Goal: Find specific page/section: Find specific page/section

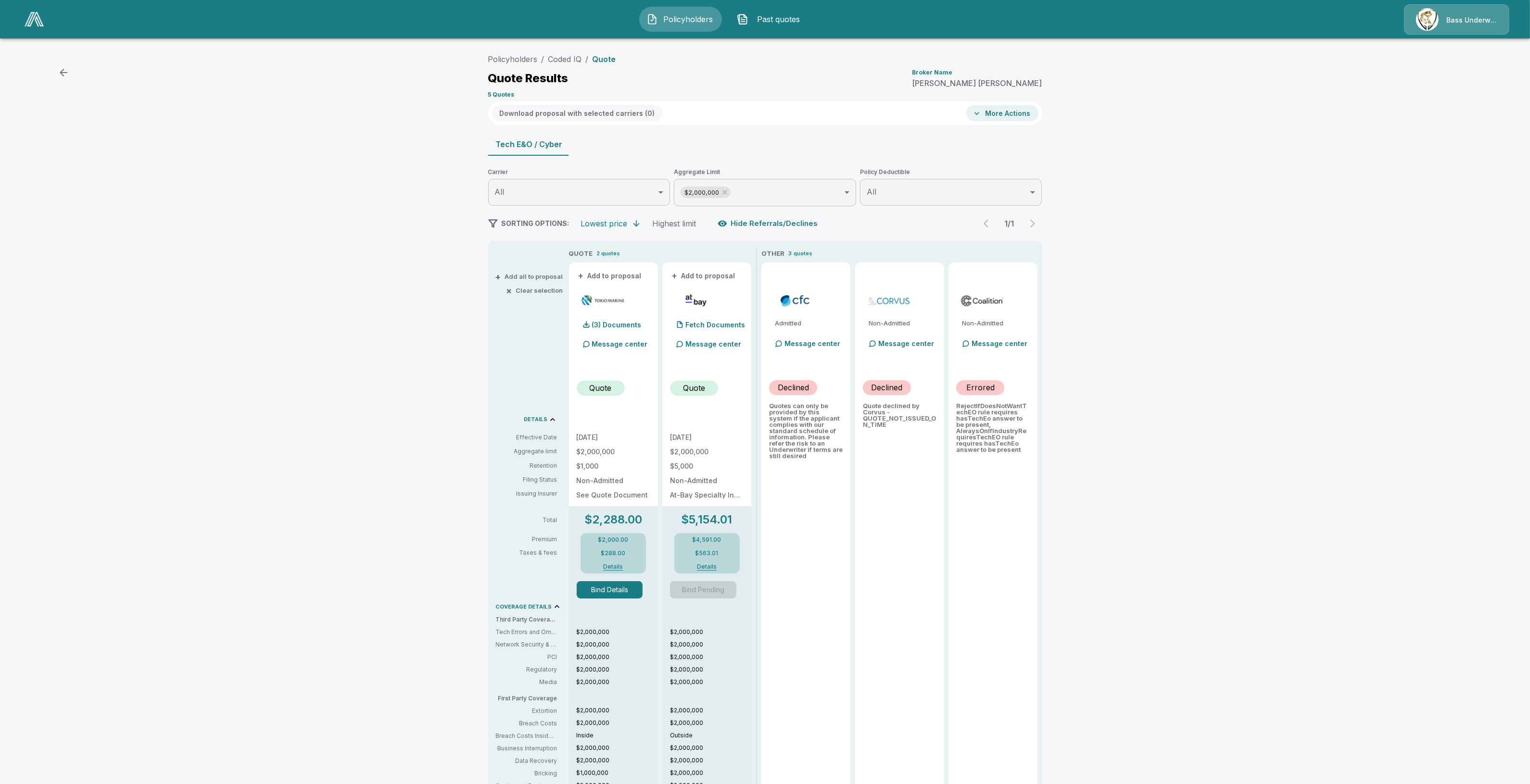
click at [29, 25] on img at bounding box center [34, 19] width 19 height 14
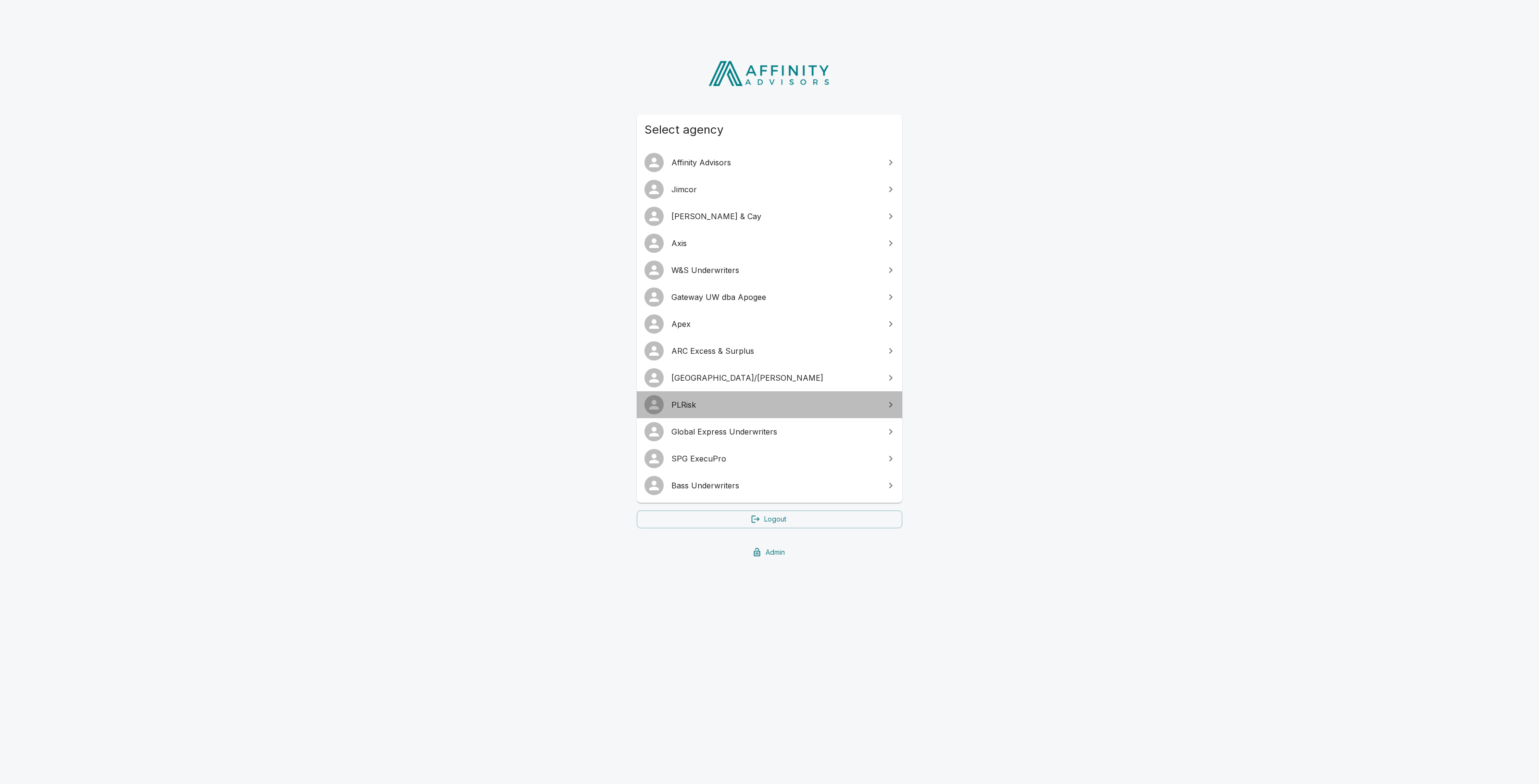
click at [771, 404] on span "PLRisk" at bounding box center [775, 404] width 208 height 11
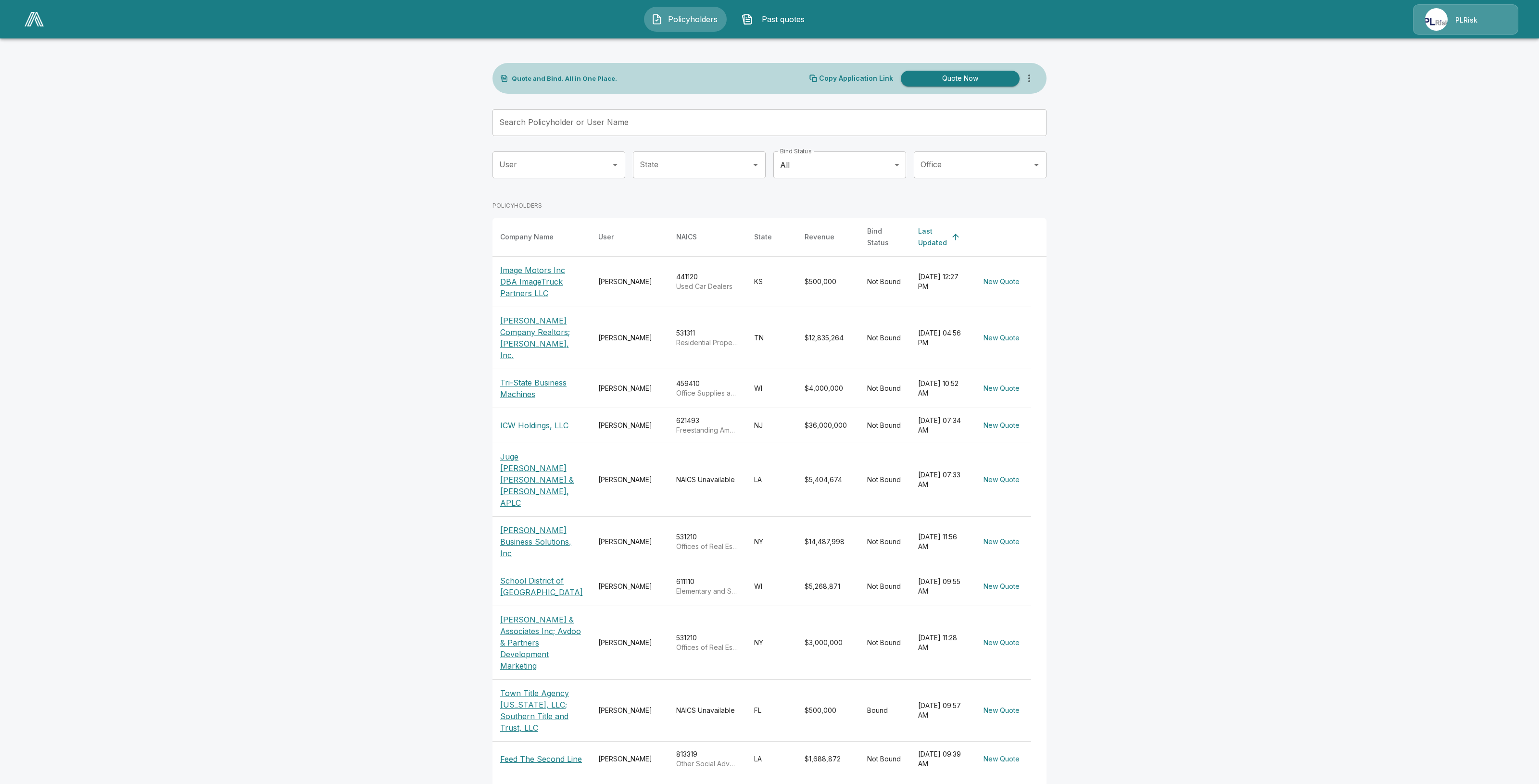
click at [583, 127] on input "Search Policyholder or User Name" at bounding box center [764, 122] width 544 height 27
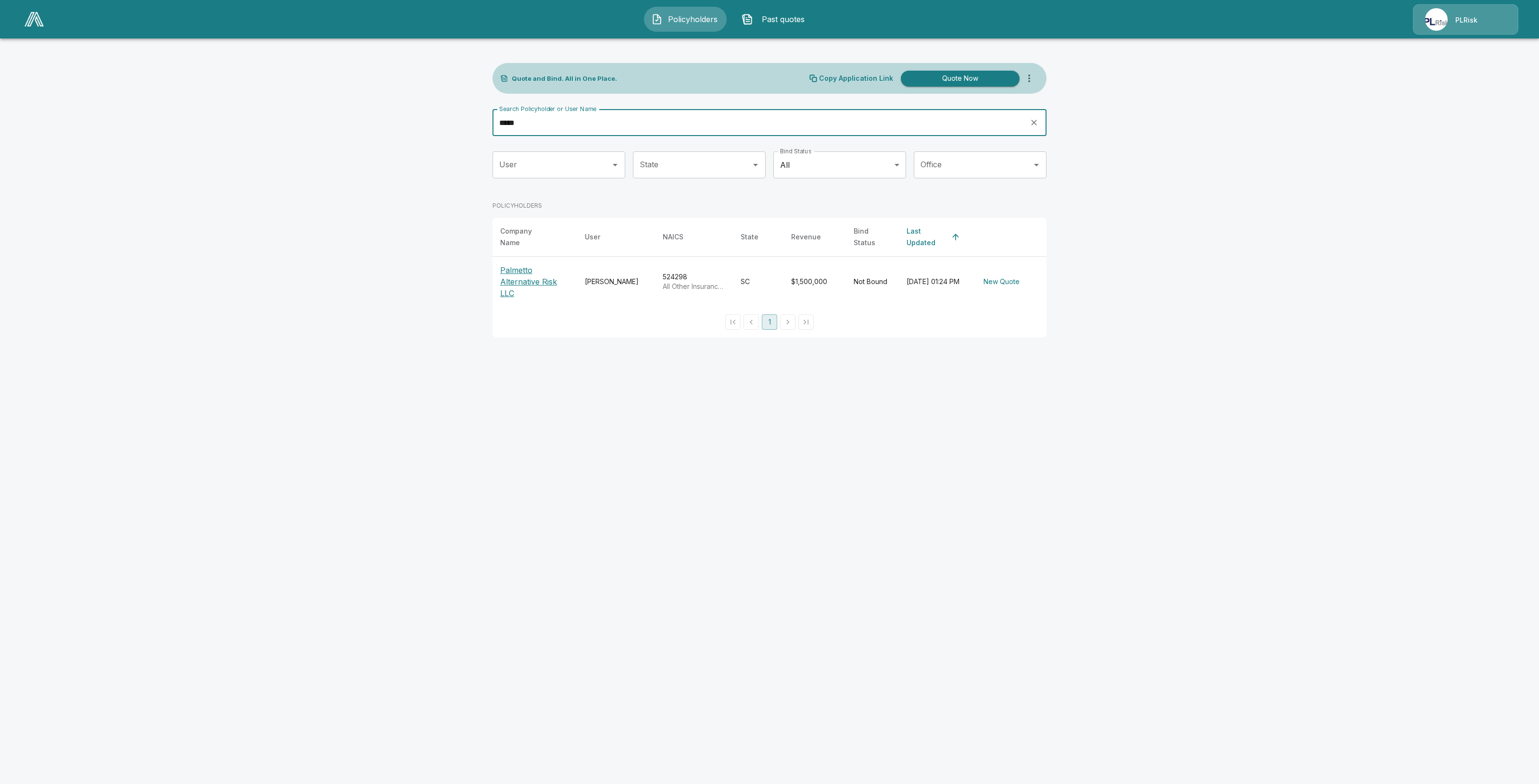
type input "*****"
click at [513, 275] on p "Palmetto Alternative Risk LLC" at bounding box center [535, 282] width 69 height 35
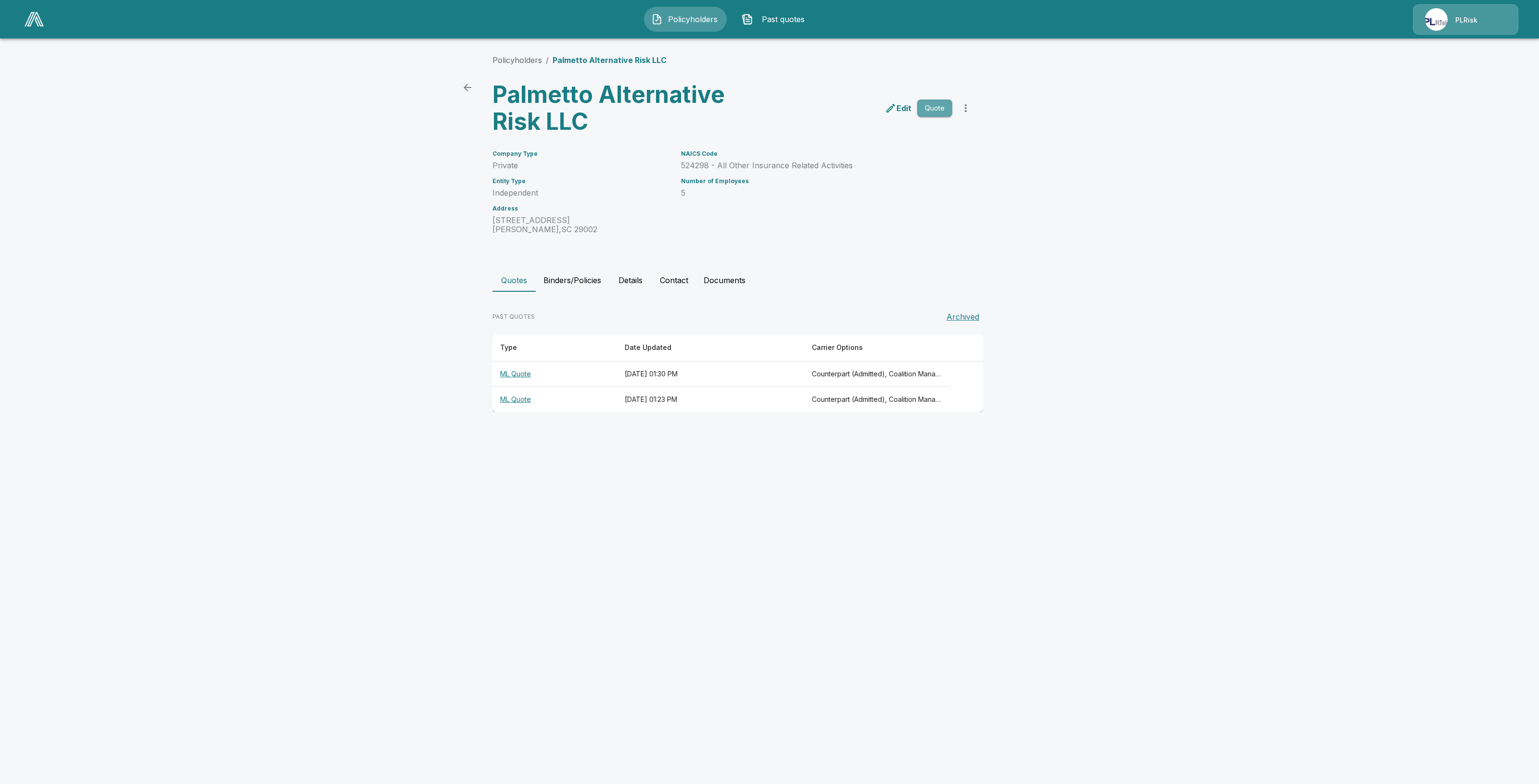
click at [938, 109] on button "Quote" at bounding box center [934, 109] width 35 height 18
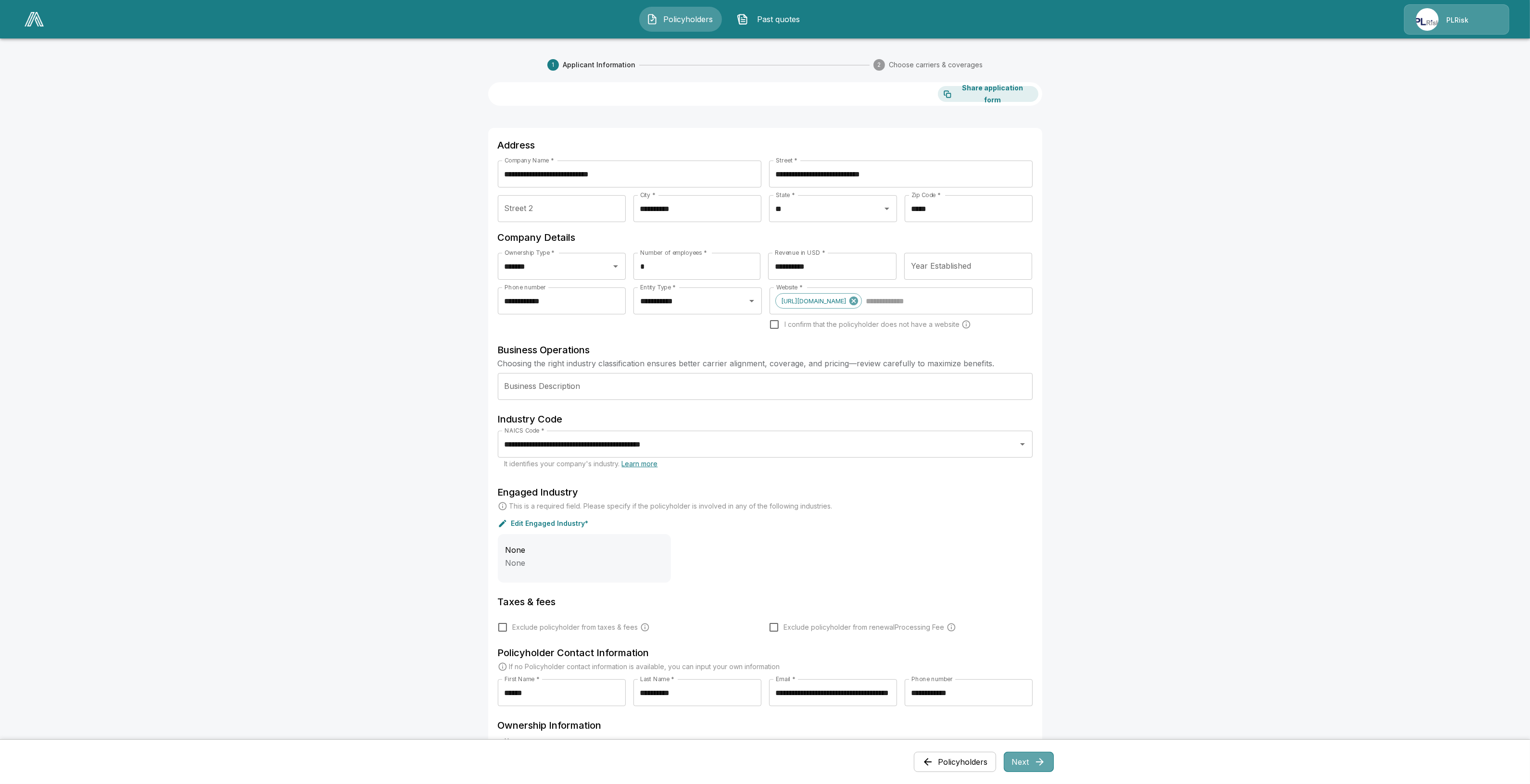
click at [1033, 765] on button "Next" at bounding box center [1029, 762] width 50 height 20
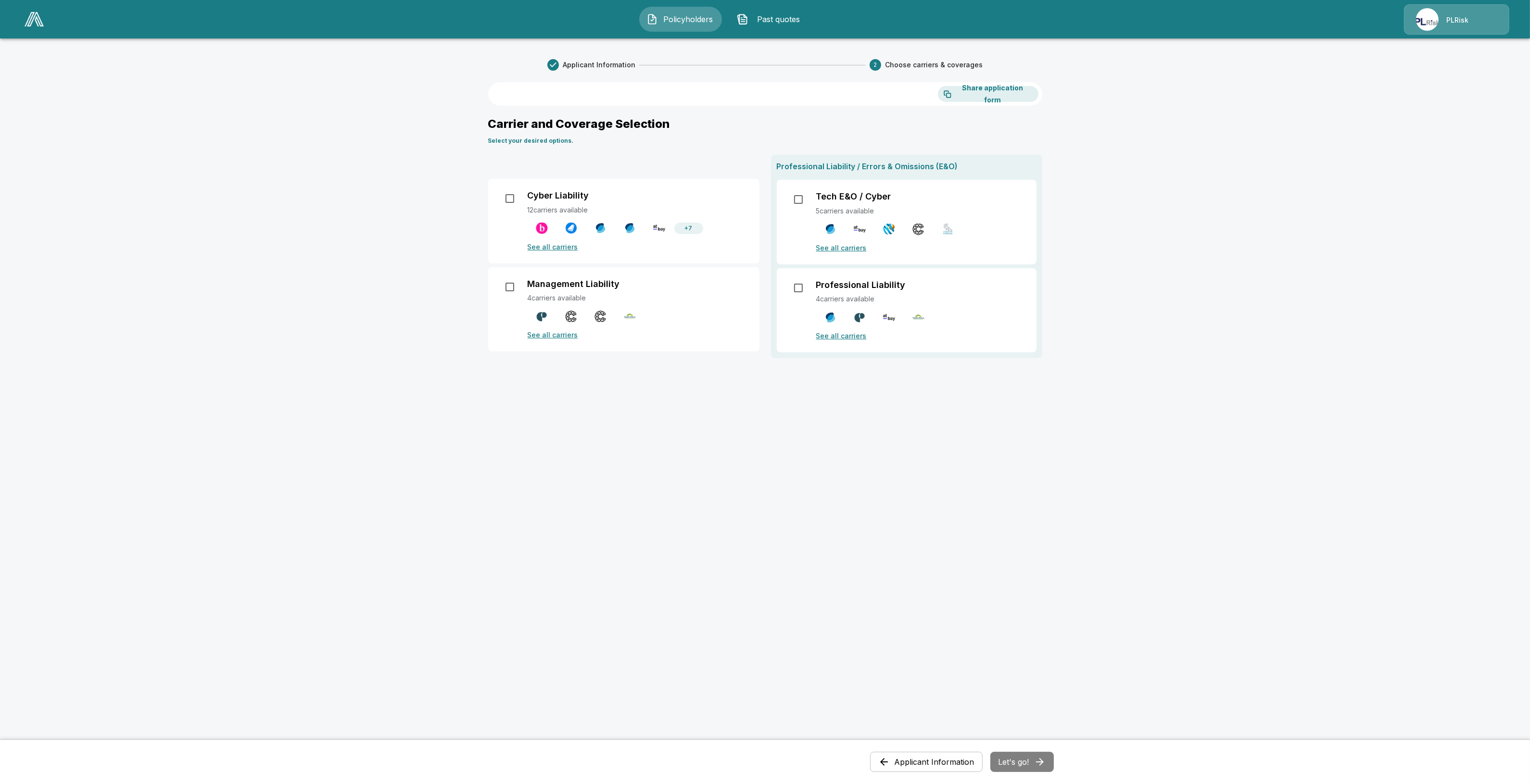
click at [556, 247] on p "See all carriers" at bounding box center [637, 247] width 220 height 10
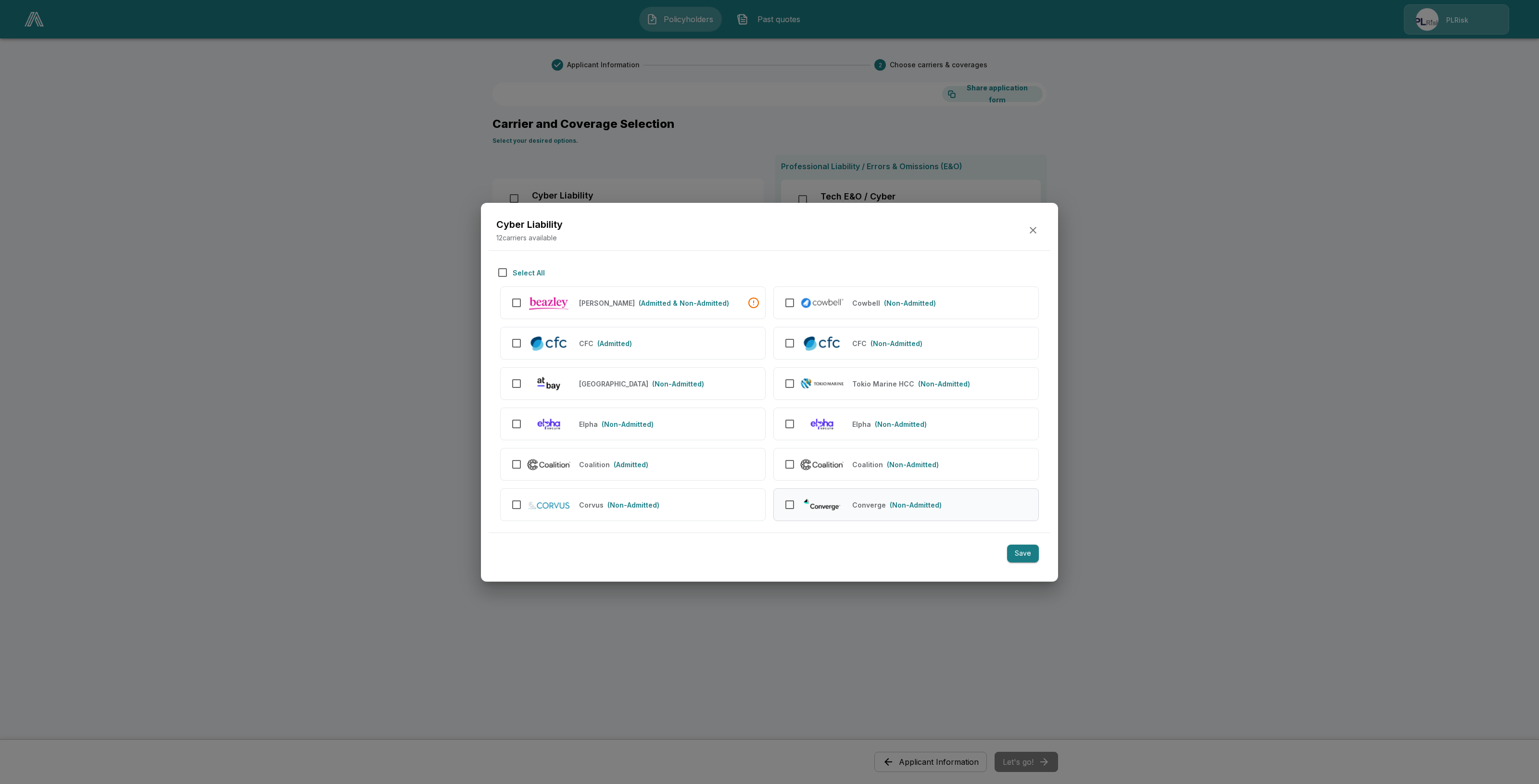
click at [829, 514] on div "Converge (Non-Admitted)" at bounding box center [906, 505] width 265 height 33
click at [1017, 554] on button "Save" at bounding box center [1023, 554] width 32 height 18
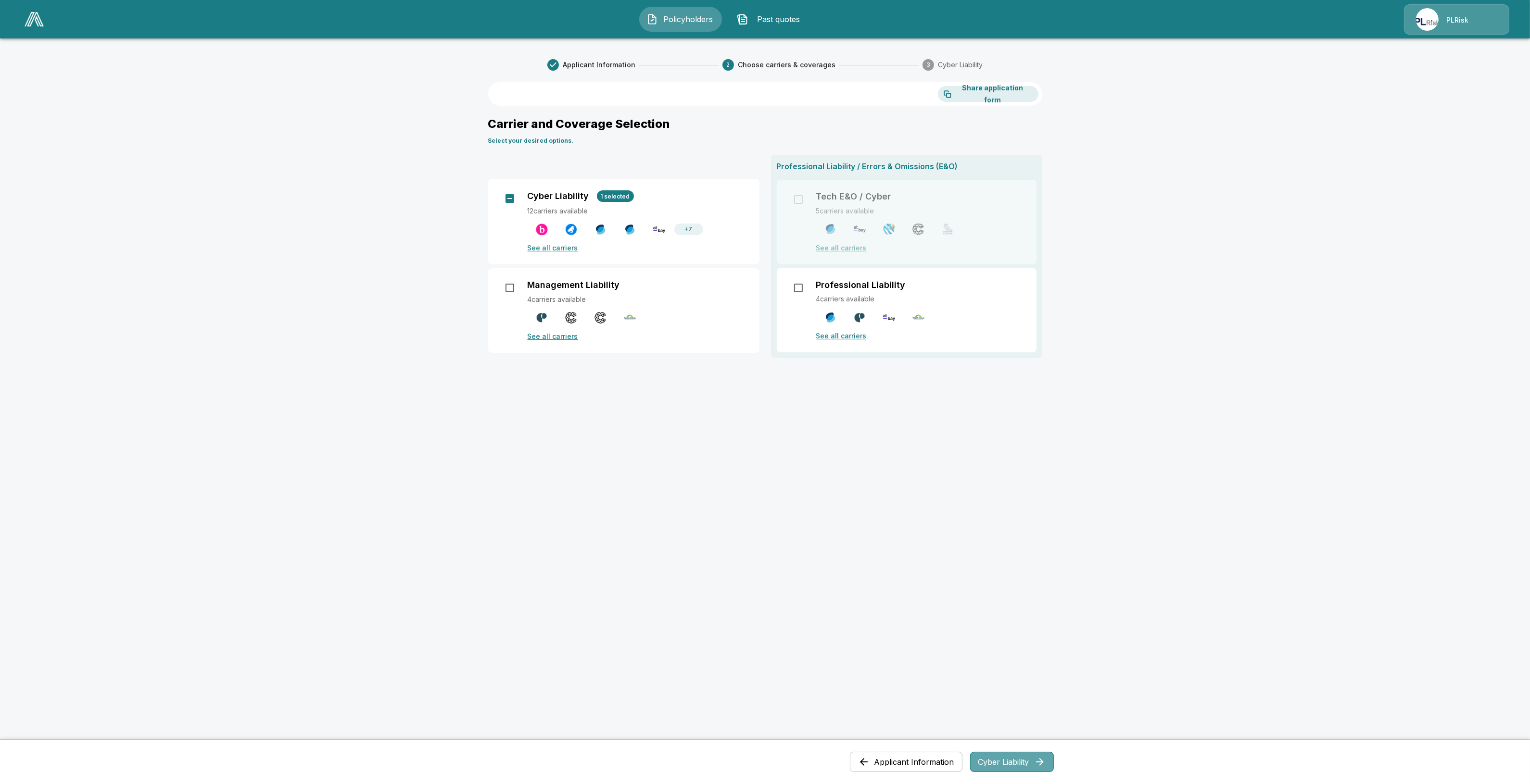
click at [1022, 768] on button "Cyber Liability" at bounding box center [1012, 762] width 84 height 20
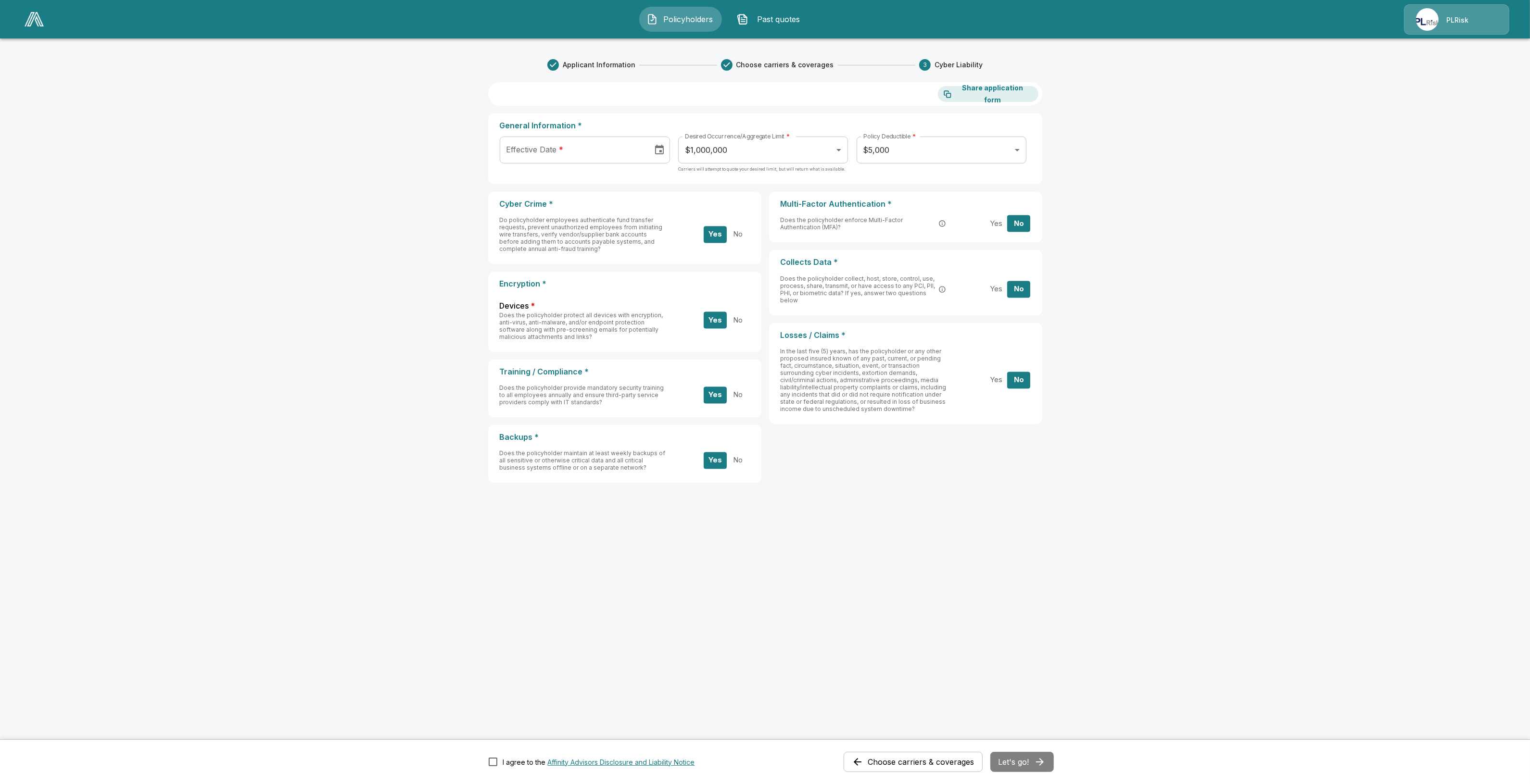
type input "**********"
click at [590, 146] on input "**********" at bounding box center [573, 150] width 147 height 27
click at [542, 234] on button "6" at bounding box center [542, 237] width 17 height 17
type input "**********"
click at [1025, 760] on button "Let's go!" at bounding box center [1022, 762] width 63 height 20
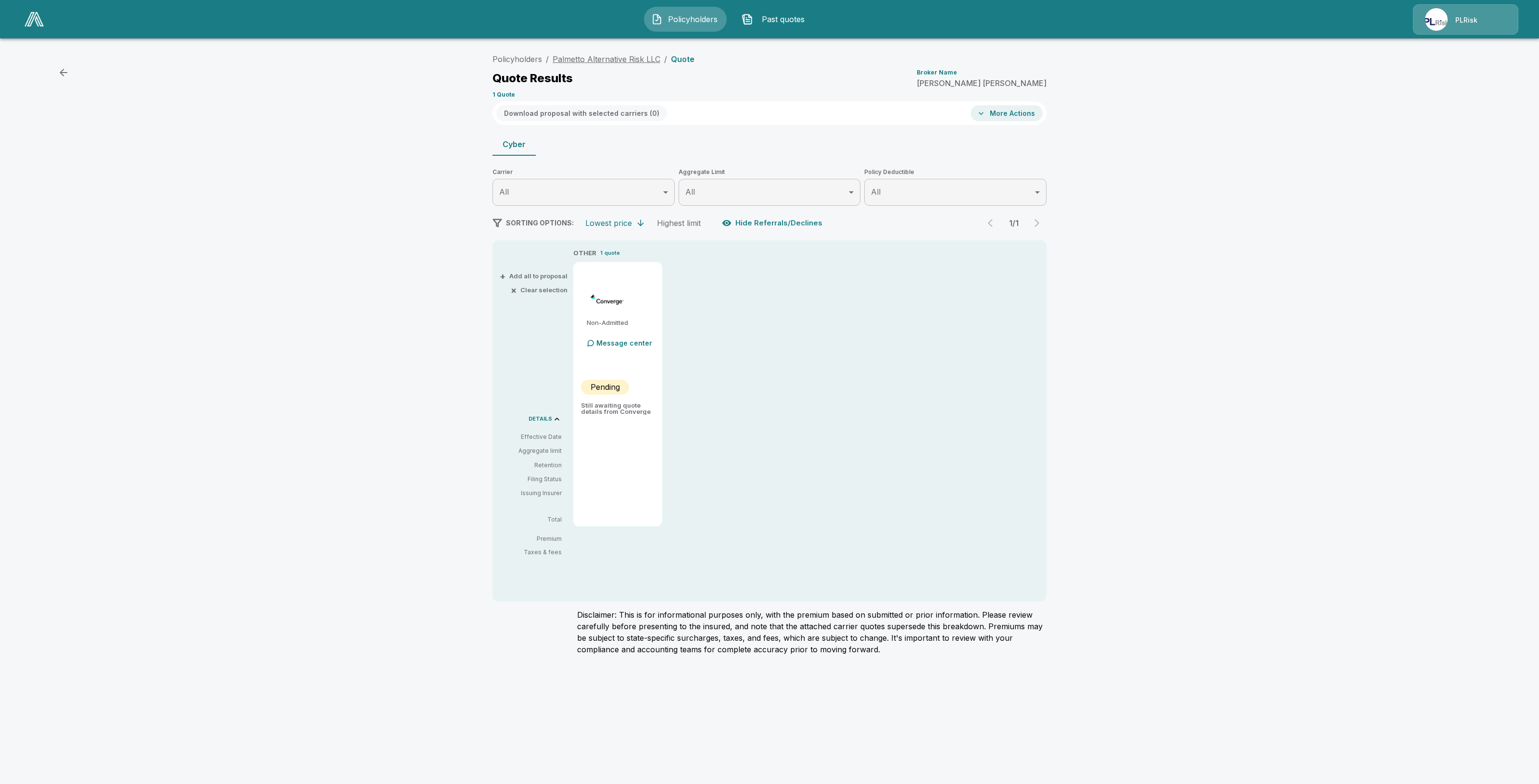
click at [609, 57] on link "Palmetto Alternative Risk LLC" at bounding box center [606, 59] width 108 height 10
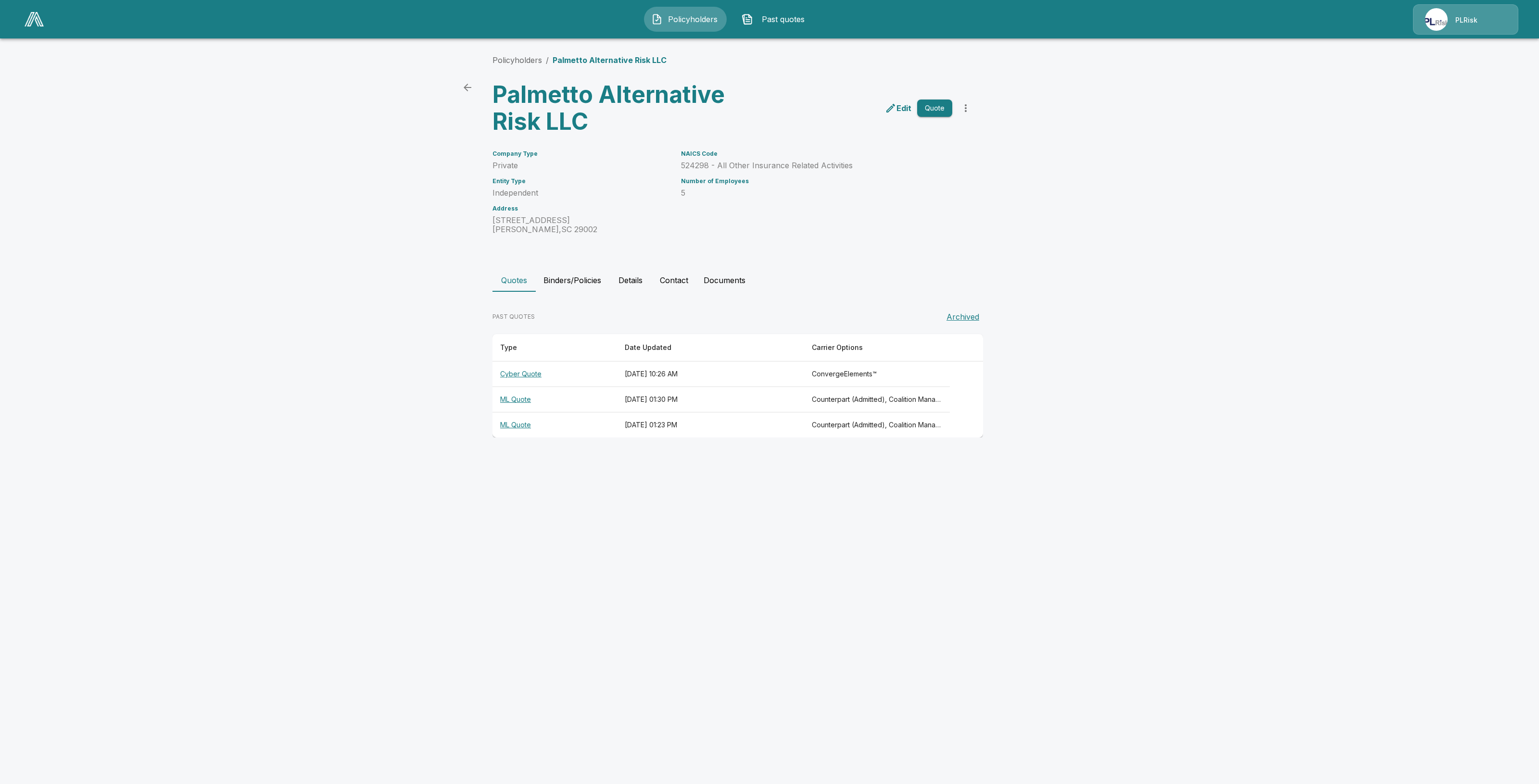
click at [523, 376] on th "Cyber Quote" at bounding box center [554, 374] width 124 height 26
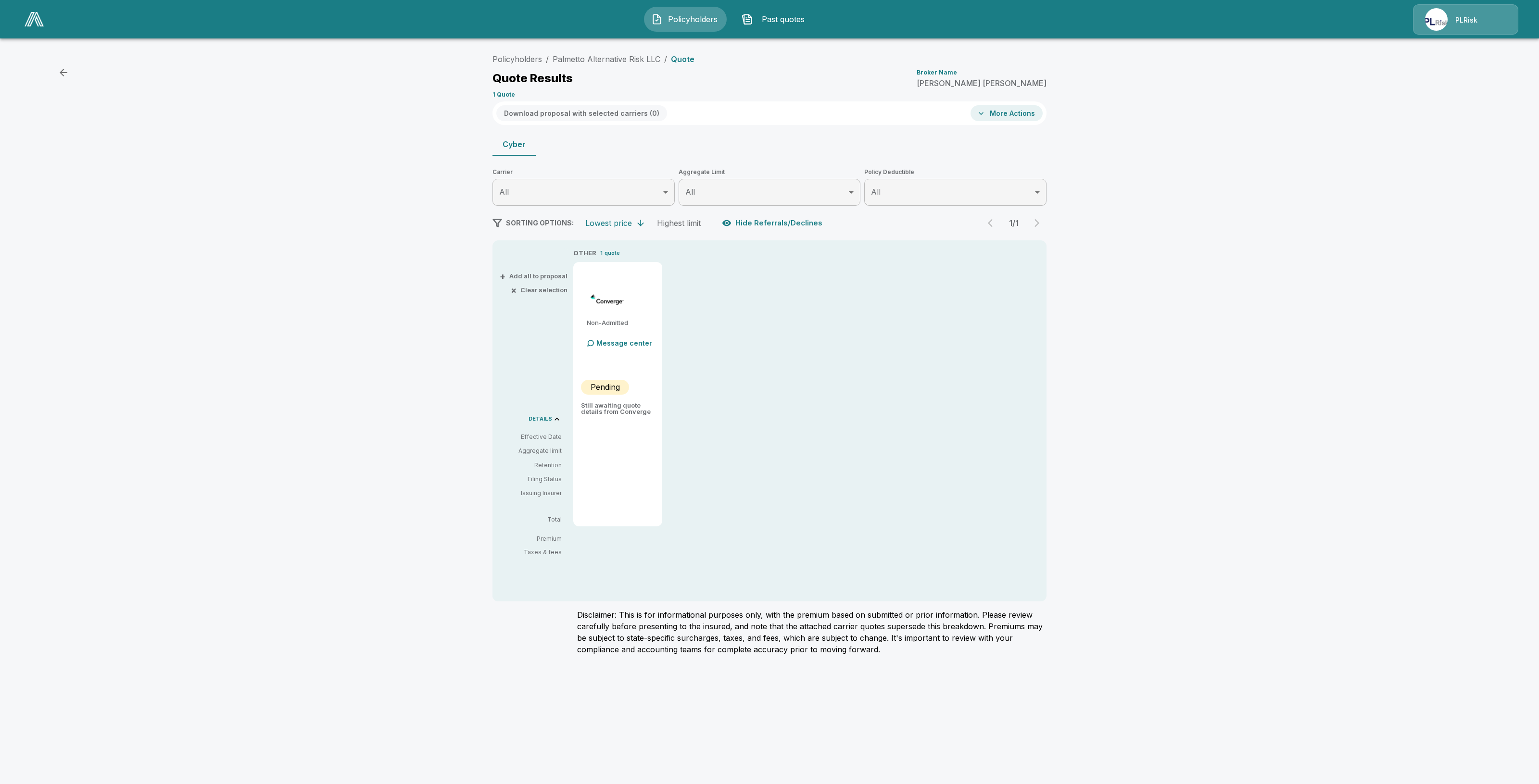
click at [35, 22] on img at bounding box center [34, 19] width 19 height 14
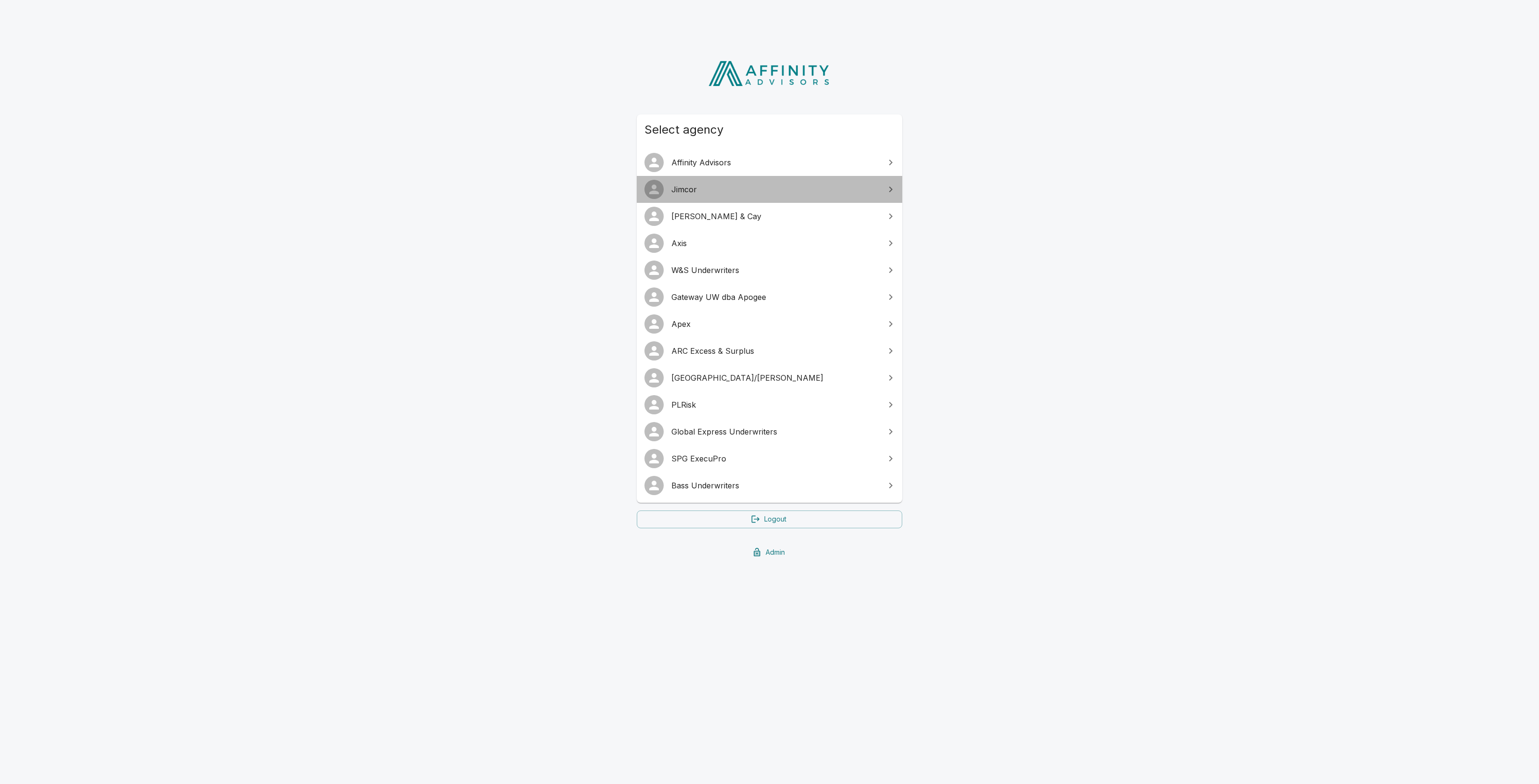
click at [703, 189] on span "Jimcor" at bounding box center [775, 189] width 208 height 11
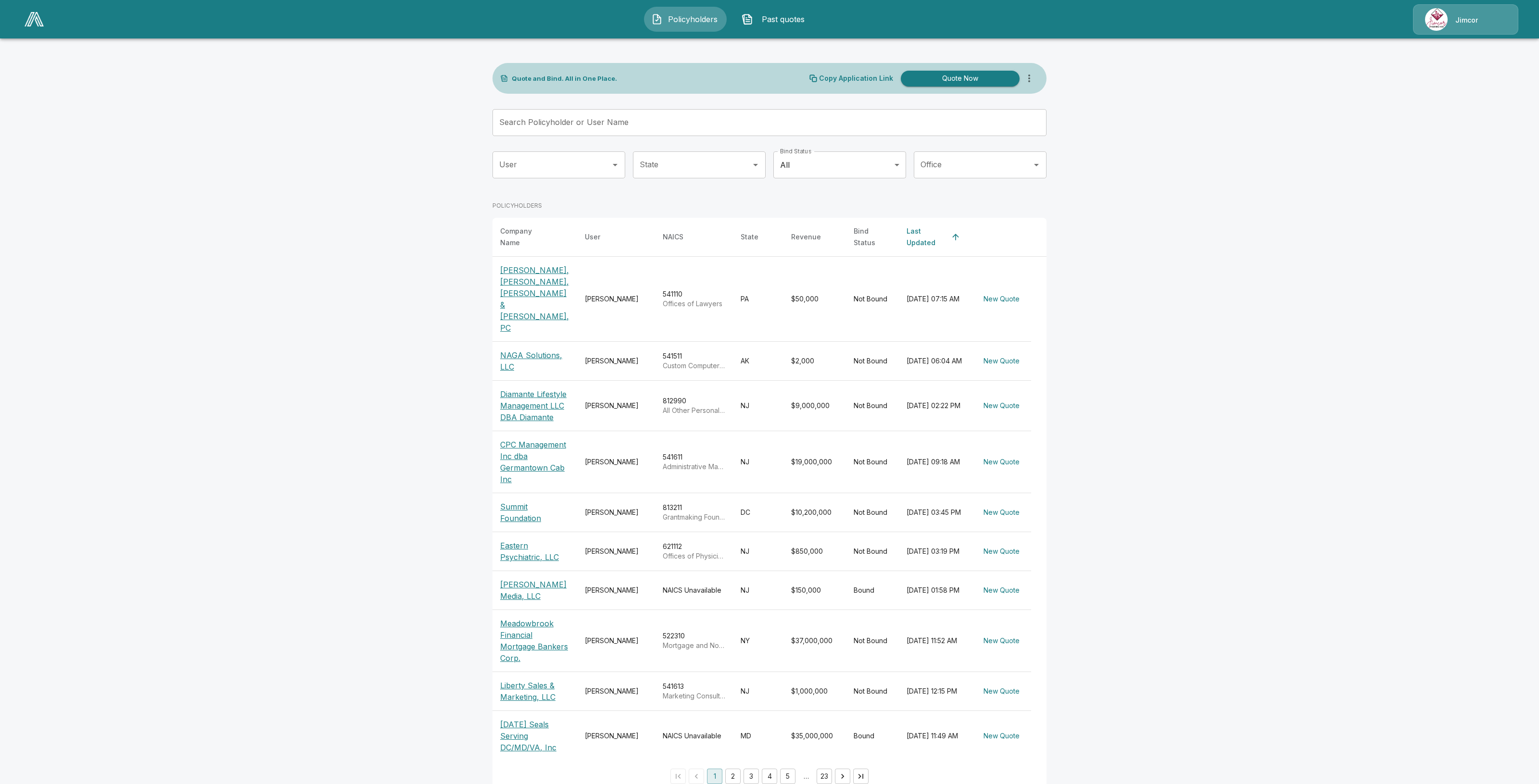
click at [1433, 21] on img at bounding box center [1436, 20] width 23 height 23
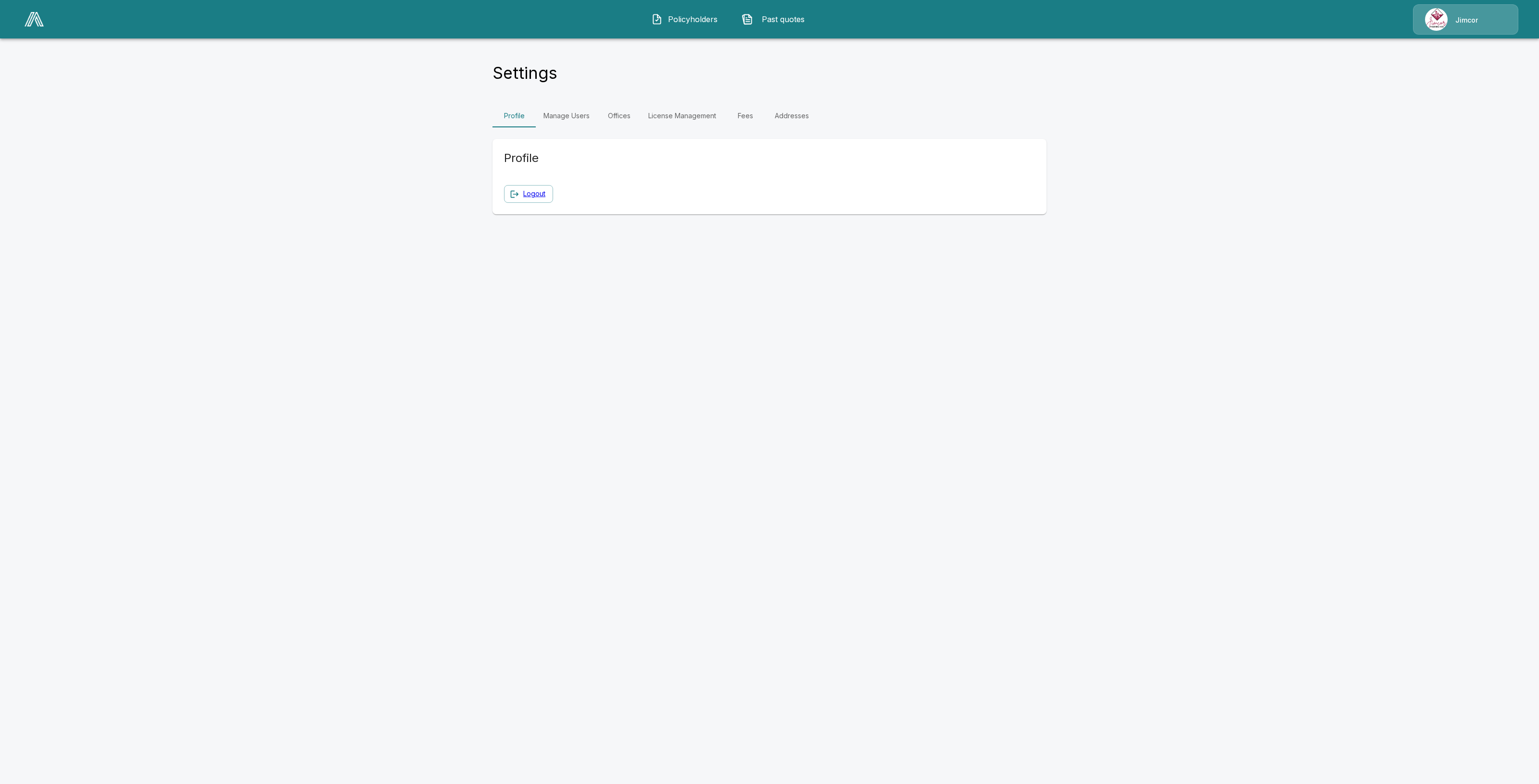
click at [737, 117] on link "Fees" at bounding box center [746, 116] width 43 height 23
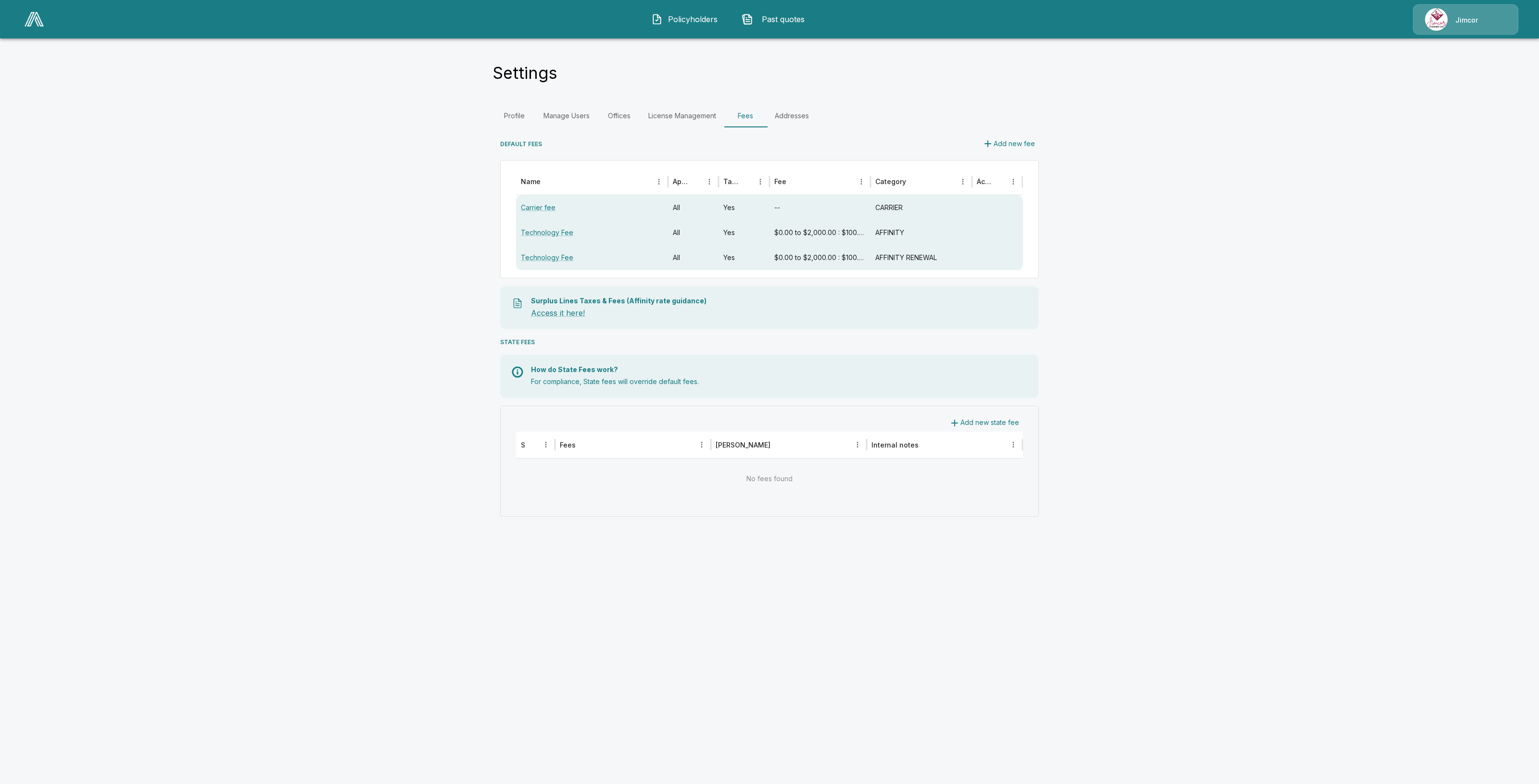
click at [685, 27] on button "Policyholders" at bounding box center [685, 19] width 82 height 25
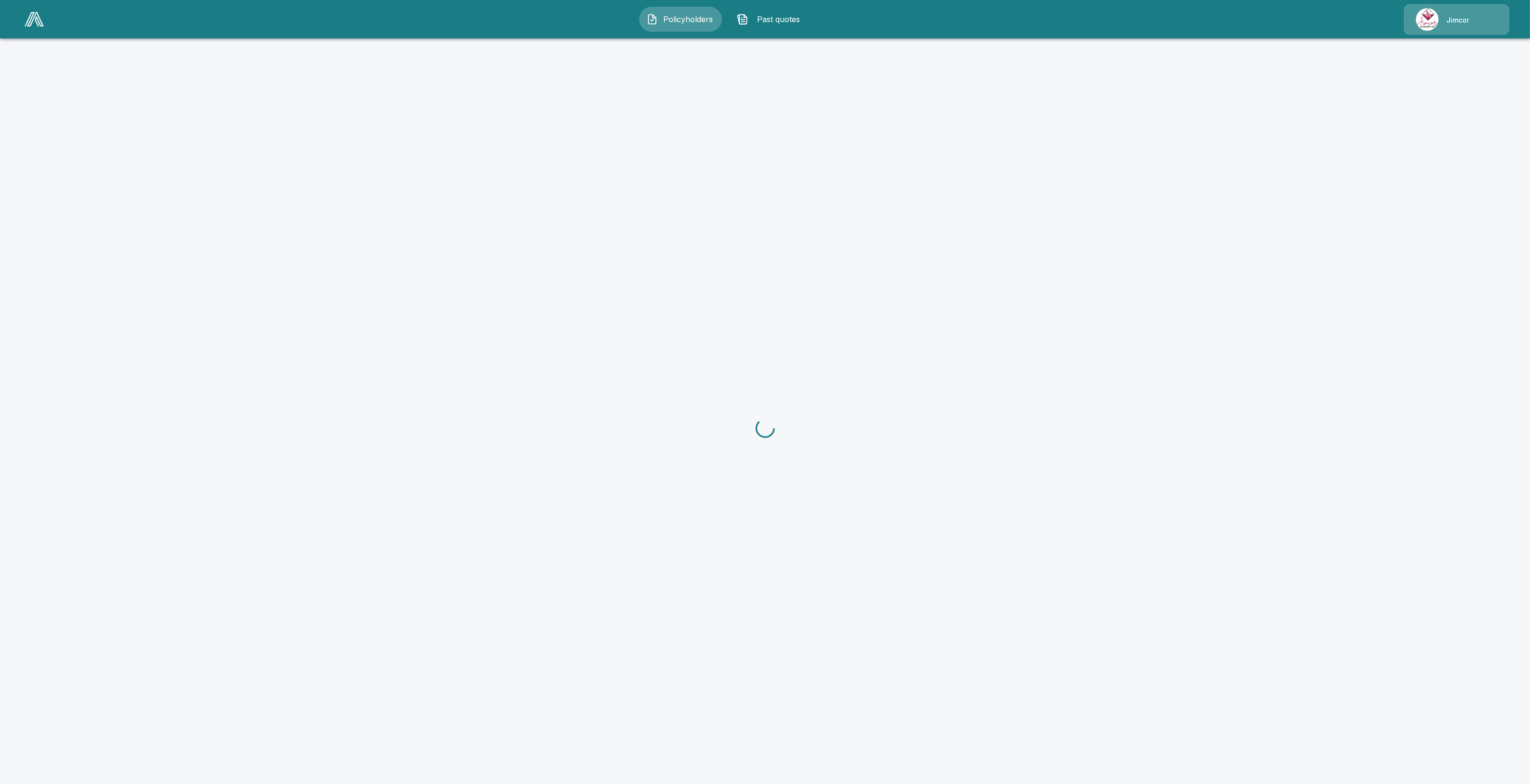
click at [704, 17] on span "Policyholders" at bounding box center [688, 19] width 53 height 11
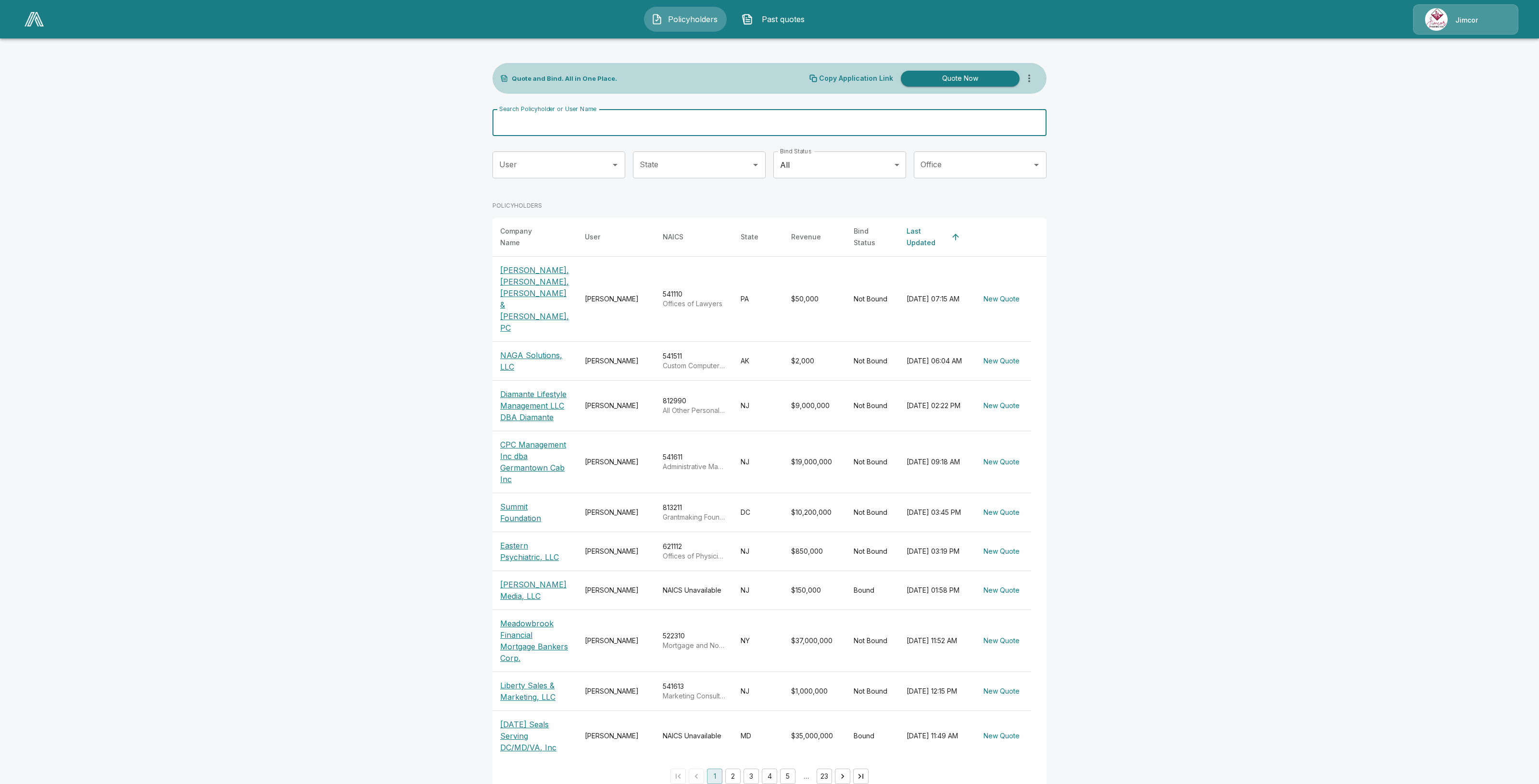
click at [703, 121] on input "Search Policyholder or User Name" at bounding box center [764, 122] width 544 height 27
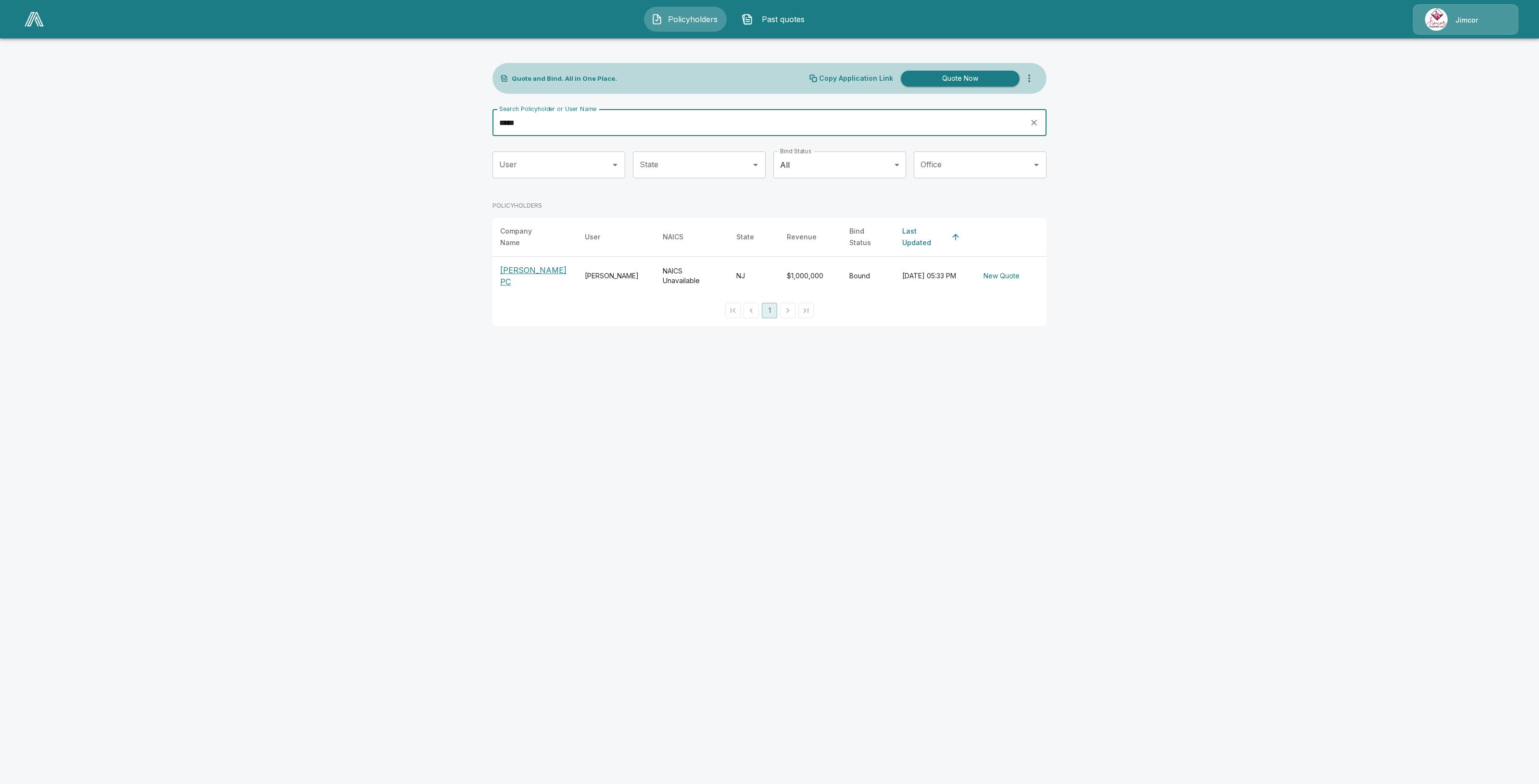
type input "*****"
click at [515, 272] on p "Jenna F Heckler PC" at bounding box center [535, 276] width 69 height 23
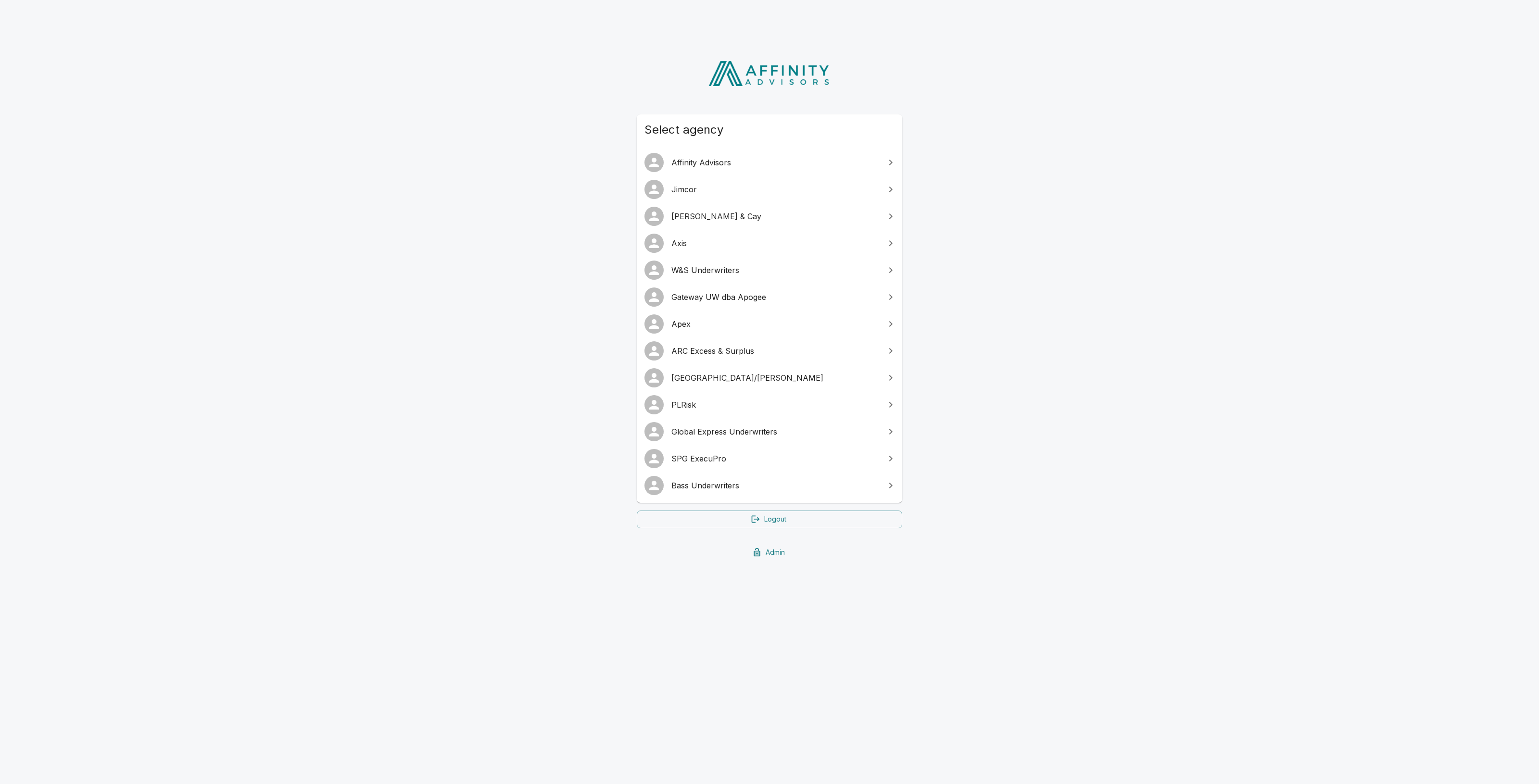
click at [706, 408] on span "PLRisk" at bounding box center [775, 404] width 208 height 11
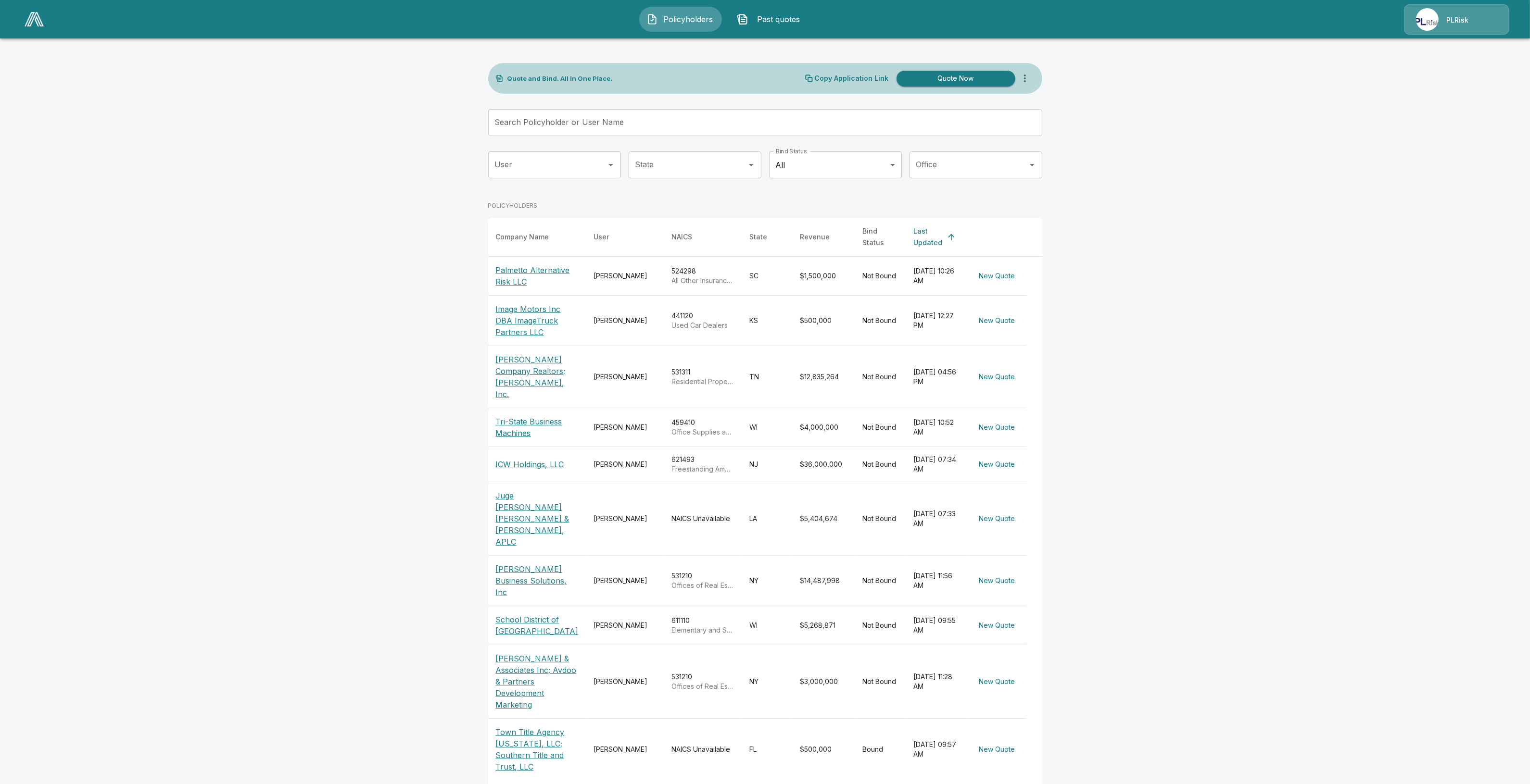
click at [522, 268] on p "Palmetto Alternative Risk LLC" at bounding box center [537, 276] width 82 height 23
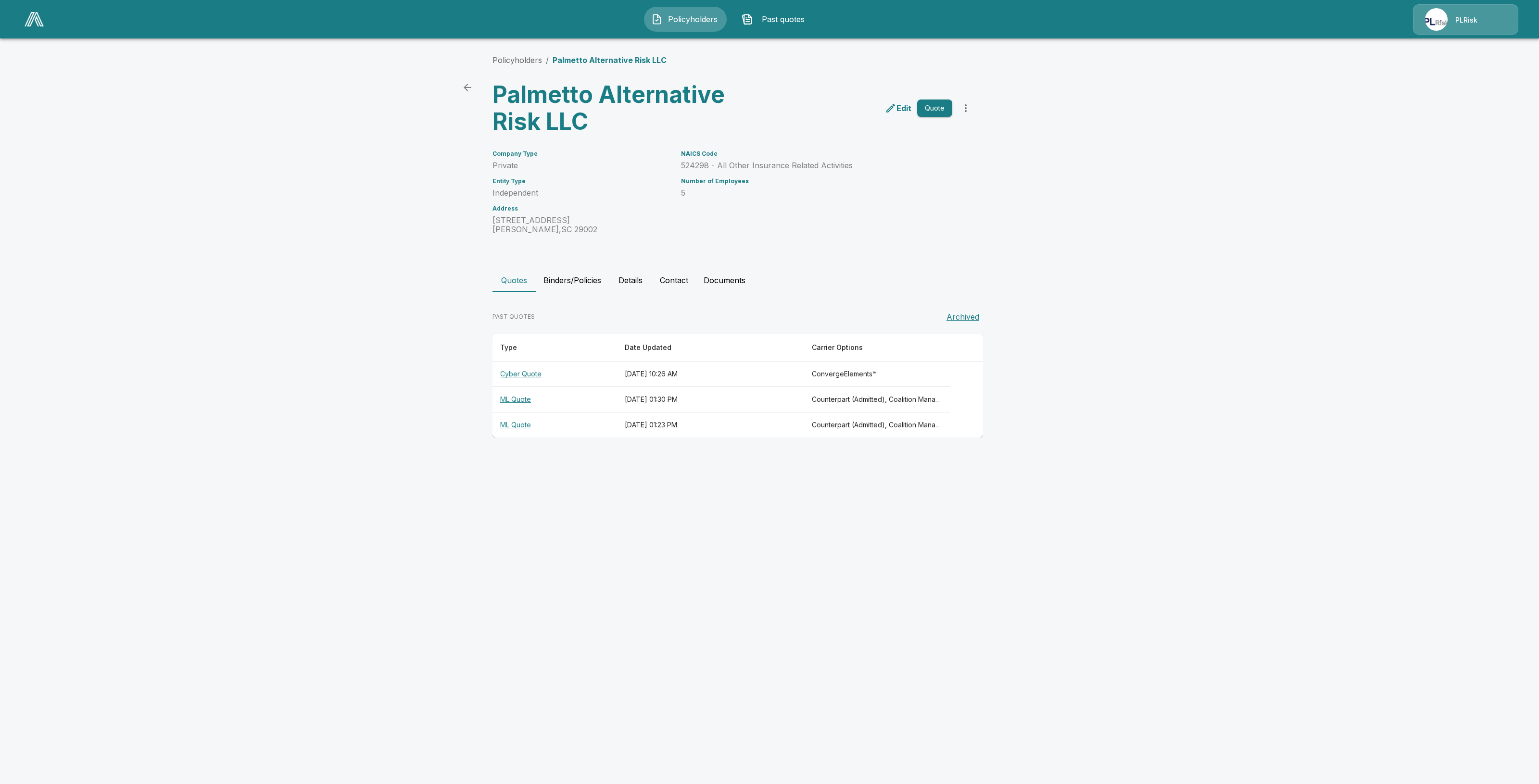
click at [525, 371] on th "Cyber Quote" at bounding box center [554, 374] width 124 height 26
click at [936, 109] on button "Quote" at bounding box center [934, 109] width 35 height 18
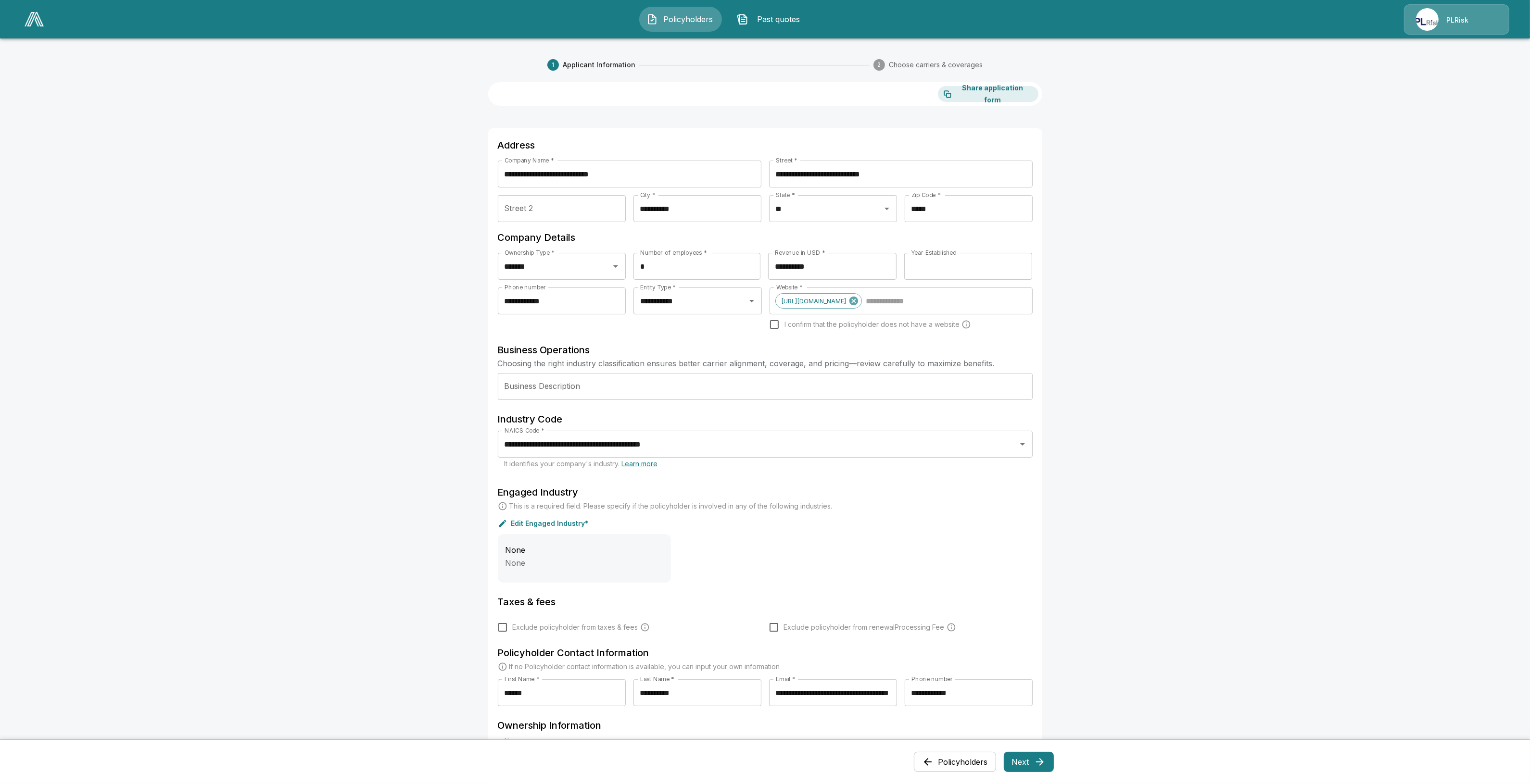
drag, startPoint x: 1016, startPoint y: 751, endPoint x: 1025, endPoint y: 763, distance: 15.0
click at [1025, 763] on div "Policyholders Next" at bounding box center [765, 762] width 577 height 29
click at [1027, 763] on button "Next" at bounding box center [1029, 762] width 50 height 20
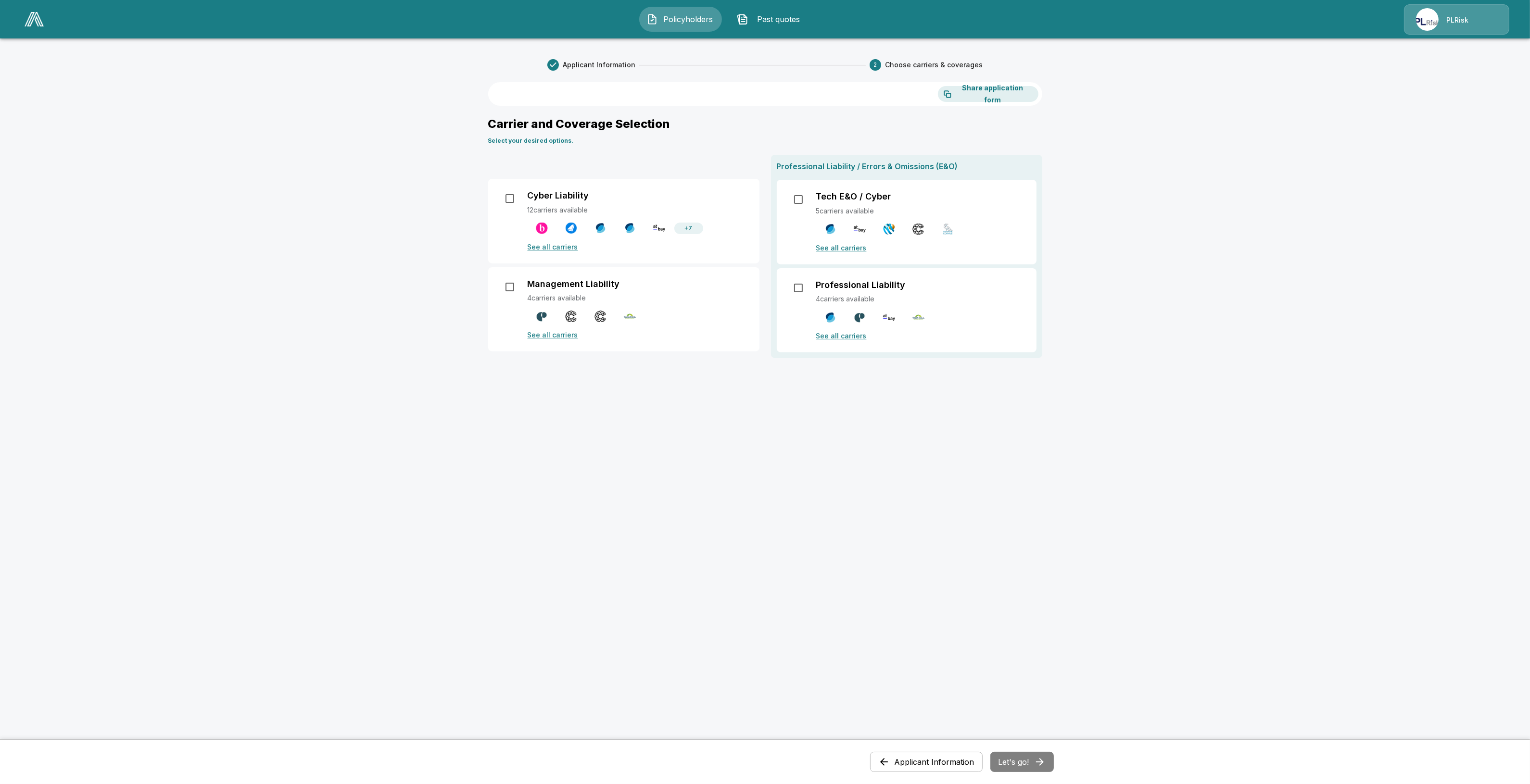
click at [556, 239] on div "Cyber Liability 12 carriers available + 7 See all carriers" at bounding box center [637, 221] width 220 height 62
click at [554, 249] on p "See all carriers" at bounding box center [637, 247] width 220 height 10
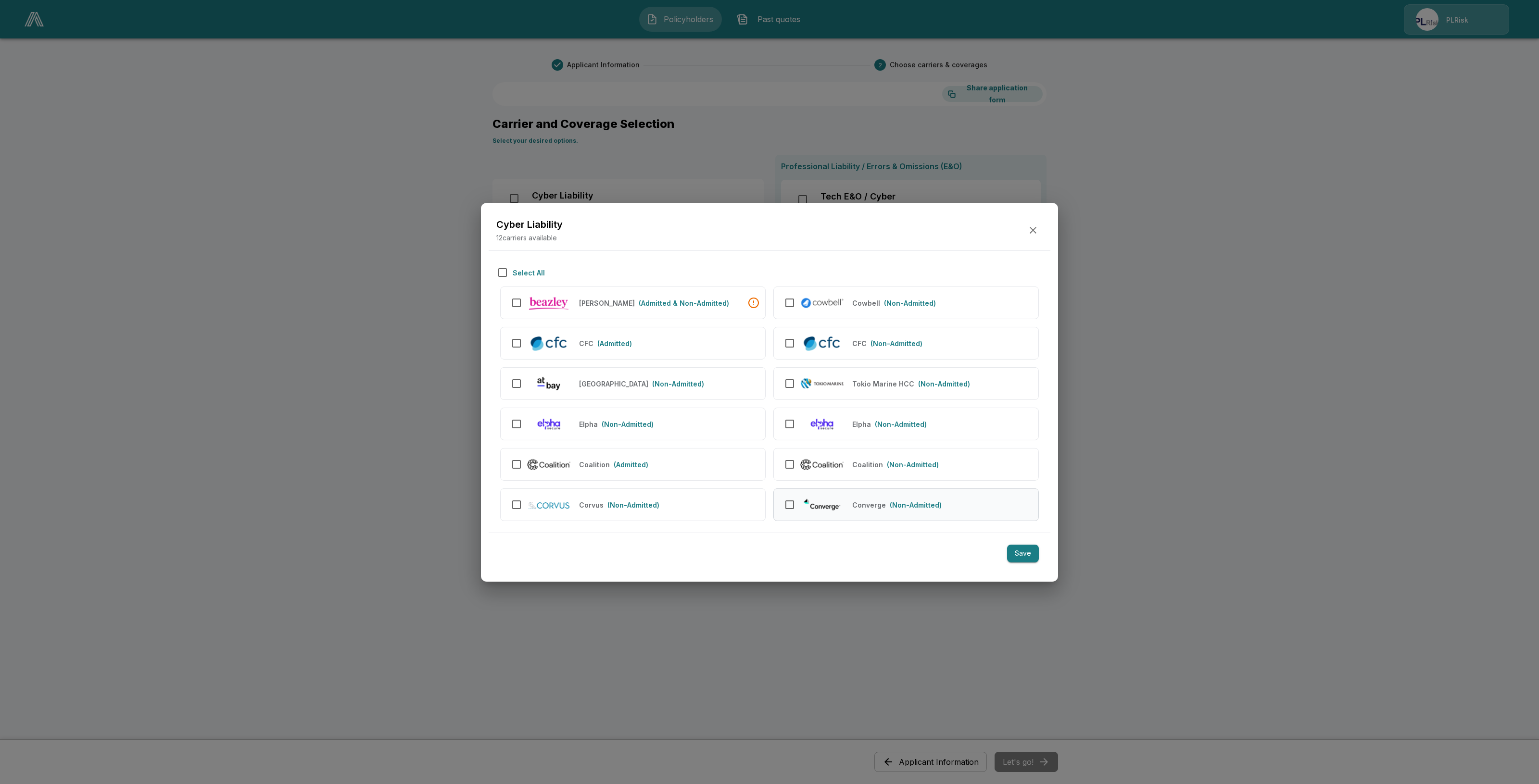
click at [832, 513] on img at bounding box center [822, 505] width 45 height 16
click at [1030, 552] on button "Save" at bounding box center [1023, 554] width 32 height 18
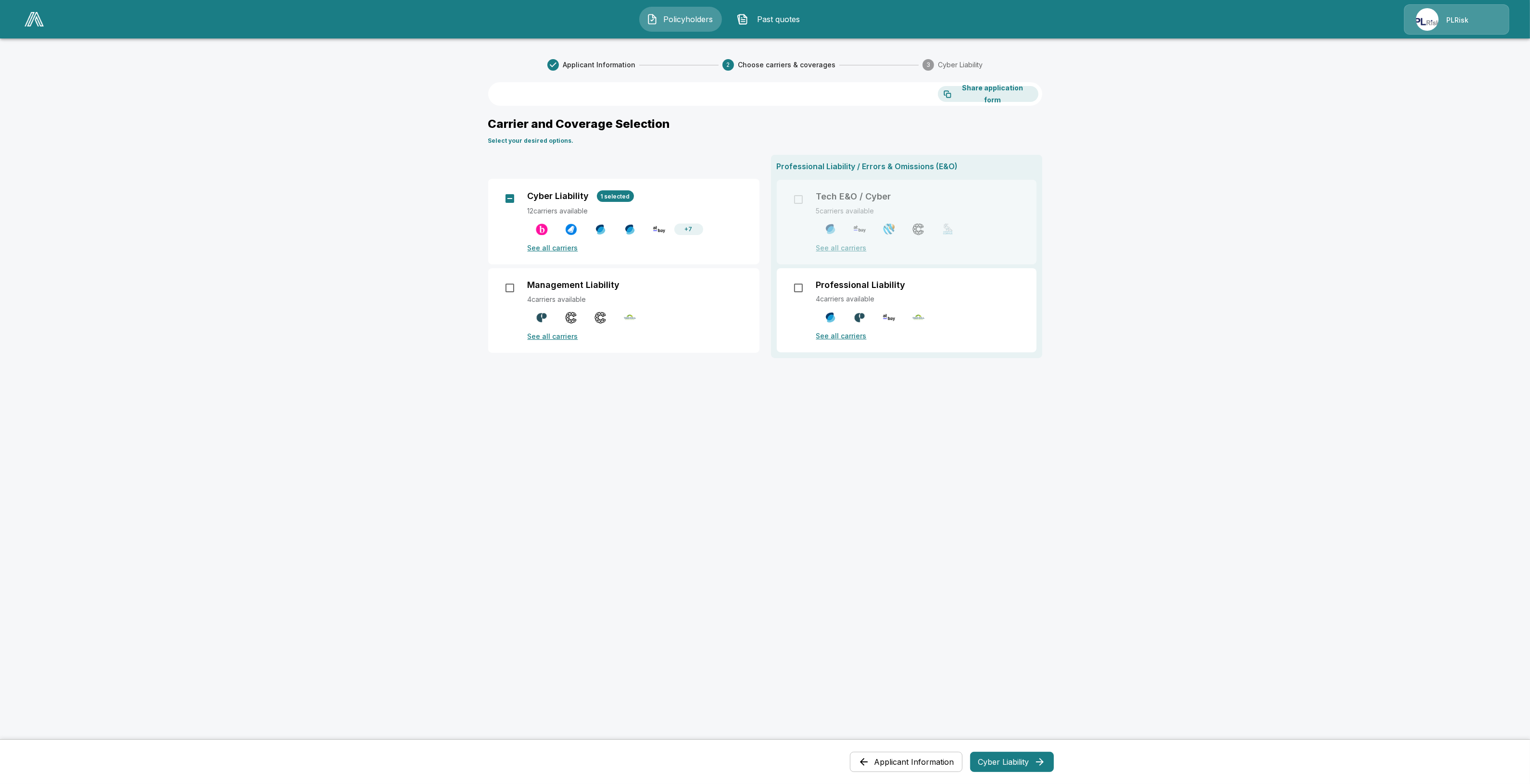
click at [1027, 756] on button "Cyber Liability" at bounding box center [1012, 762] width 84 height 20
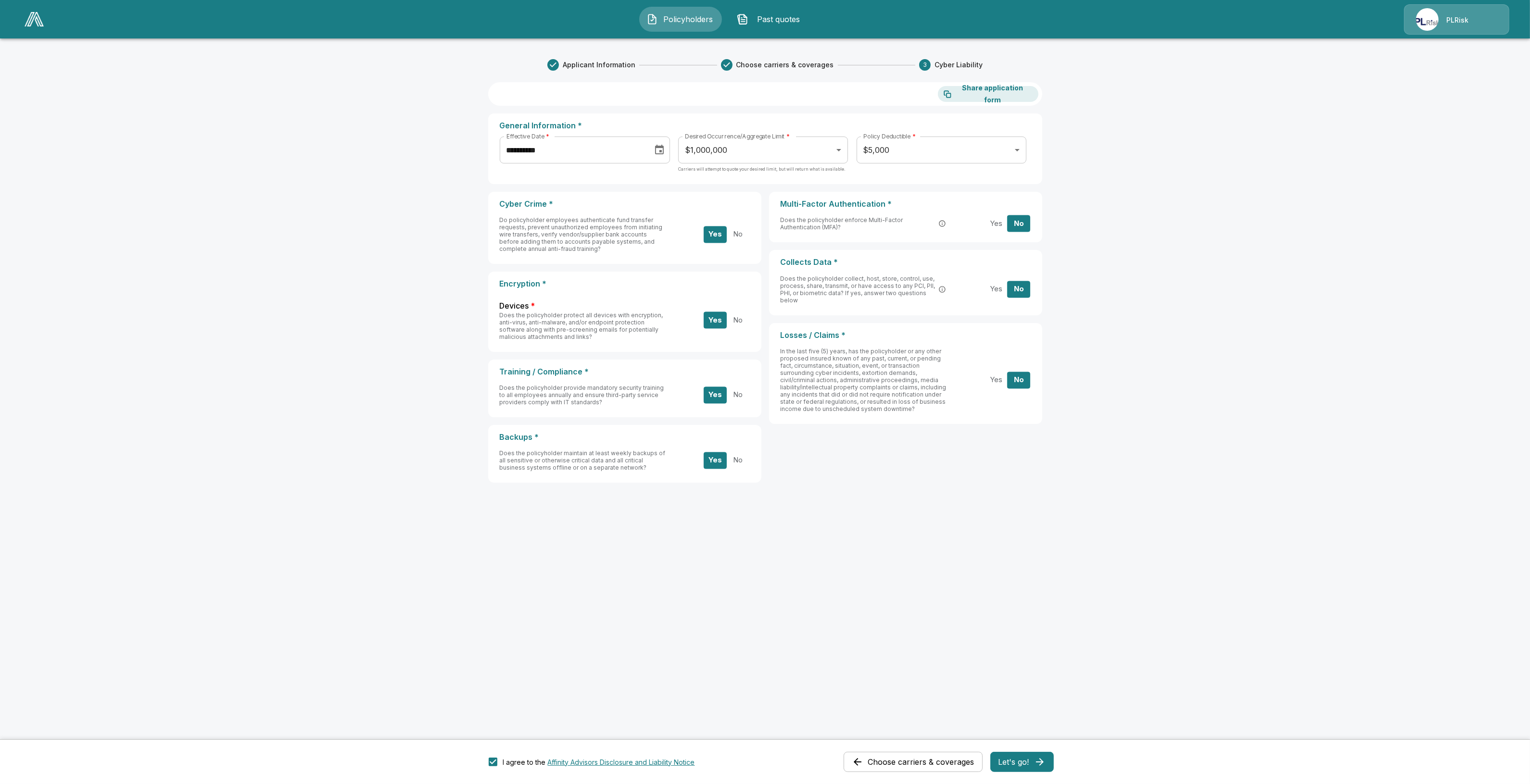
click at [1045, 761] on icon "button" at bounding box center [1040, 761] width 11 height 11
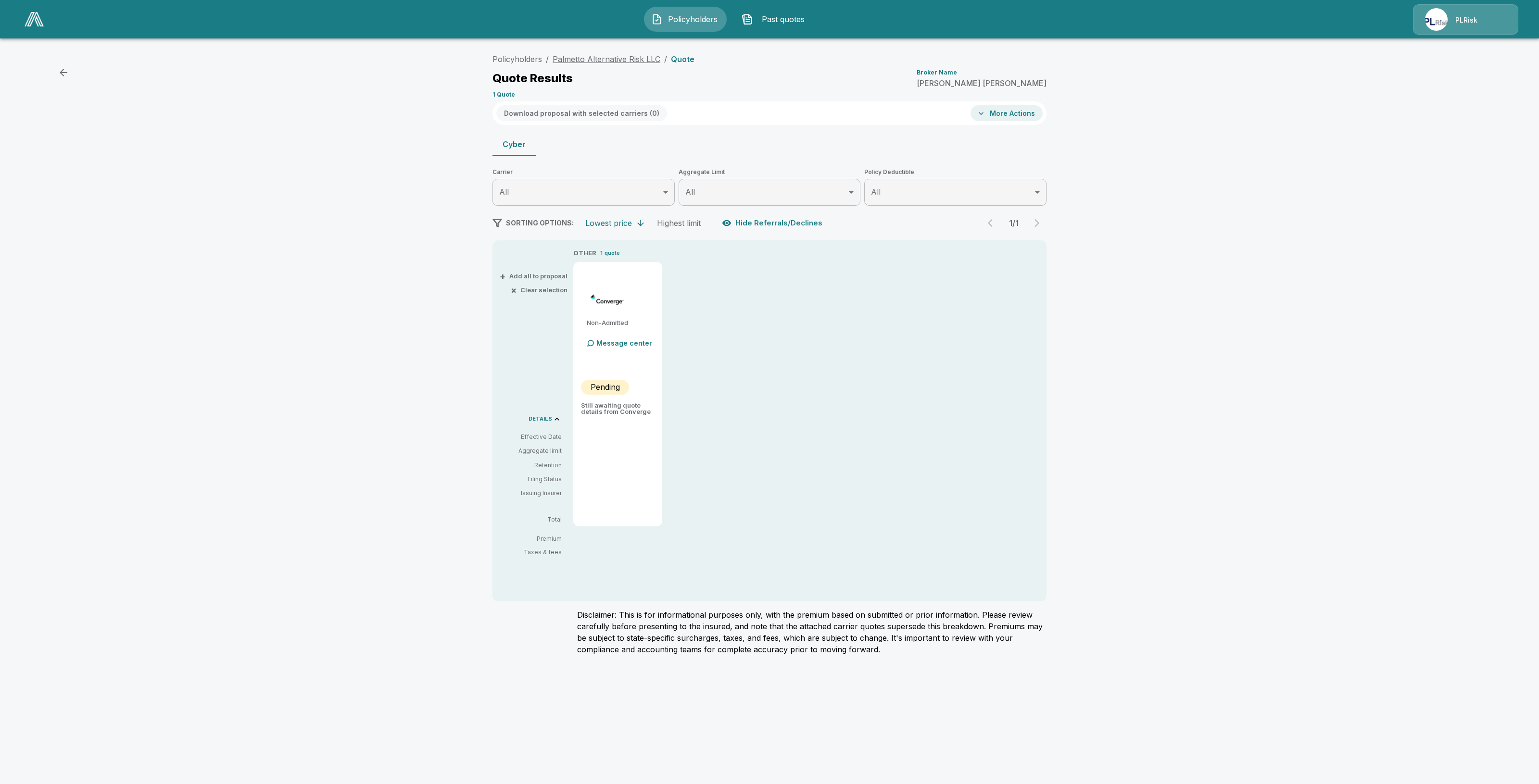
click at [605, 57] on link "Palmetto Alternative Risk LLC" at bounding box center [606, 59] width 108 height 10
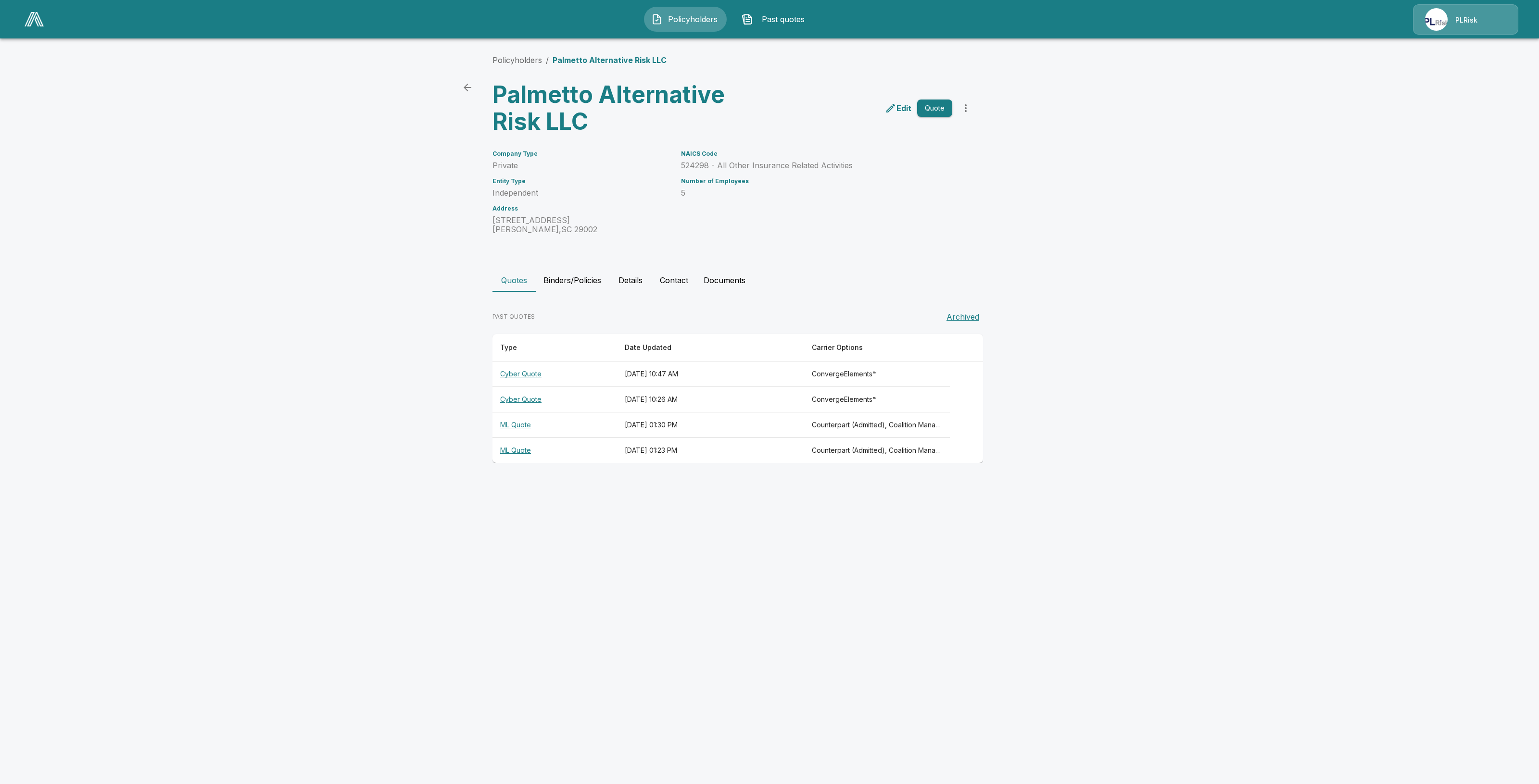
click at [520, 373] on th "Cyber Quote" at bounding box center [554, 374] width 124 height 26
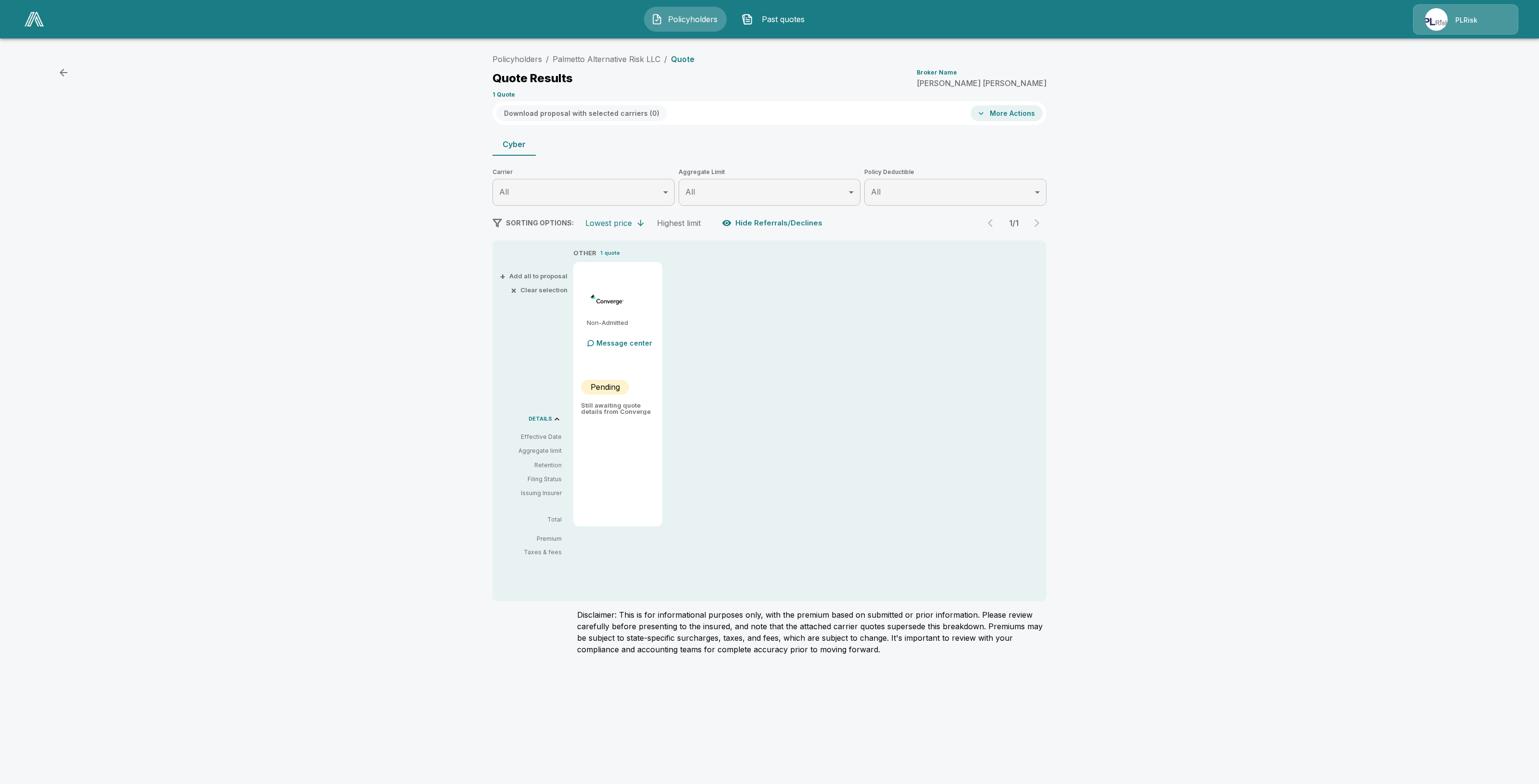
drag, startPoint x: 652, startPoint y: 521, endPoint x: 634, endPoint y: 519, distance: 18.1
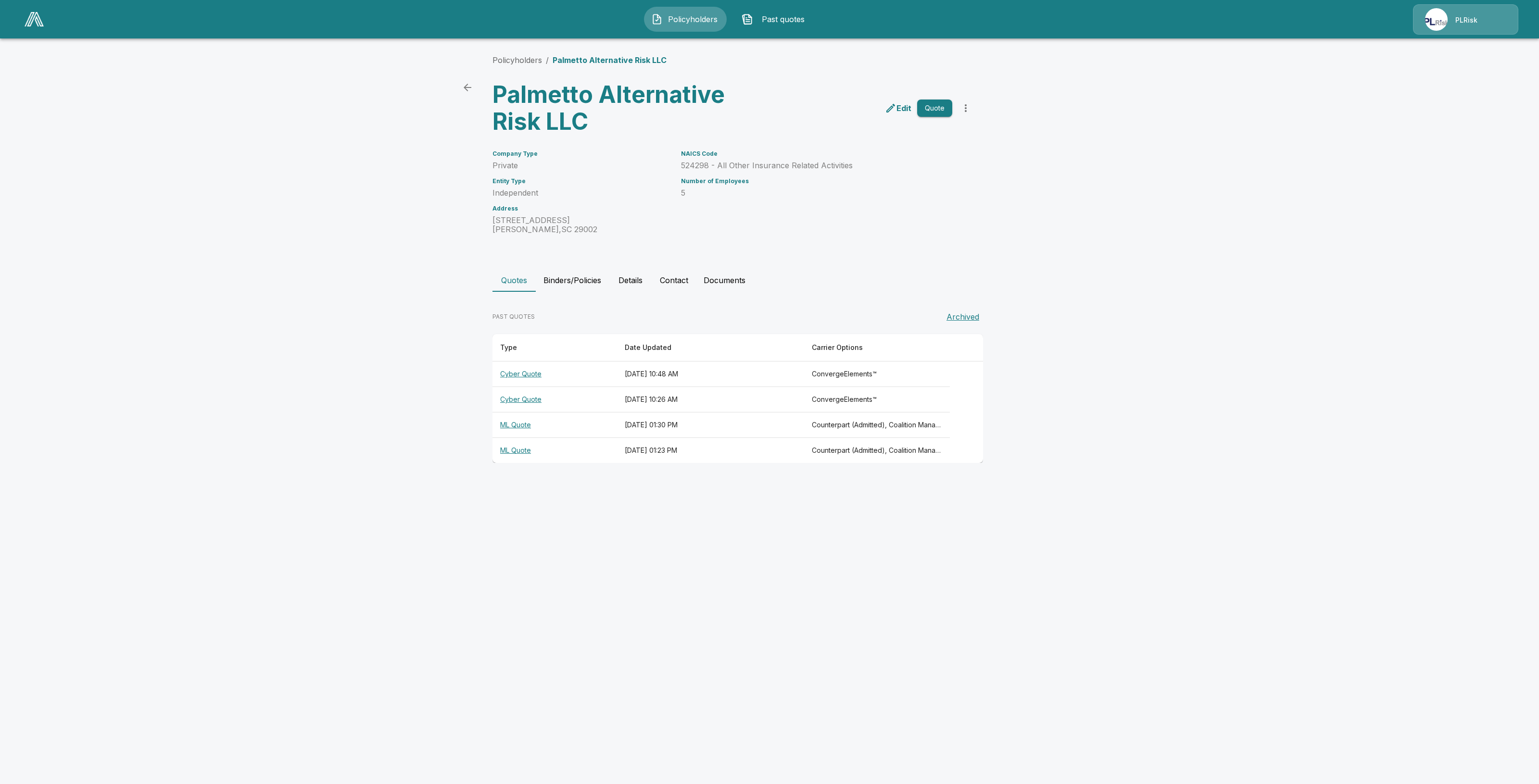
click at [514, 373] on th "Cyber Quote" at bounding box center [554, 374] width 124 height 26
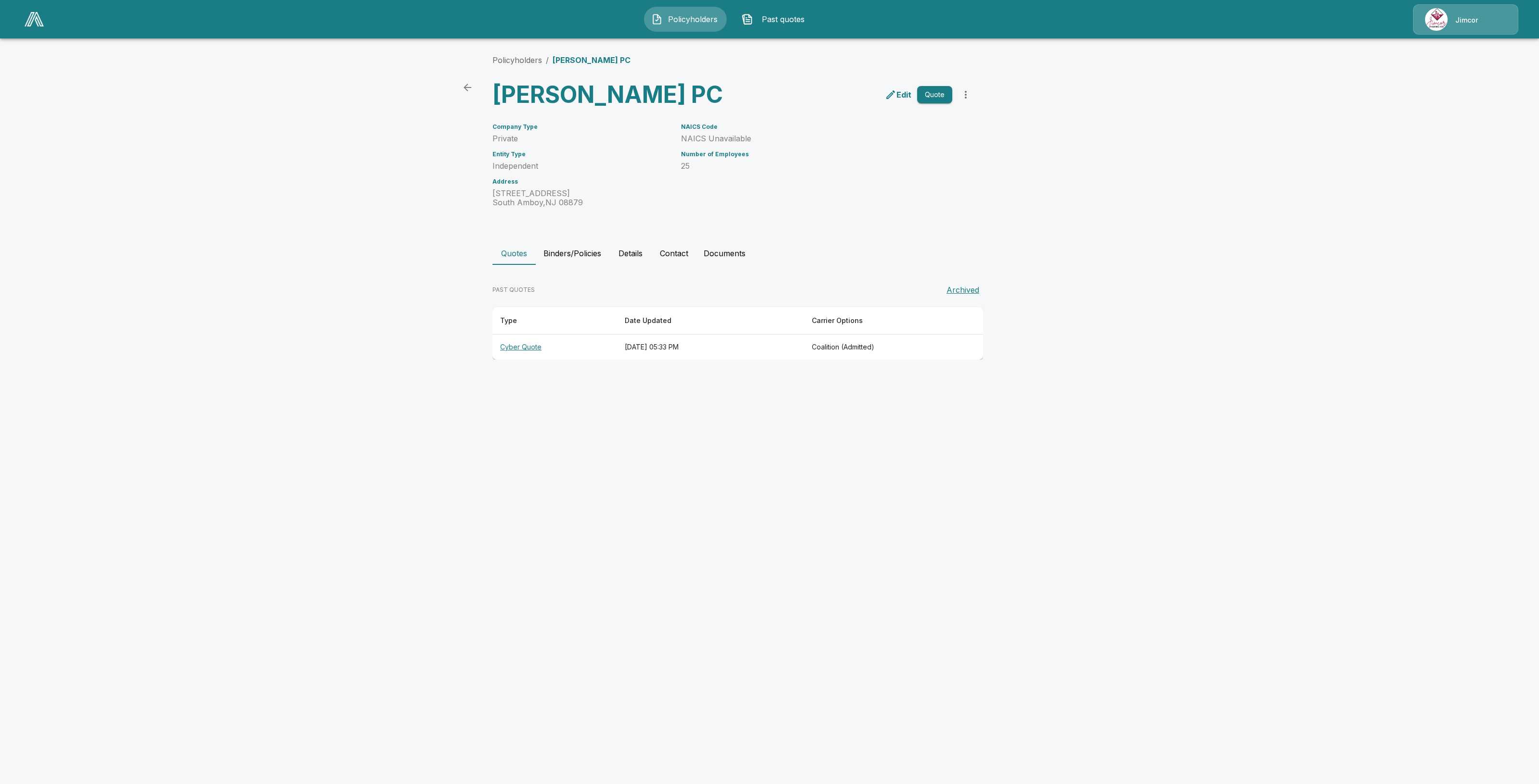
click at [585, 260] on button "Binders/Policies" at bounding box center [572, 253] width 73 height 23
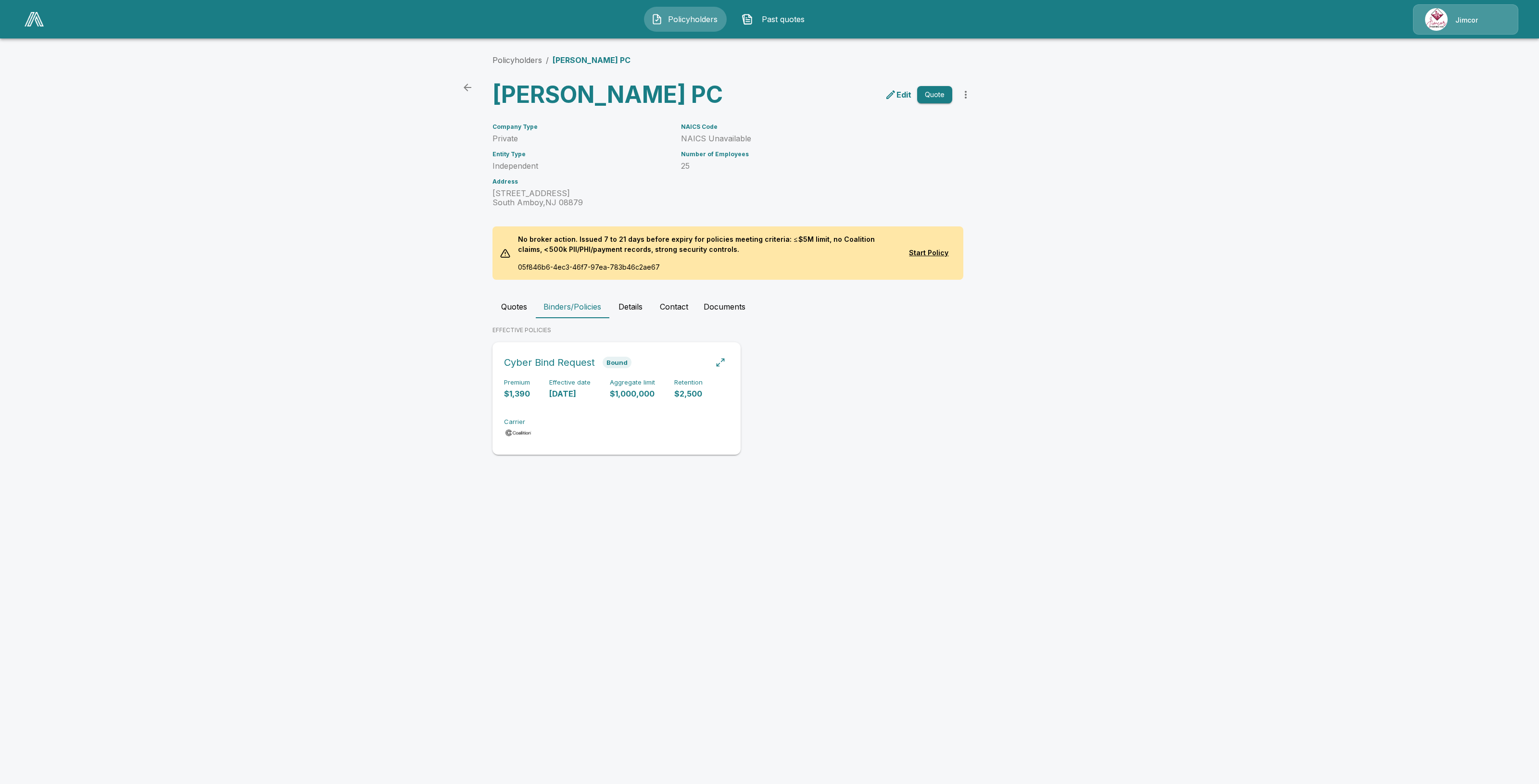
click at [599, 421] on div "Premium $1,390 Effective date [DATE] Aggregate limit $1,000,000 Retention $2,50…" at bounding box center [617, 408] width 225 height 60
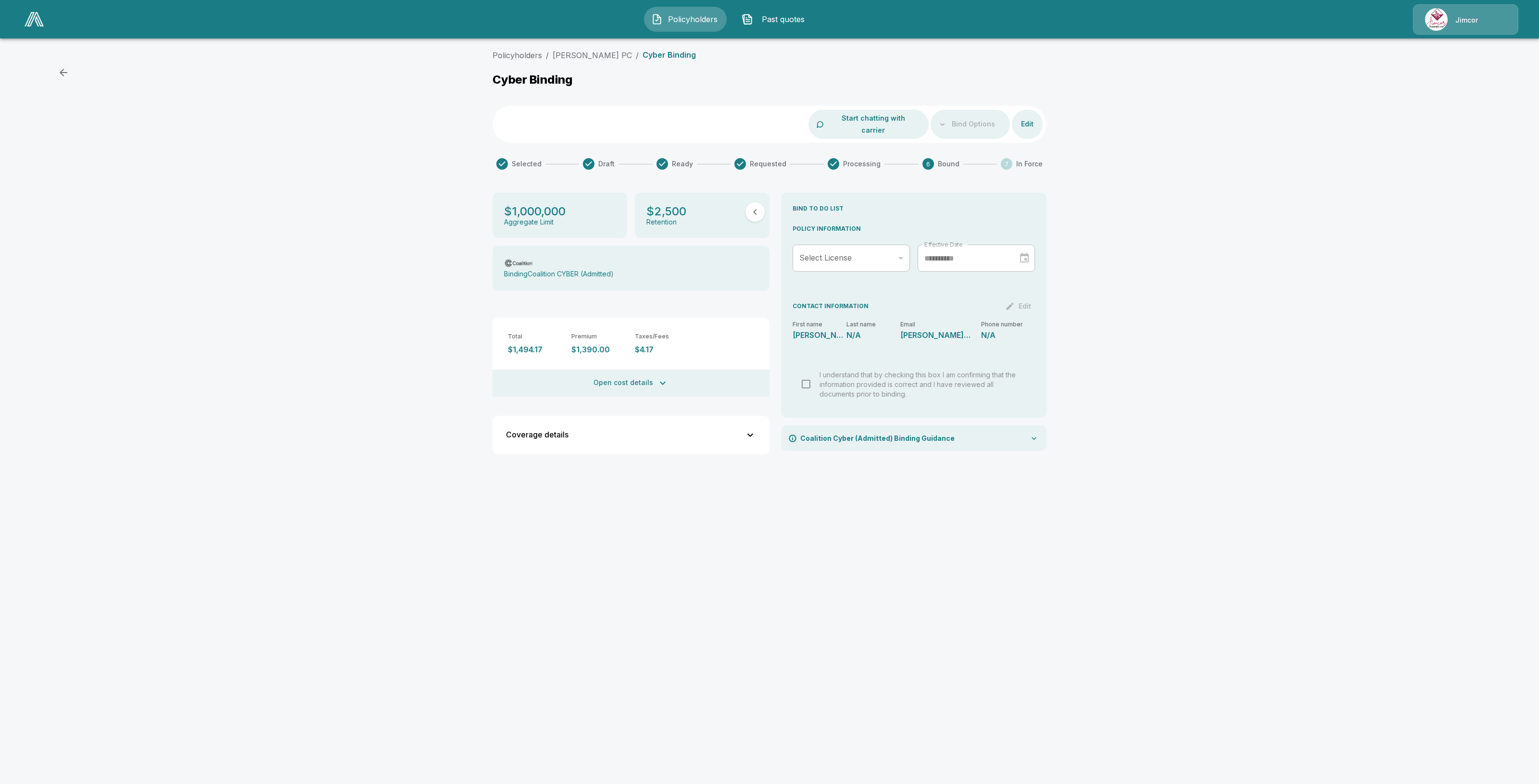
click at [636, 370] on button "Open cost details" at bounding box center [631, 383] width 277 height 27
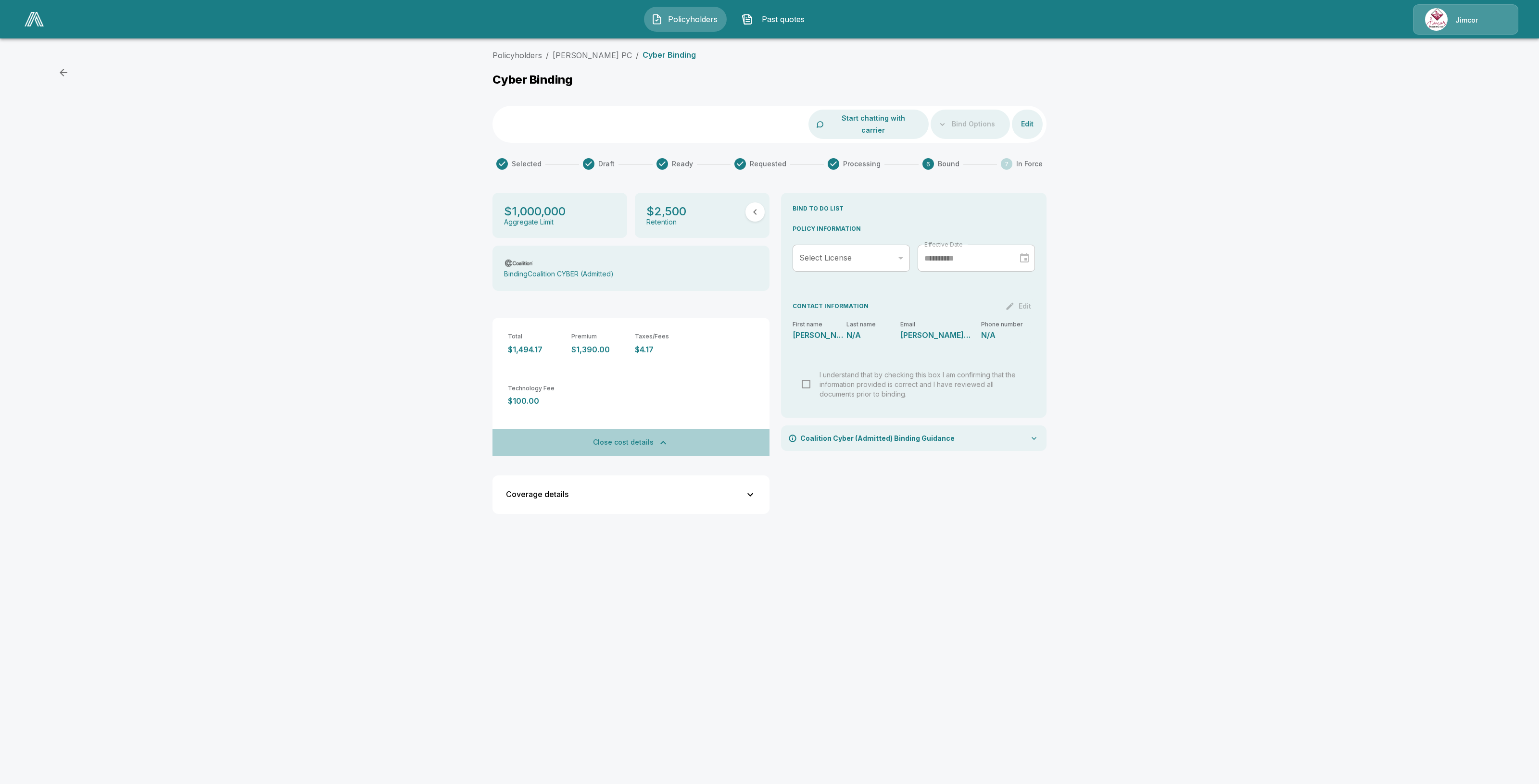
click at [650, 430] on button "Close cost details" at bounding box center [631, 442] width 277 height 27
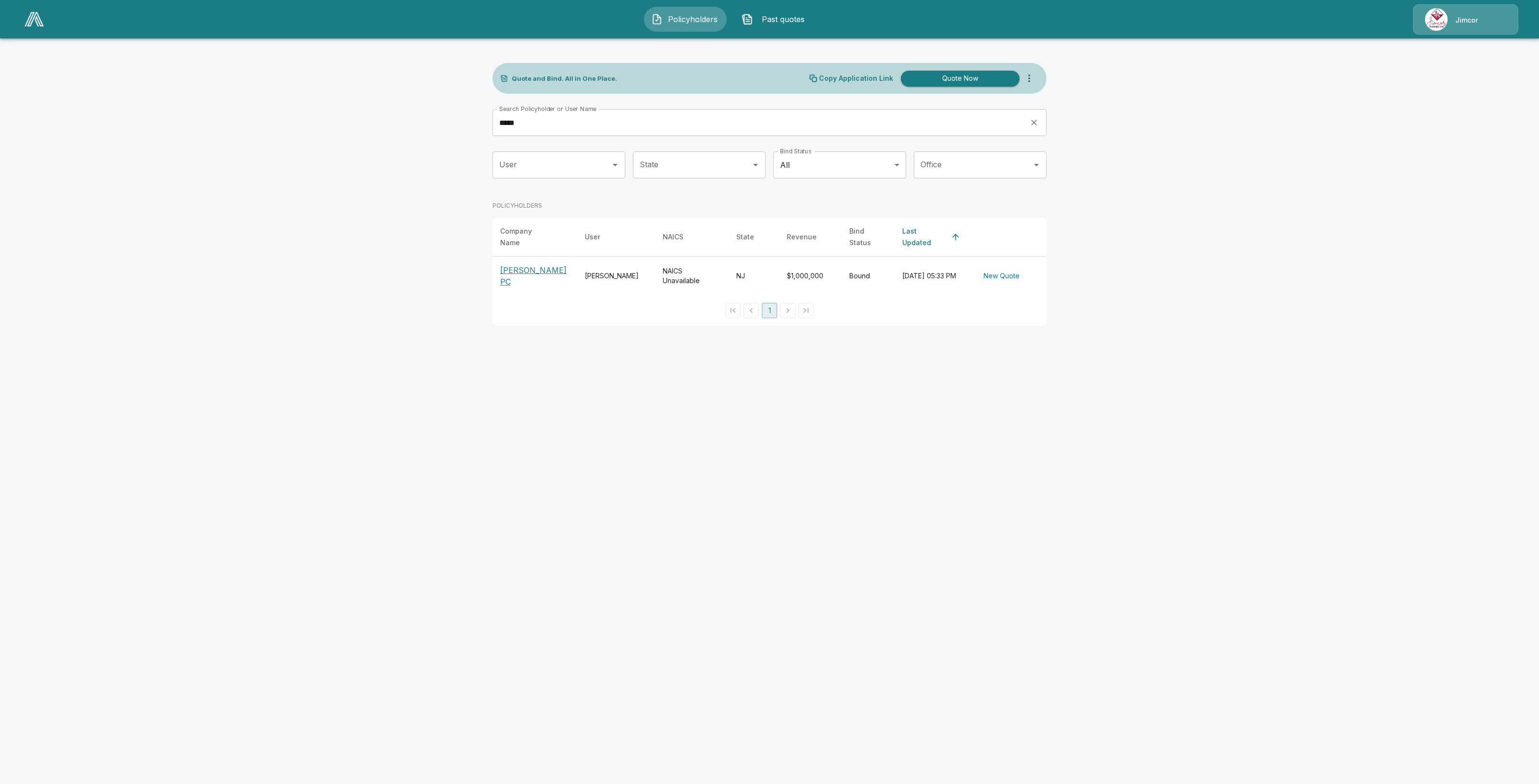
click at [675, 125] on input "*****" at bounding box center [758, 122] width 531 height 27
drag, startPoint x: 675, startPoint y: 125, endPoint x: 489, endPoint y: 125, distance: 186.0
click at [489, 125] on div "Quote and Bind. All in One Place. Copy Application Link Quote Now Search Policy…" at bounding box center [770, 186] width 577 height 302
type input "***"
click at [545, 268] on p "Jnt Consulting LLC" at bounding box center [535, 273] width 69 height 11
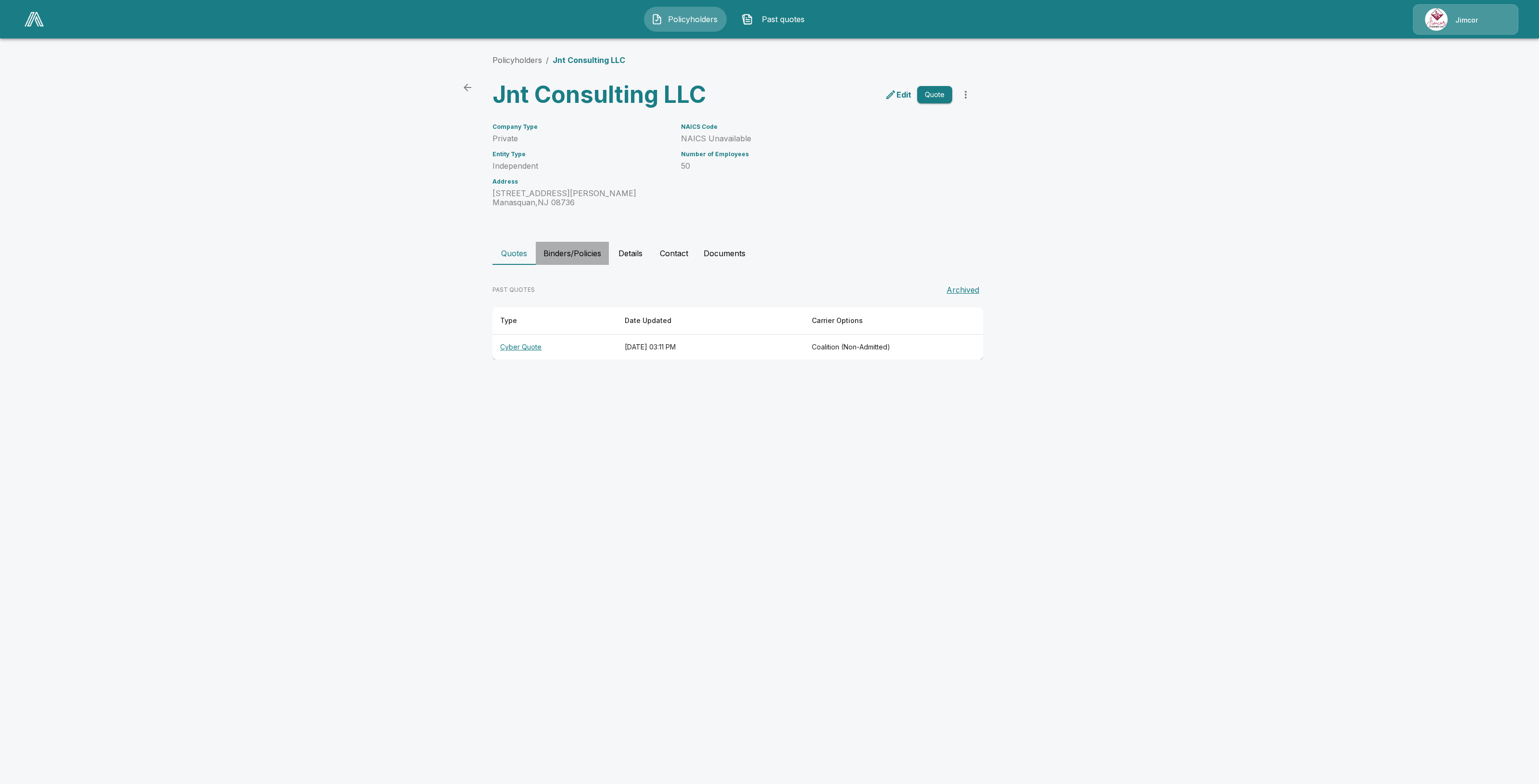
click at [571, 260] on button "Binders/Policies" at bounding box center [572, 253] width 73 height 23
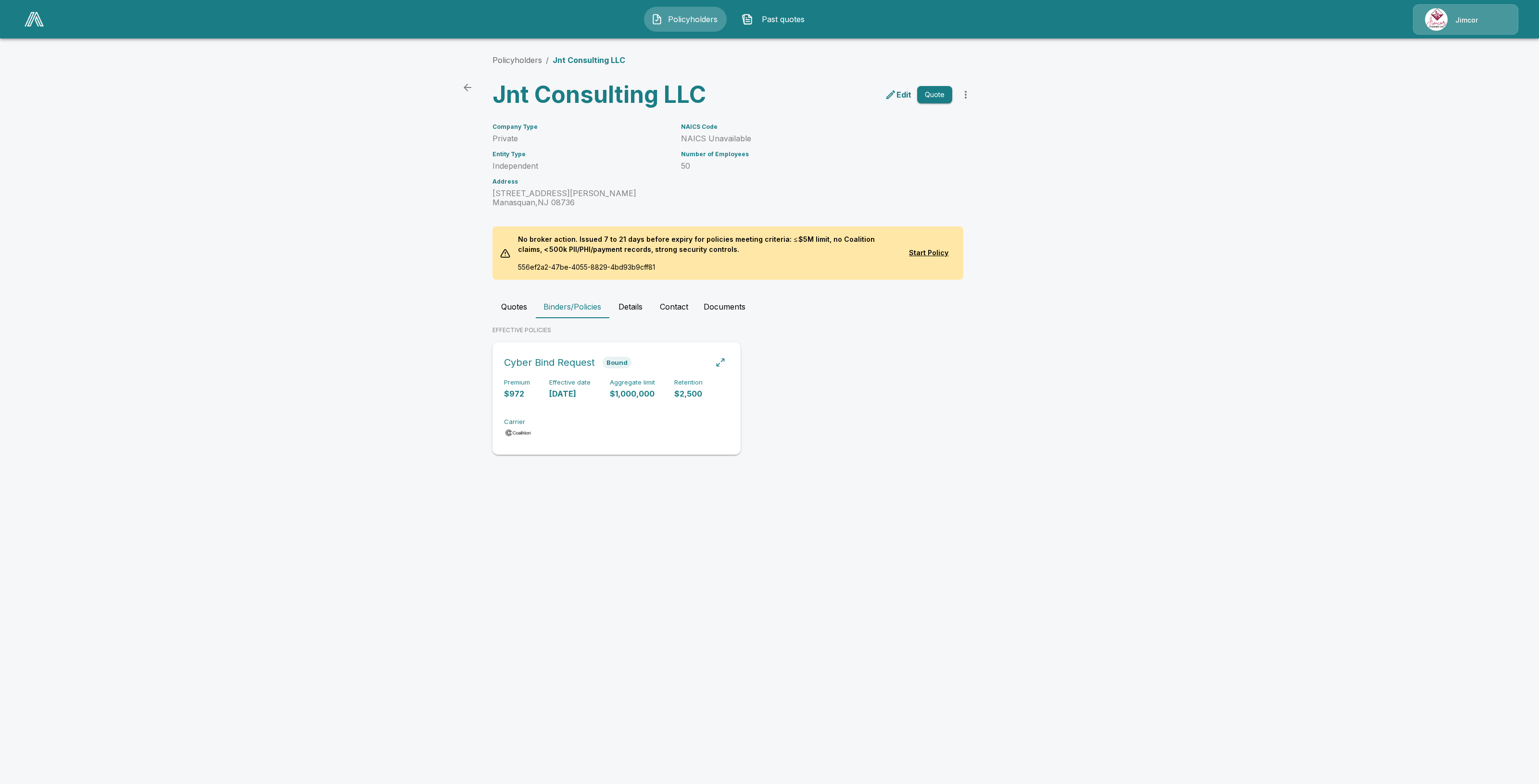
click at [548, 409] on div "Premium $972 Effective date 9/1/2025 Aggregate limit $1,000,000 Retention $2,50…" at bounding box center [617, 408] width 225 height 60
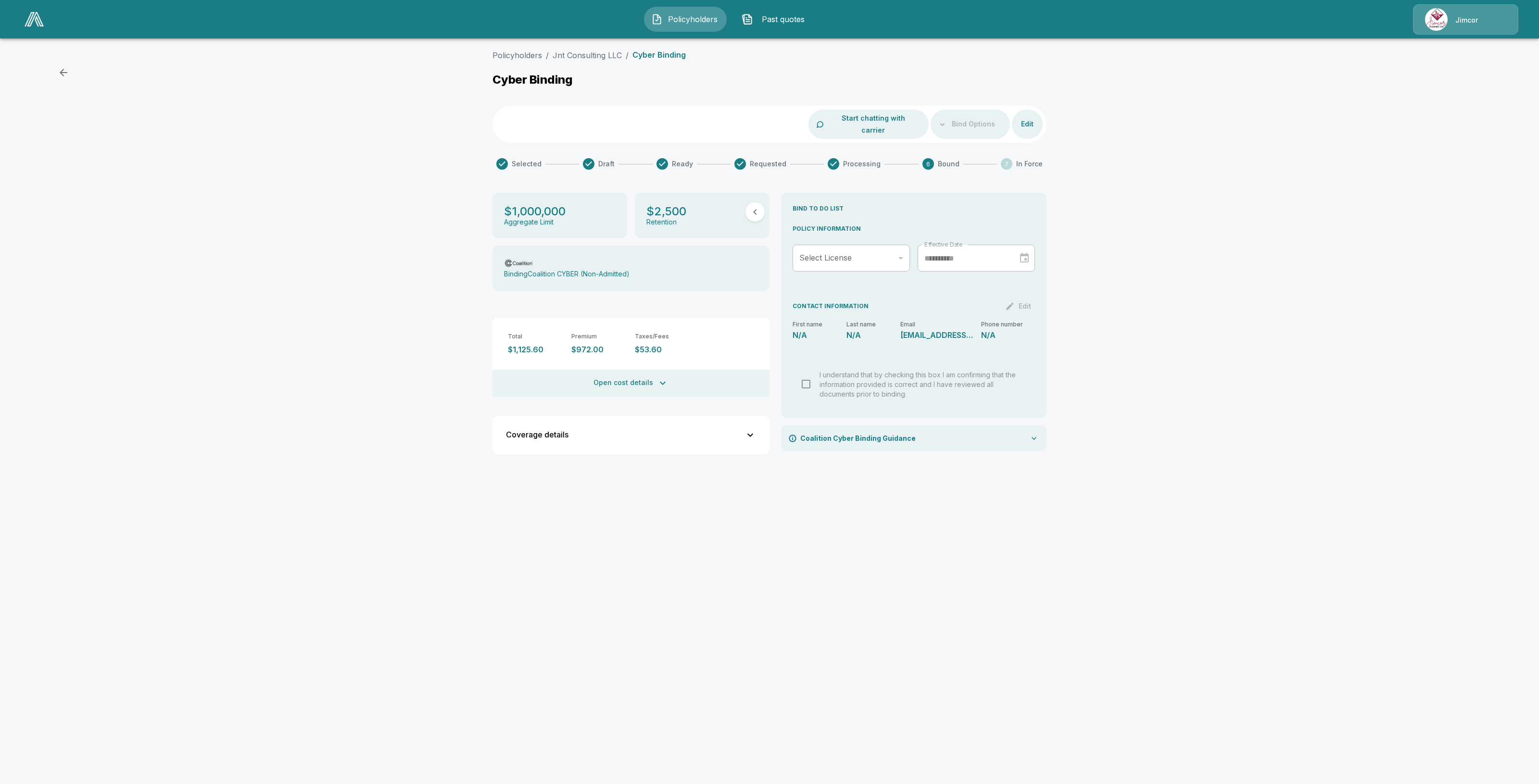
drag, startPoint x: 708, startPoint y: 417, endPoint x: 701, endPoint y: 417, distance: 7.0
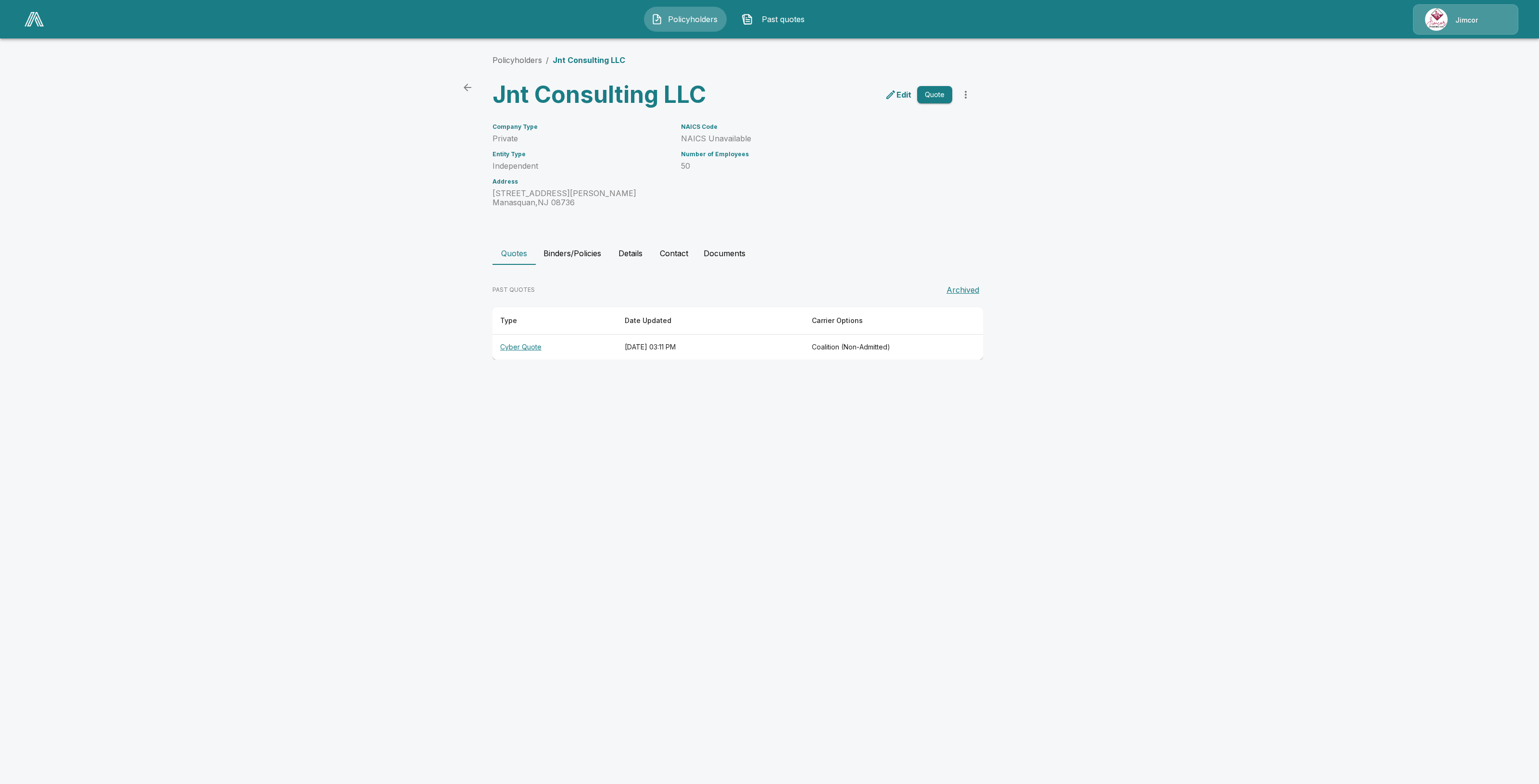
click at [574, 248] on button "Binders/Policies" at bounding box center [572, 253] width 73 height 23
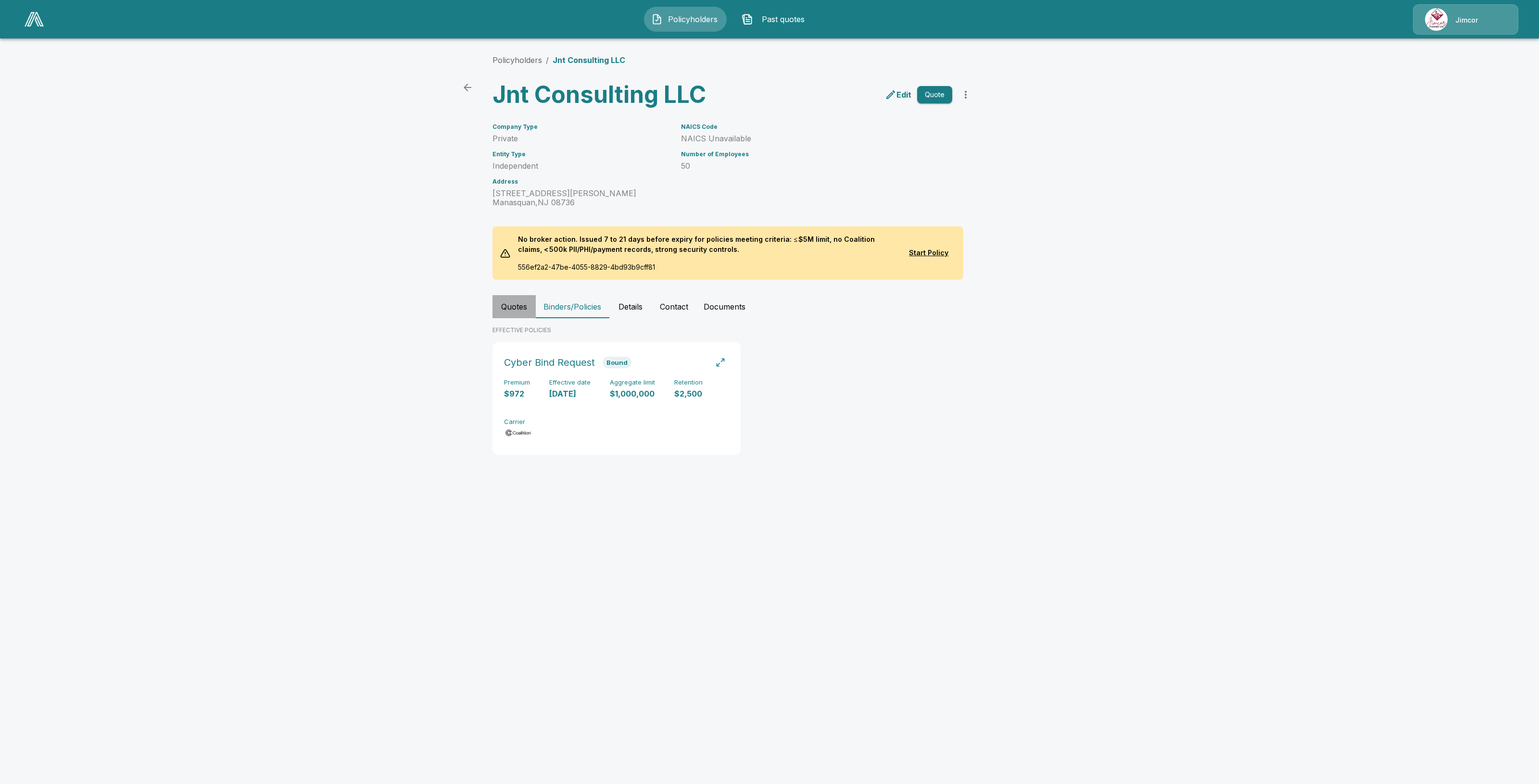
click at [507, 305] on button "Quotes" at bounding box center [514, 306] width 43 height 23
click at [571, 308] on button "Binders/Policies" at bounding box center [572, 306] width 73 height 23
click at [516, 303] on button "Quotes" at bounding box center [514, 306] width 43 height 23
click at [520, 404] on th "Cyber Quote" at bounding box center [554, 401] width 124 height 26
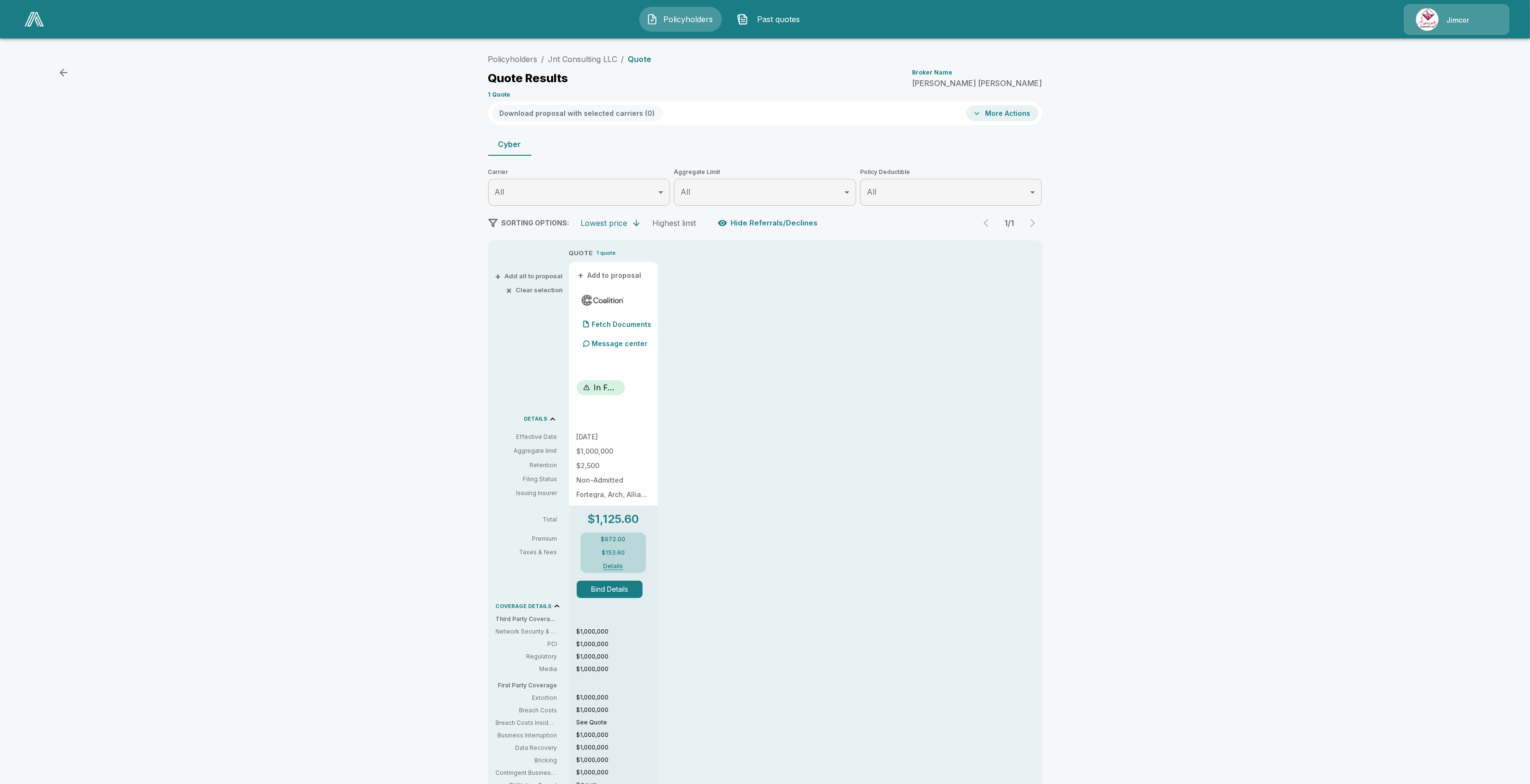
click at [603, 595] on button "Bind Details" at bounding box center [609, 589] width 66 height 17
drag, startPoint x: 692, startPoint y: 132, endPoint x: 697, endPoint y: 137, distance: 7.1
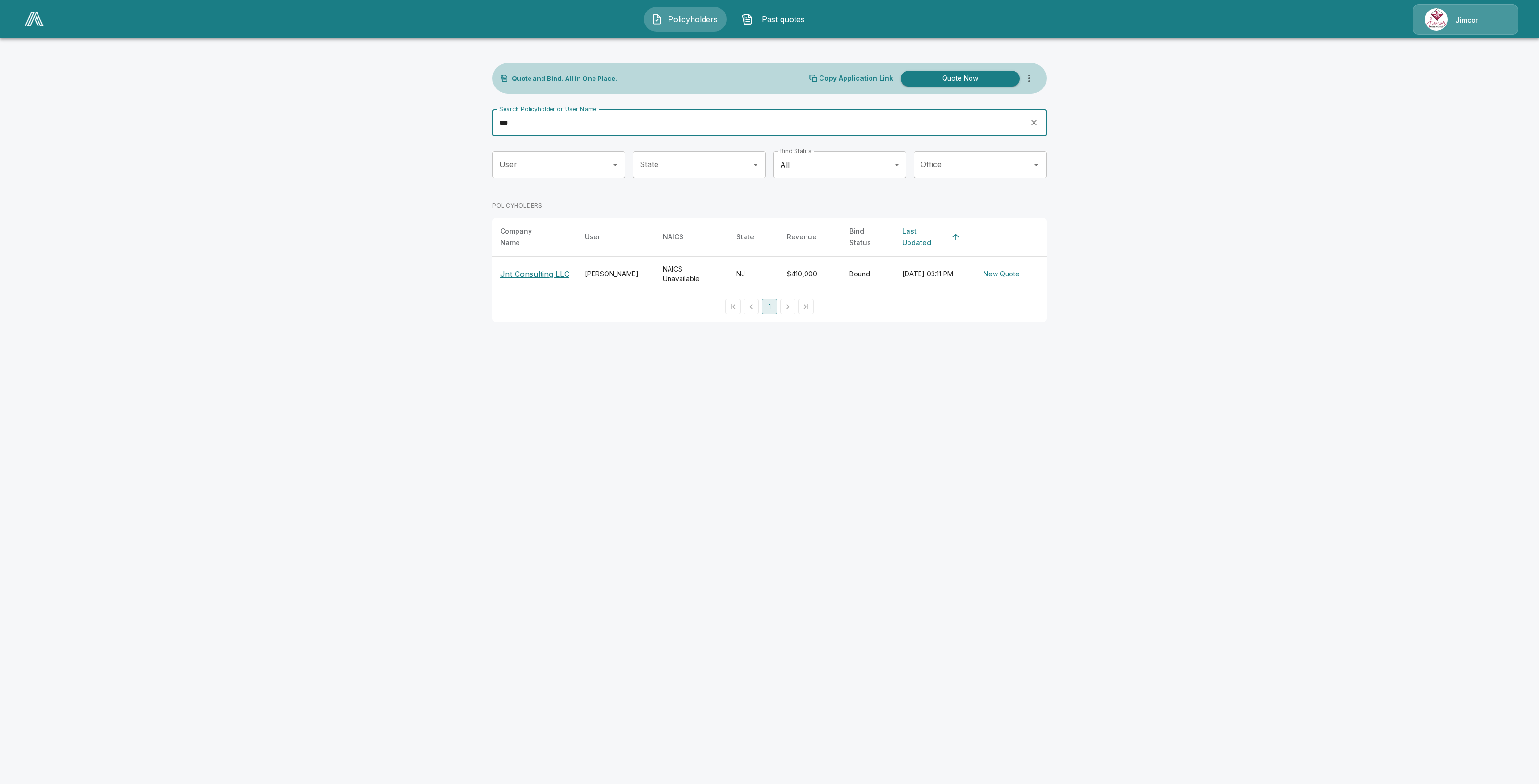
drag, startPoint x: 635, startPoint y: 119, endPoint x: 474, endPoint y: 125, distance: 161.1
click at [474, 125] on main "Quote and Bind. All in One Place. Copy Application Link Quote Now Search Policy…" at bounding box center [770, 167] width 1539 height 334
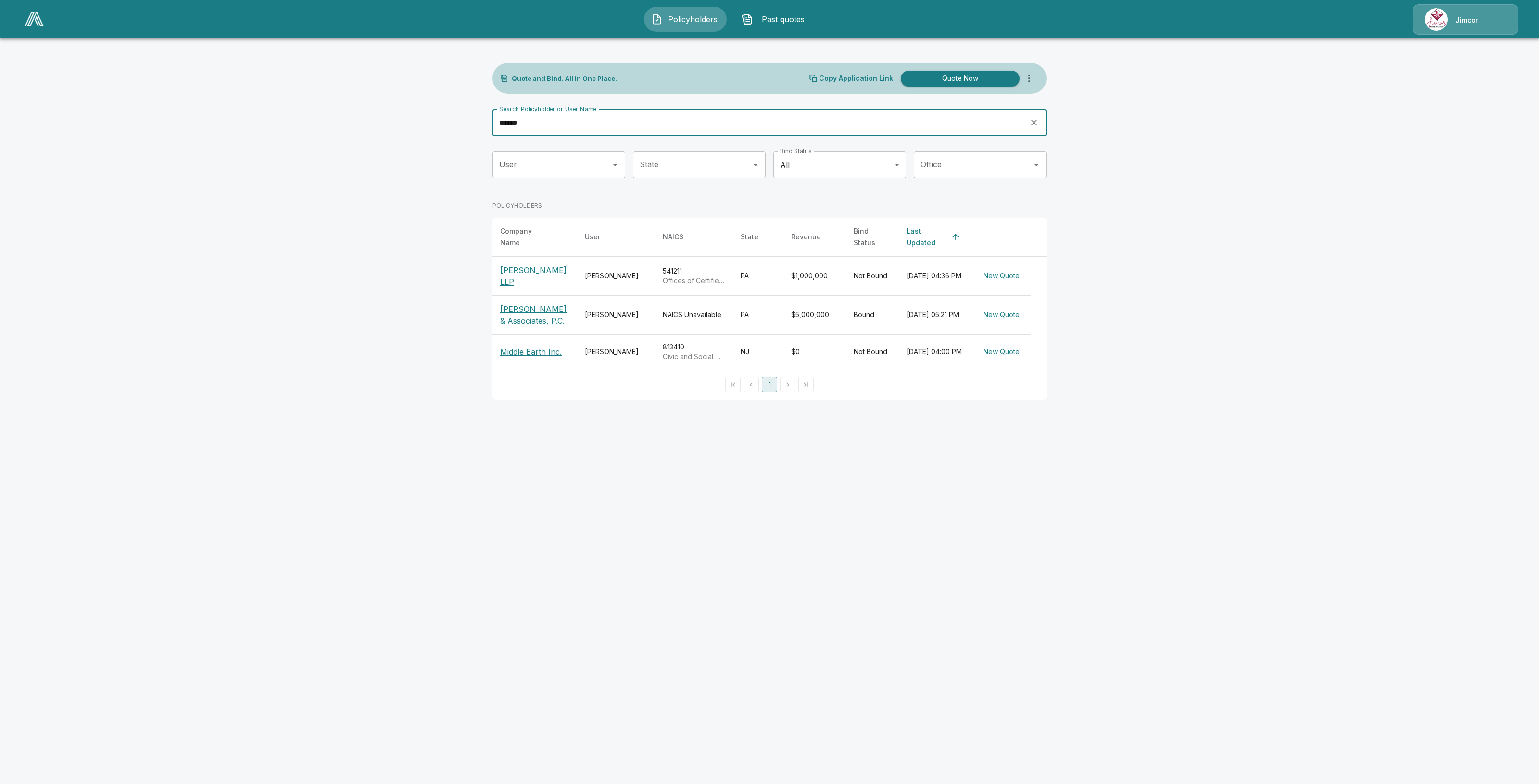
type input "******"
click at [532, 312] on p "Joseph L. Messa Jr & Associates, P.C." at bounding box center [535, 315] width 69 height 23
drag, startPoint x: 600, startPoint y: 133, endPoint x: 462, endPoint y: 135, distance: 138.0
click at [462, 135] on main "Quote and Bind. All in One Place. Copy Application Link Quote Now Search Policy…" at bounding box center [770, 205] width 1539 height 411
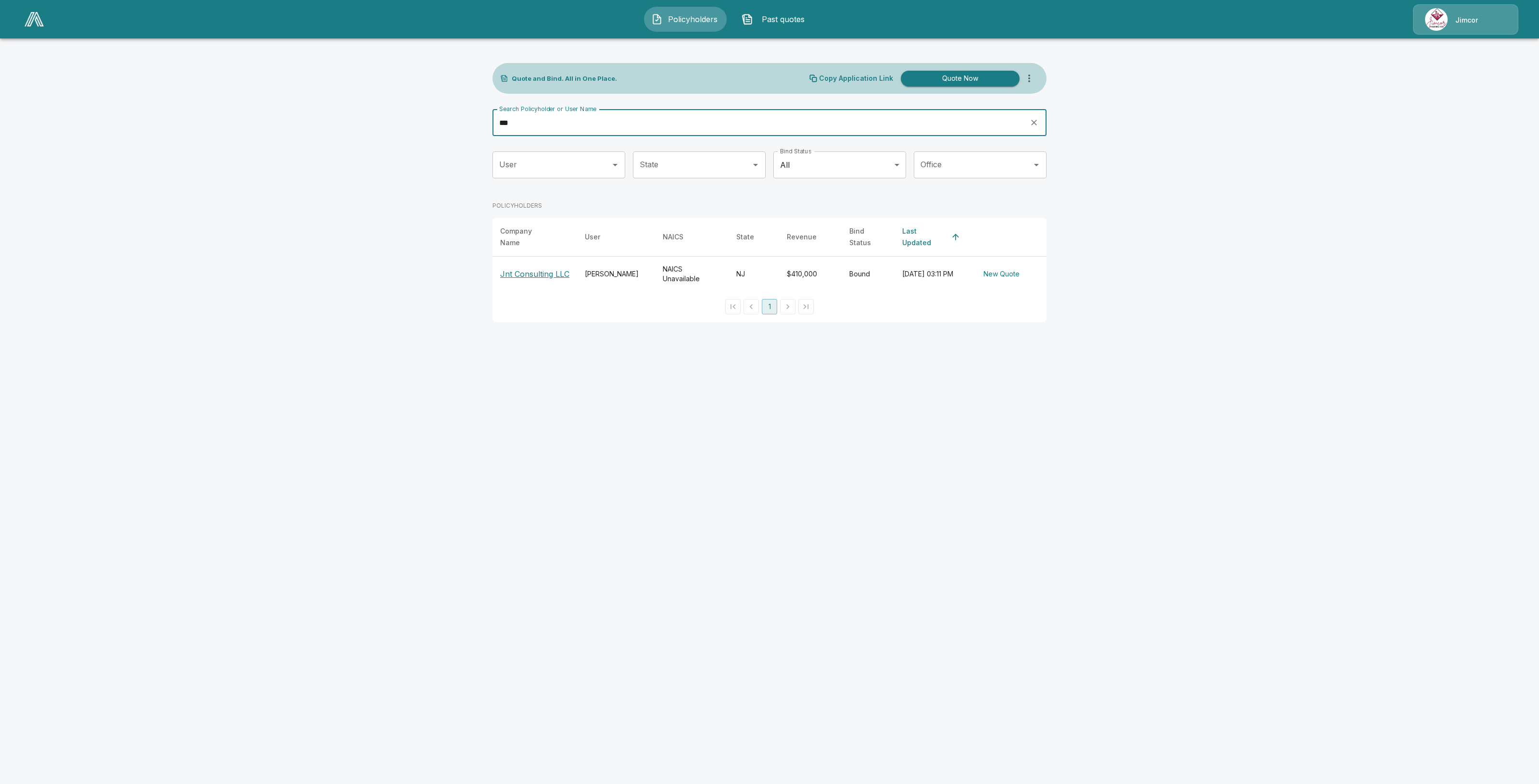
drag, startPoint x: 679, startPoint y: 123, endPoint x: 519, endPoint y: 124, distance: 160.0
click at [519, 124] on input "***" at bounding box center [758, 122] width 531 height 27
drag, startPoint x: 508, startPoint y: 125, endPoint x: 487, endPoint y: 125, distance: 21.0
click at [487, 125] on div "Quote and Bind. All in One Place. Copy Application Link Quote Now Search Policy…" at bounding box center [770, 185] width 577 height 297
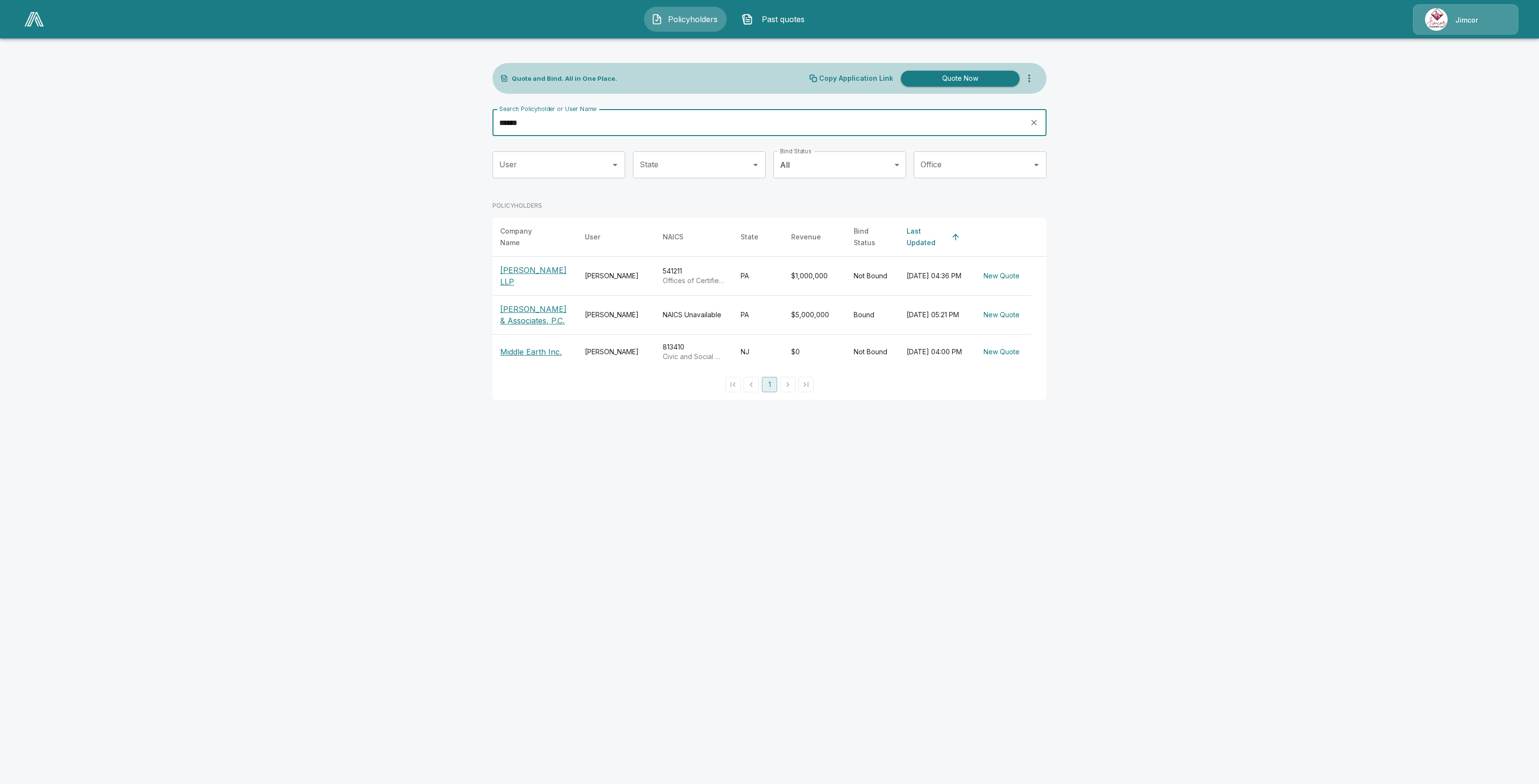
type input "******"
click at [508, 315] on p "[PERSON_NAME] & Associates, P.C." at bounding box center [535, 315] width 69 height 23
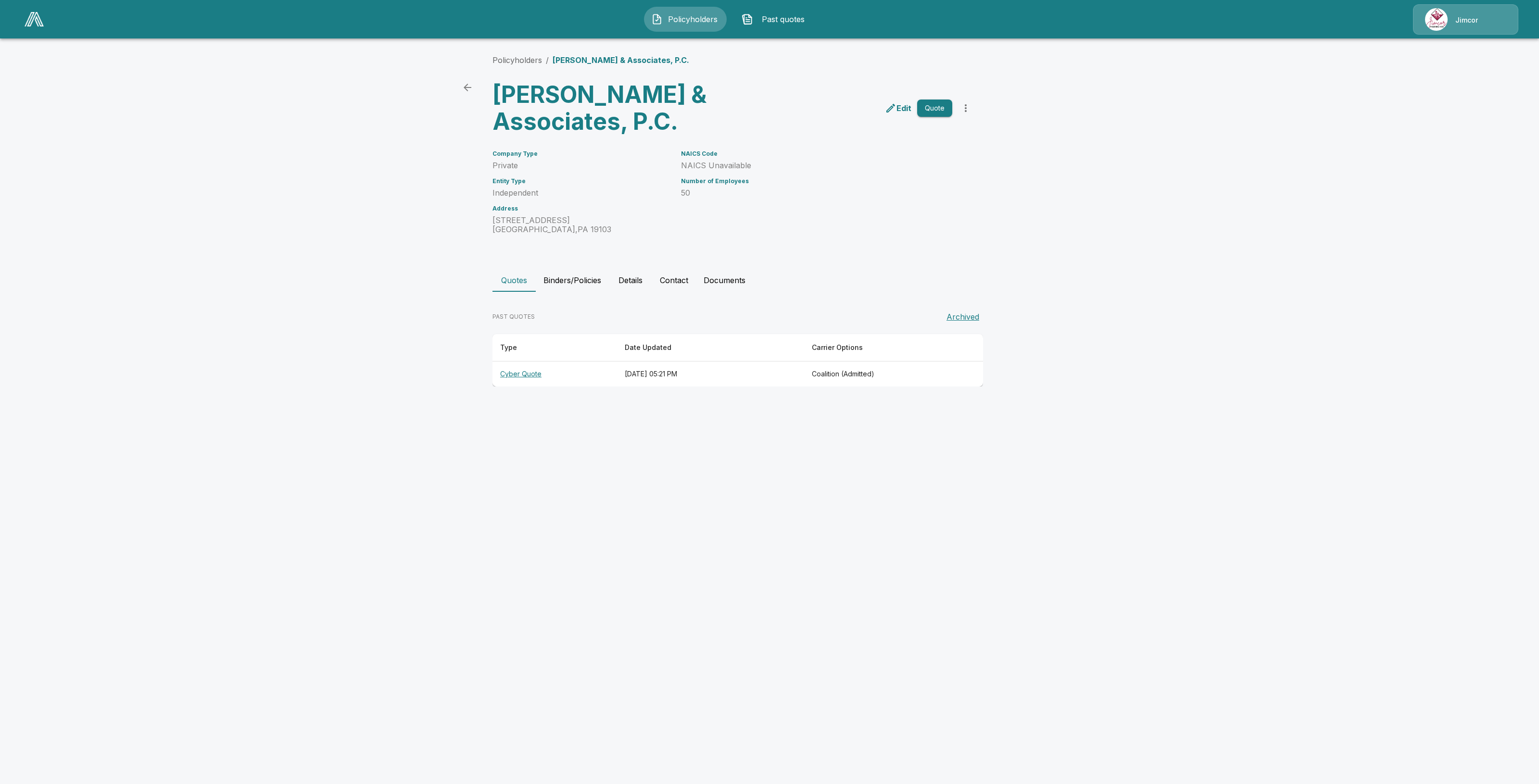
click at [585, 269] on button "Binders/Policies" at bounding box center [572, 280] width 73 height 23
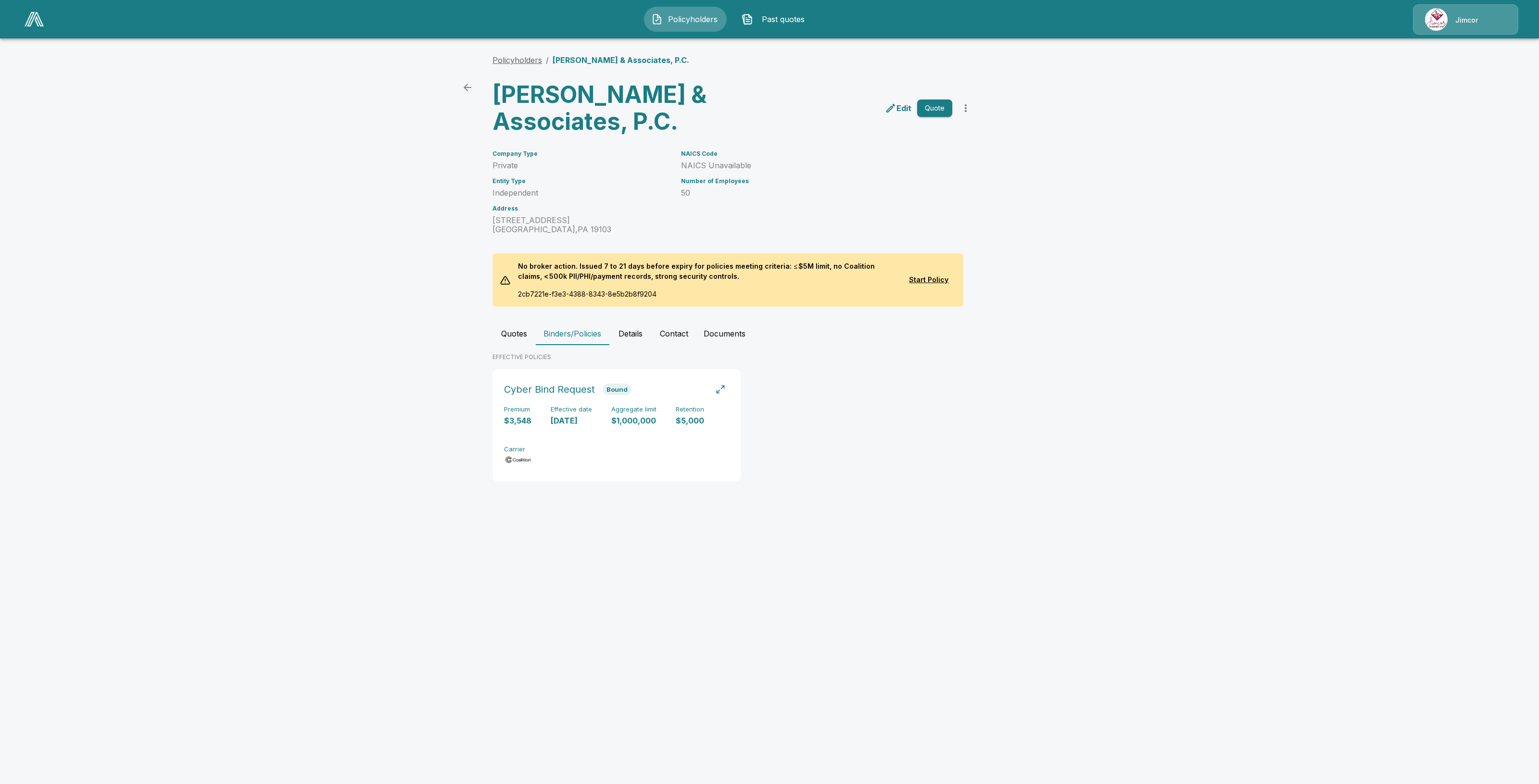
click at [529, 61] on link "Policyholders" at bounding box center [517, 60] width 50 height 10
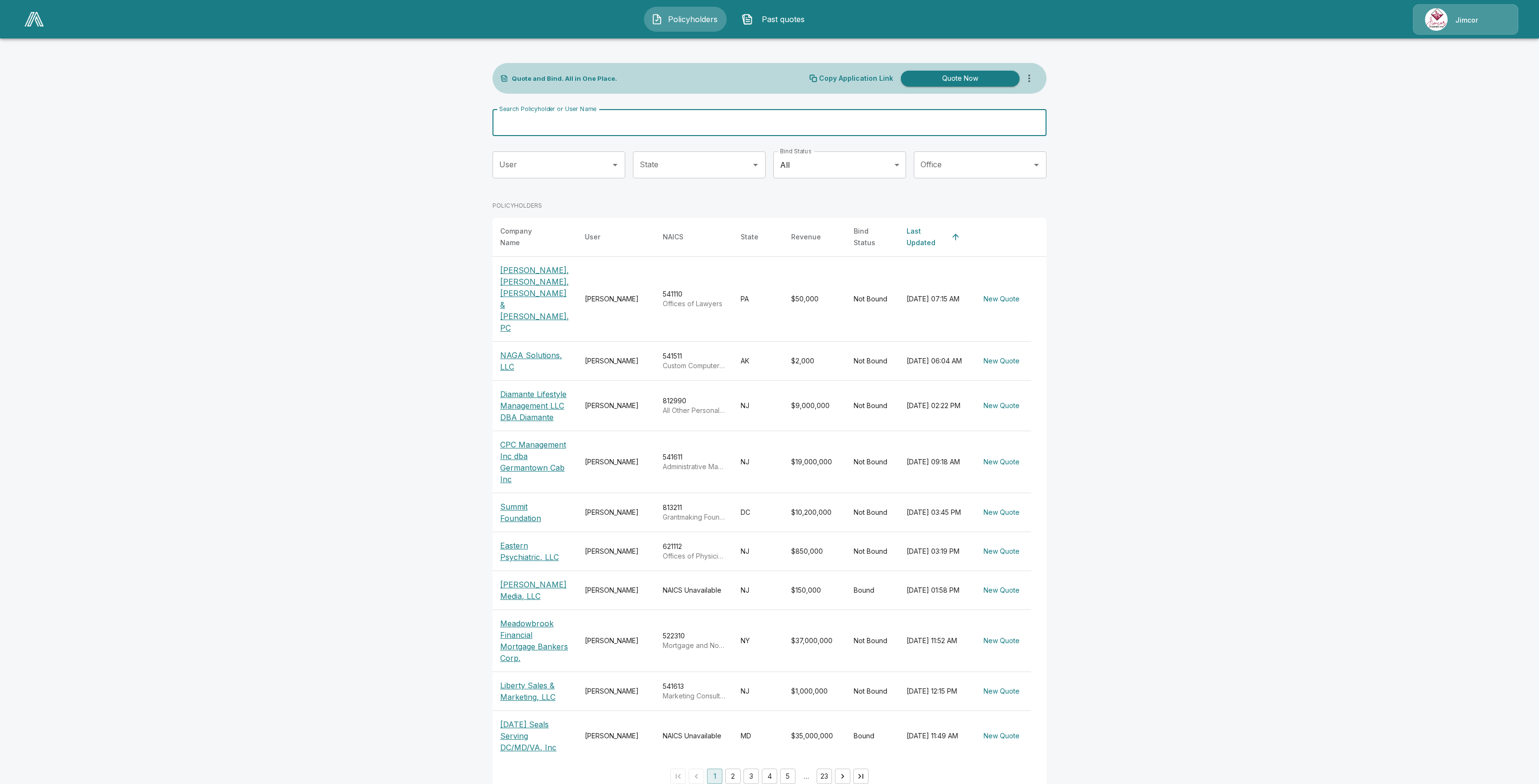
click at [591, 122] on input "Search Policyholder or User Name" at bounding box center [764, 122] width 544 height 27
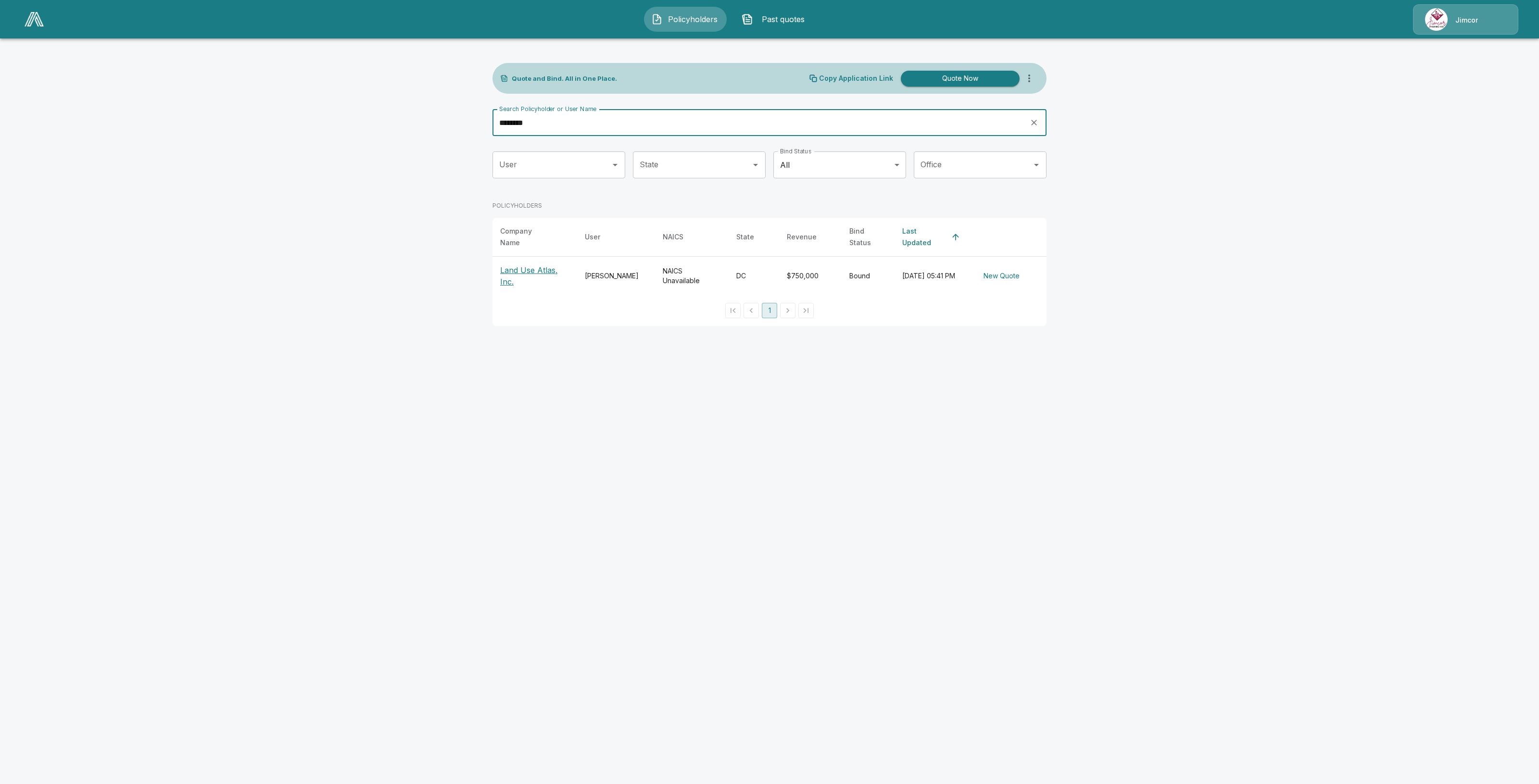
type input "********"
click at [539, 257] on th "Land Use Atlas, Inc." at bounding box center [535, 276] width 85 height 39
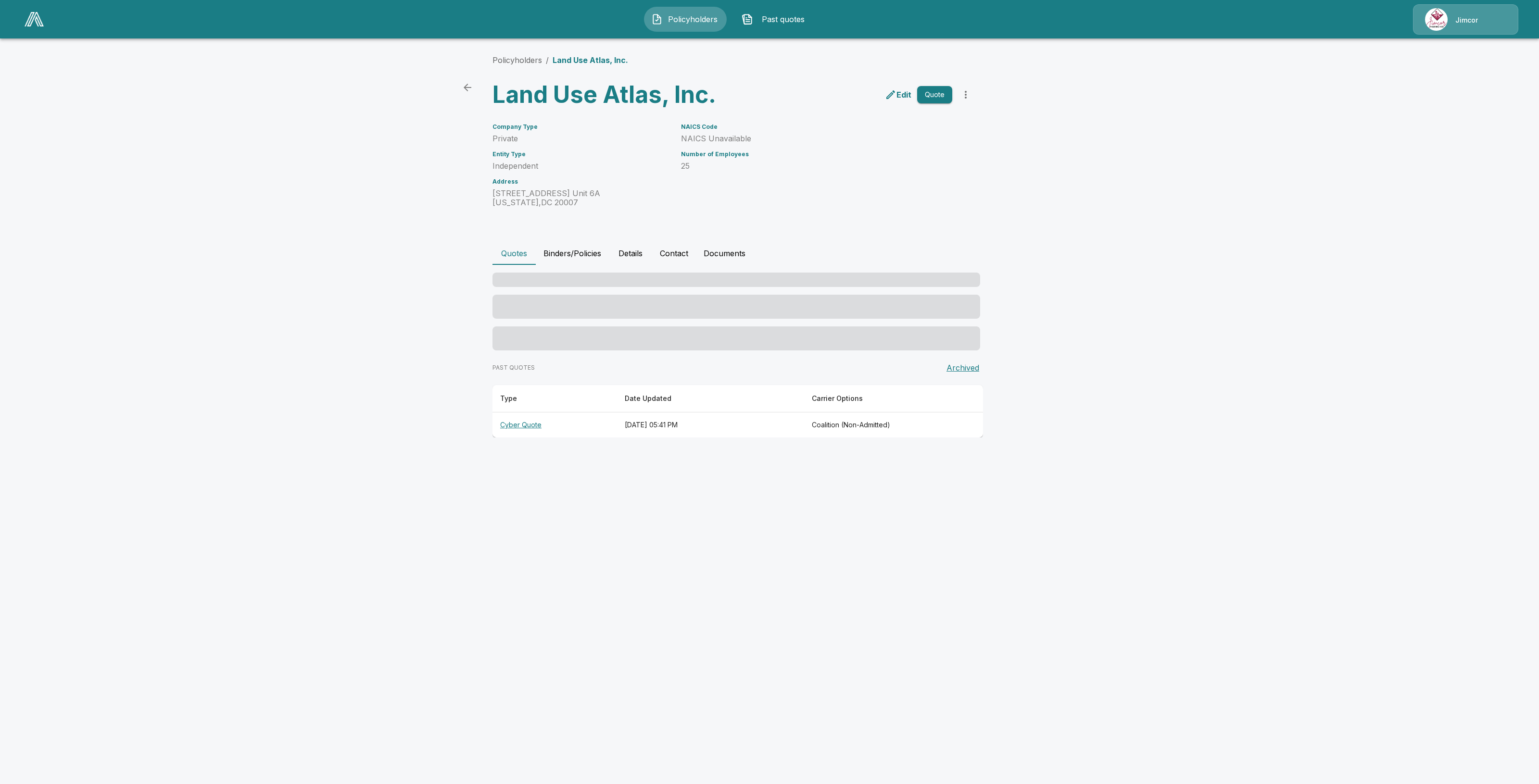
click at [575, 248] on button "Binders/Policies" at bounding box center [572, 253] width 73 height 23
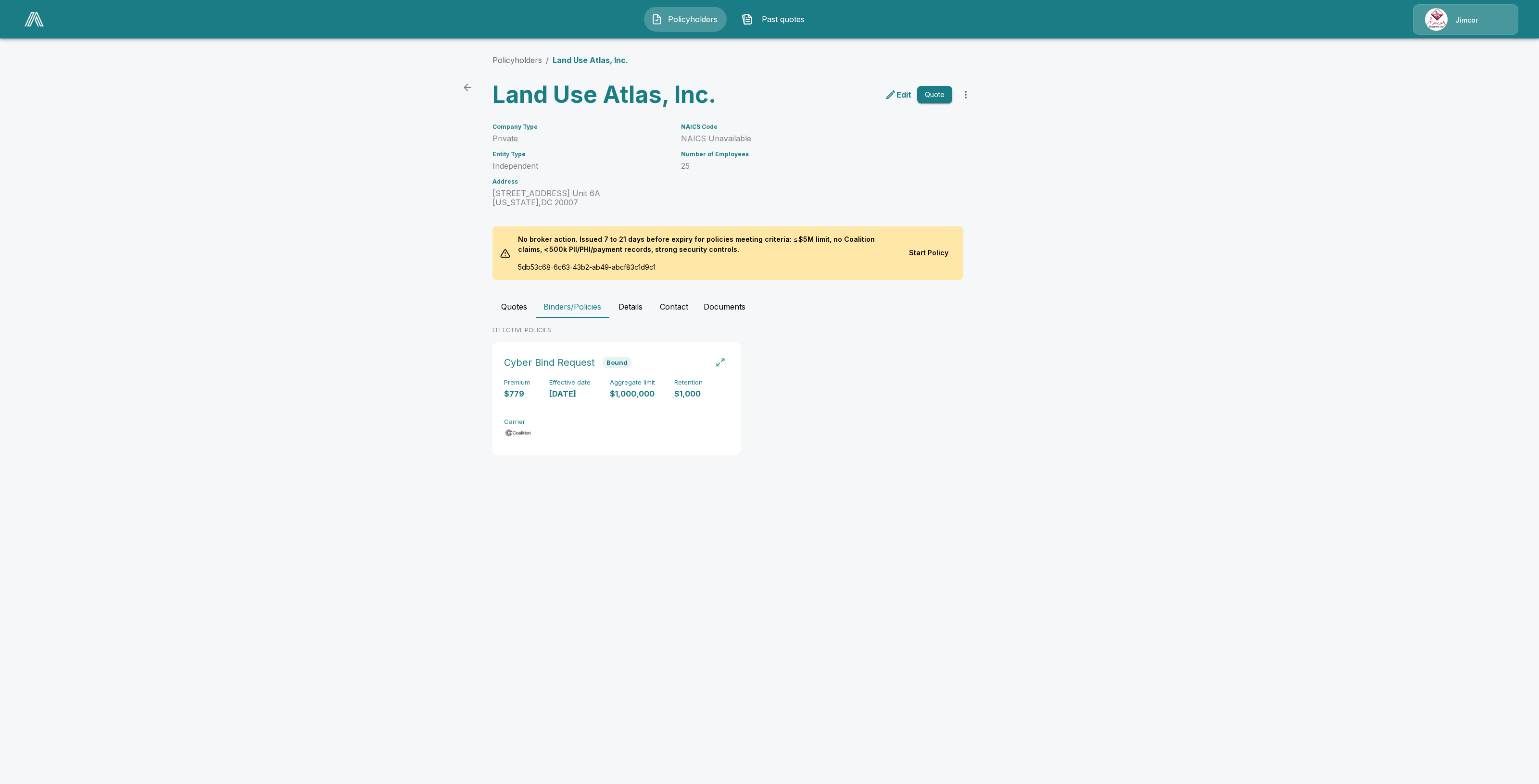
click at [667, 16] on span "Policyholders" at bounding box center [693, 19] width 53 height 11
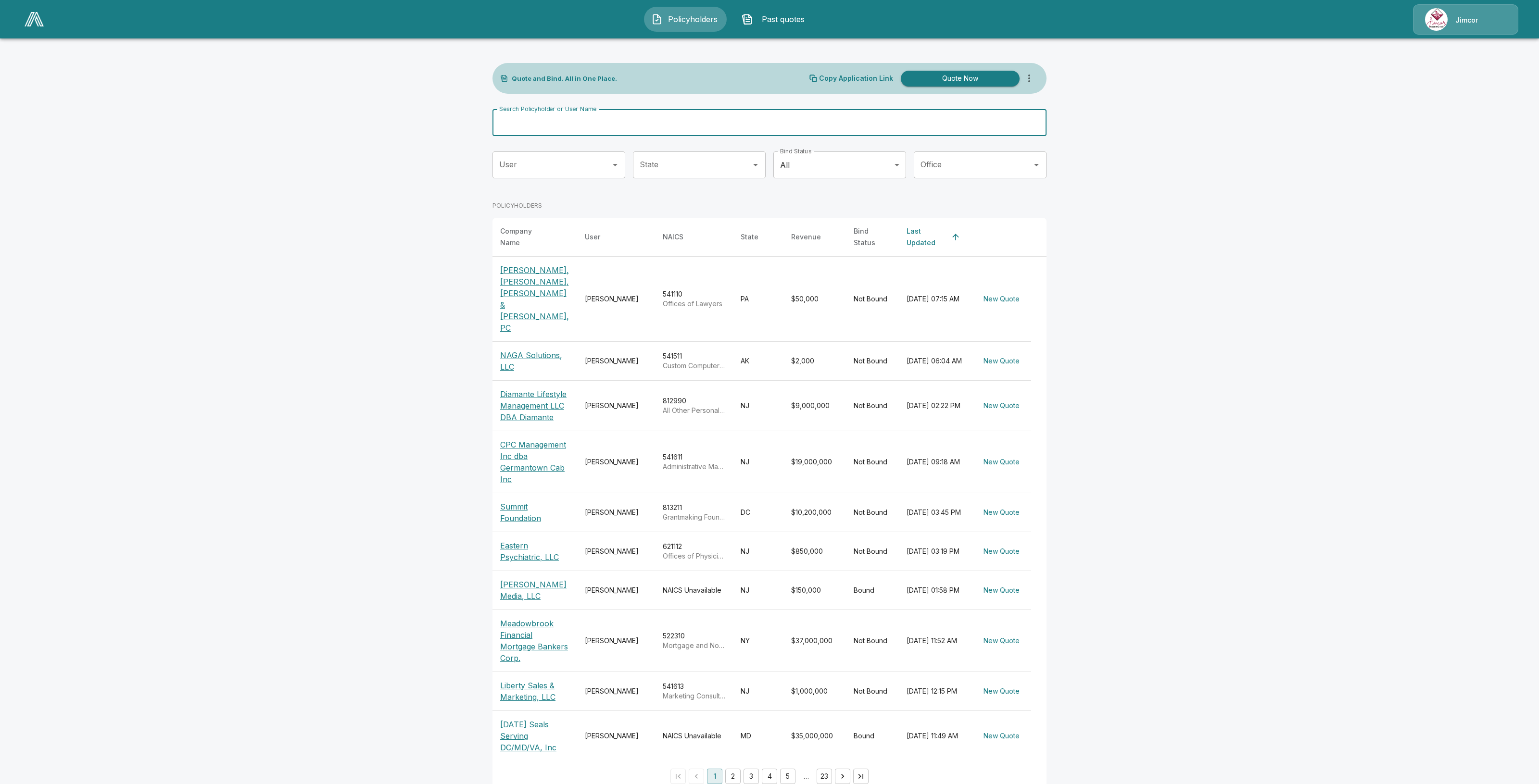
click at [600, 122] on input "Search Policyholder or User Name" at bounding box center [764, 122] width 544 height 27
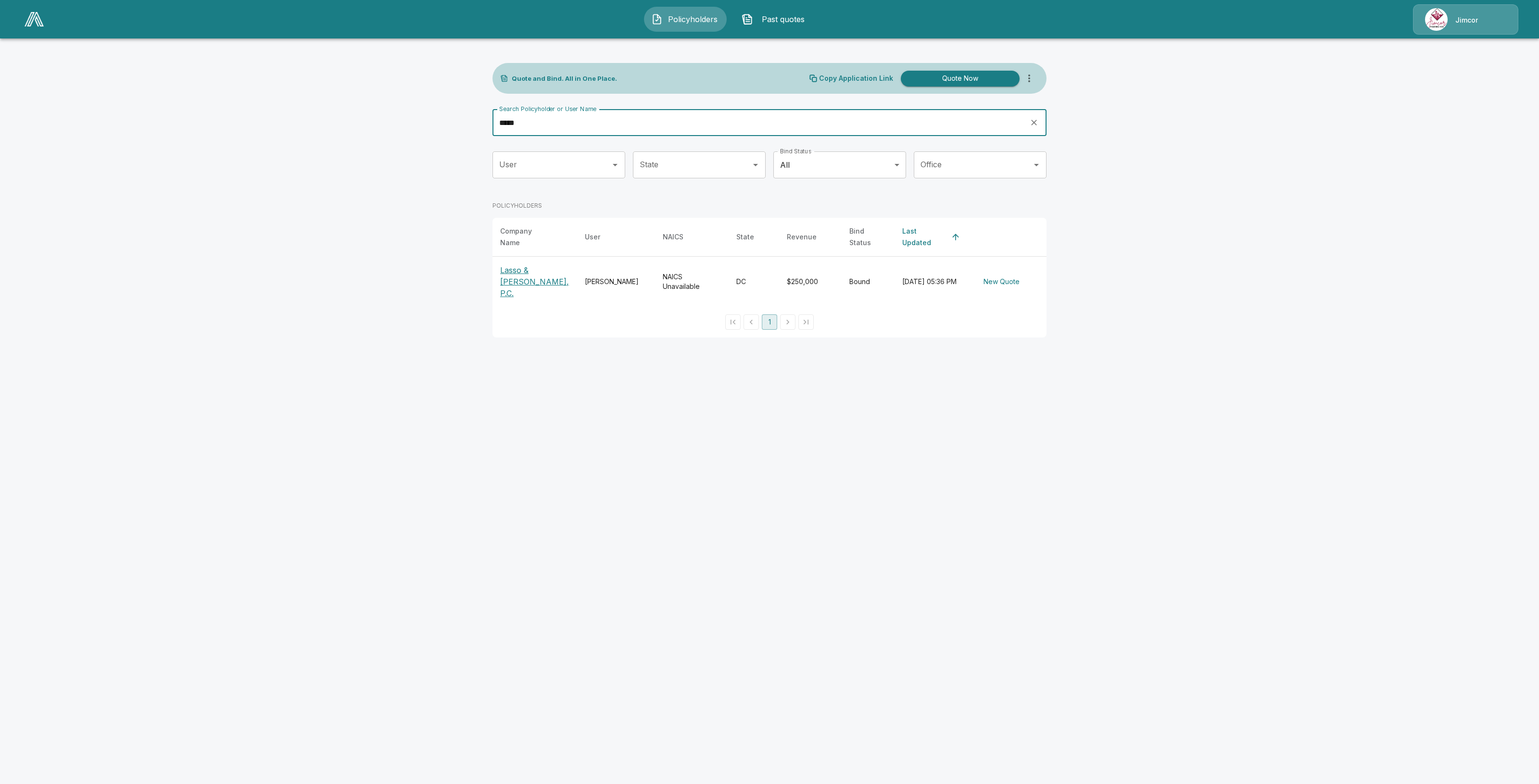
type input "*****"
click at [519, 270] on p "Lasso & Lasso, P.C." at bounding box center [535, 282] width 69 height 35
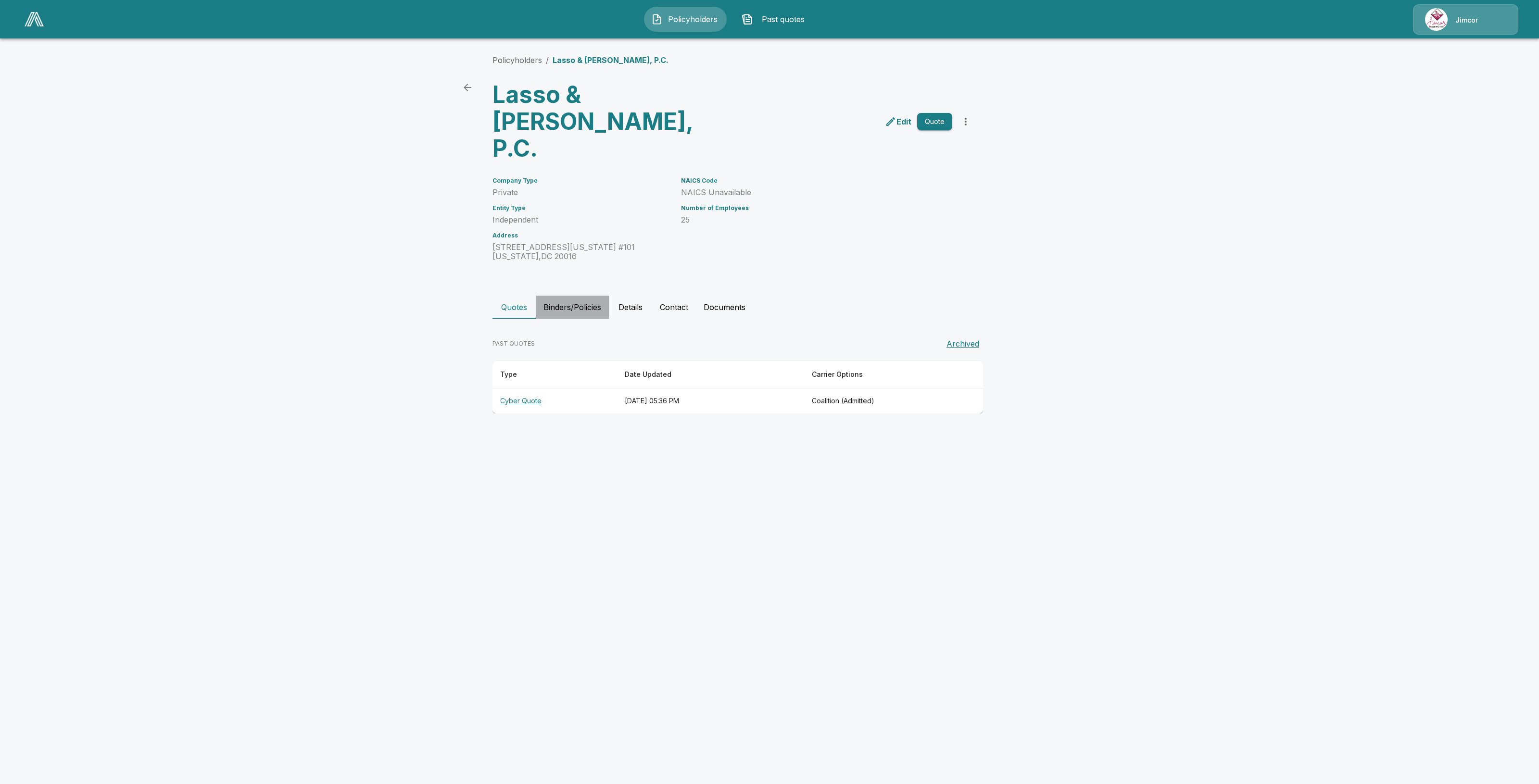
click at [576, 296] on button "Binders/Policies" at bounding box center [572, 307] width 73 height 23
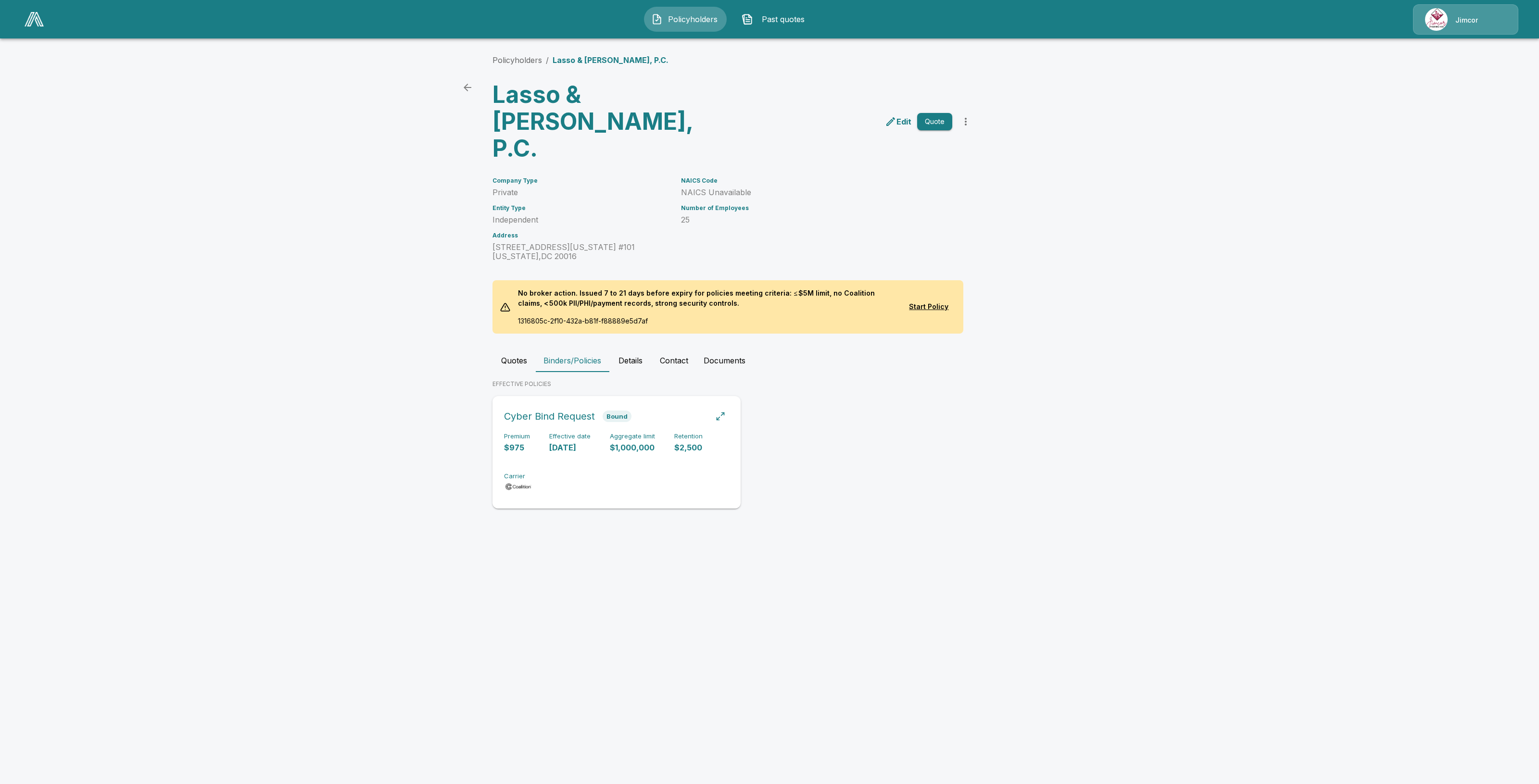
click at [653, 432] on h6 "Aggregate limit" at bounding box center [633, 436] width 45 height 8
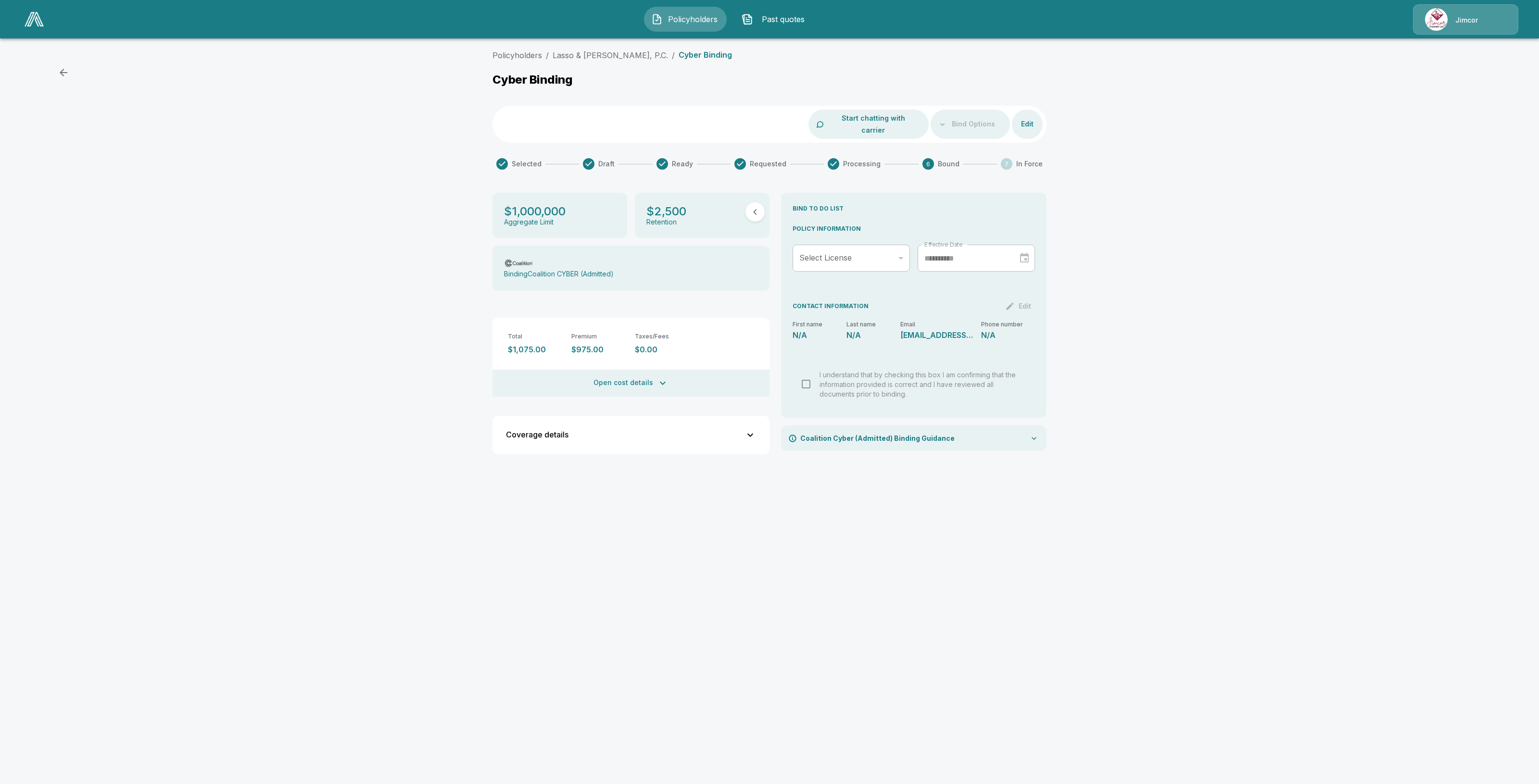
click at [630, 380] on button "Open cost details" at bounding box center [631, 383] width 277 height 27
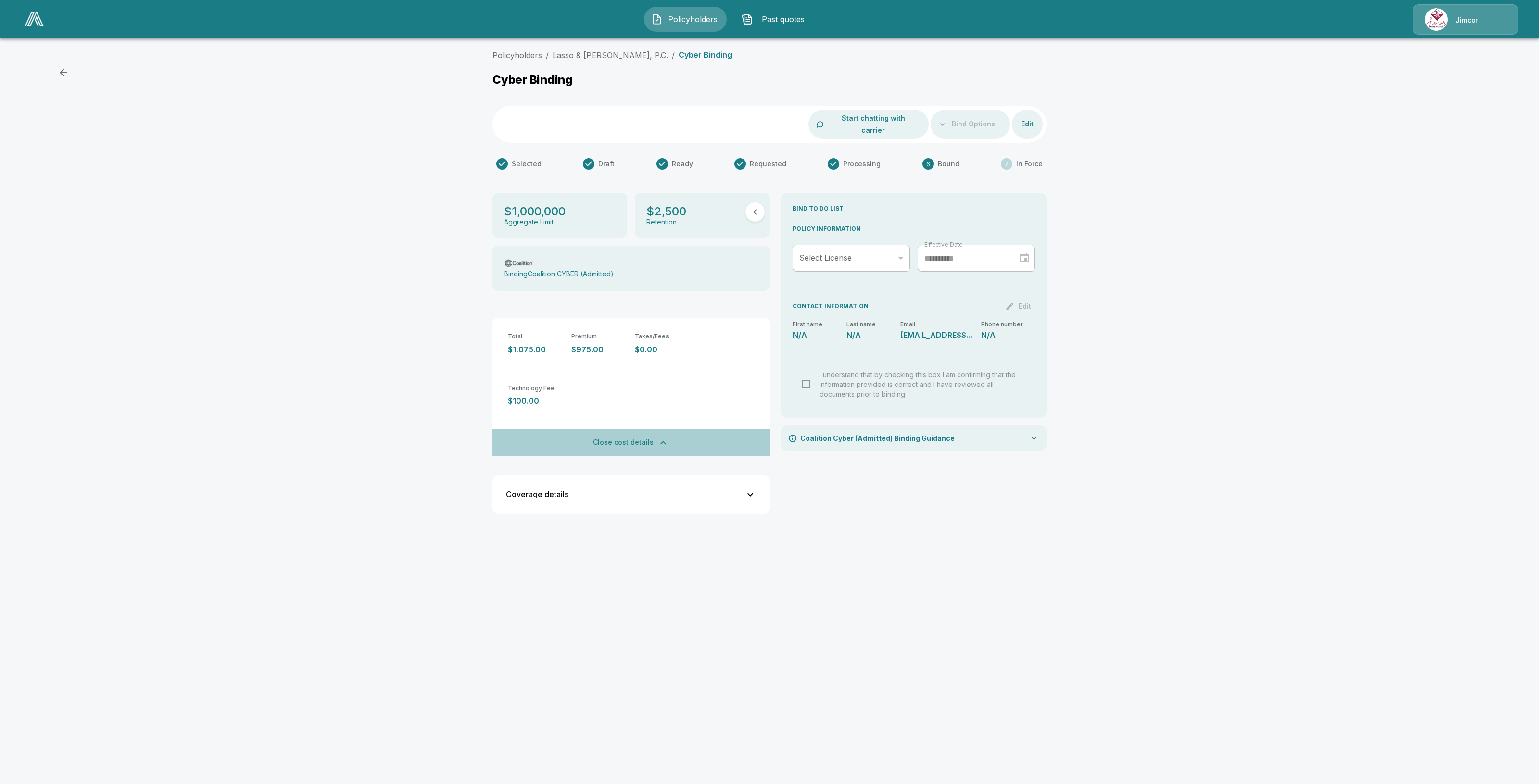
click at [609, 429] on button "Close cost details" at bounding box center [631, 442] width 277 height 27
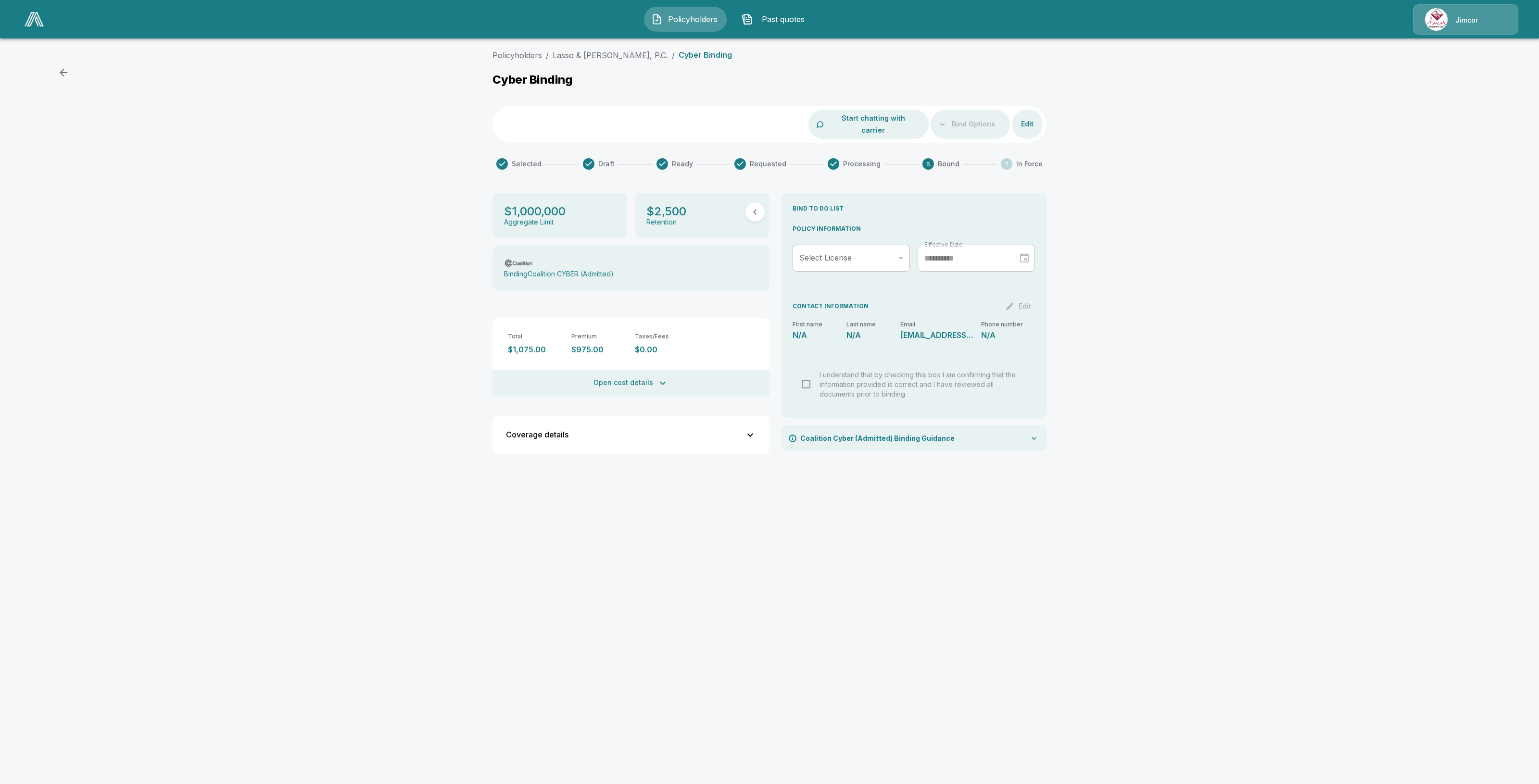
click at [662, 16] on button "Policyholders" at bounding box center [685, 19] width 82 height 25
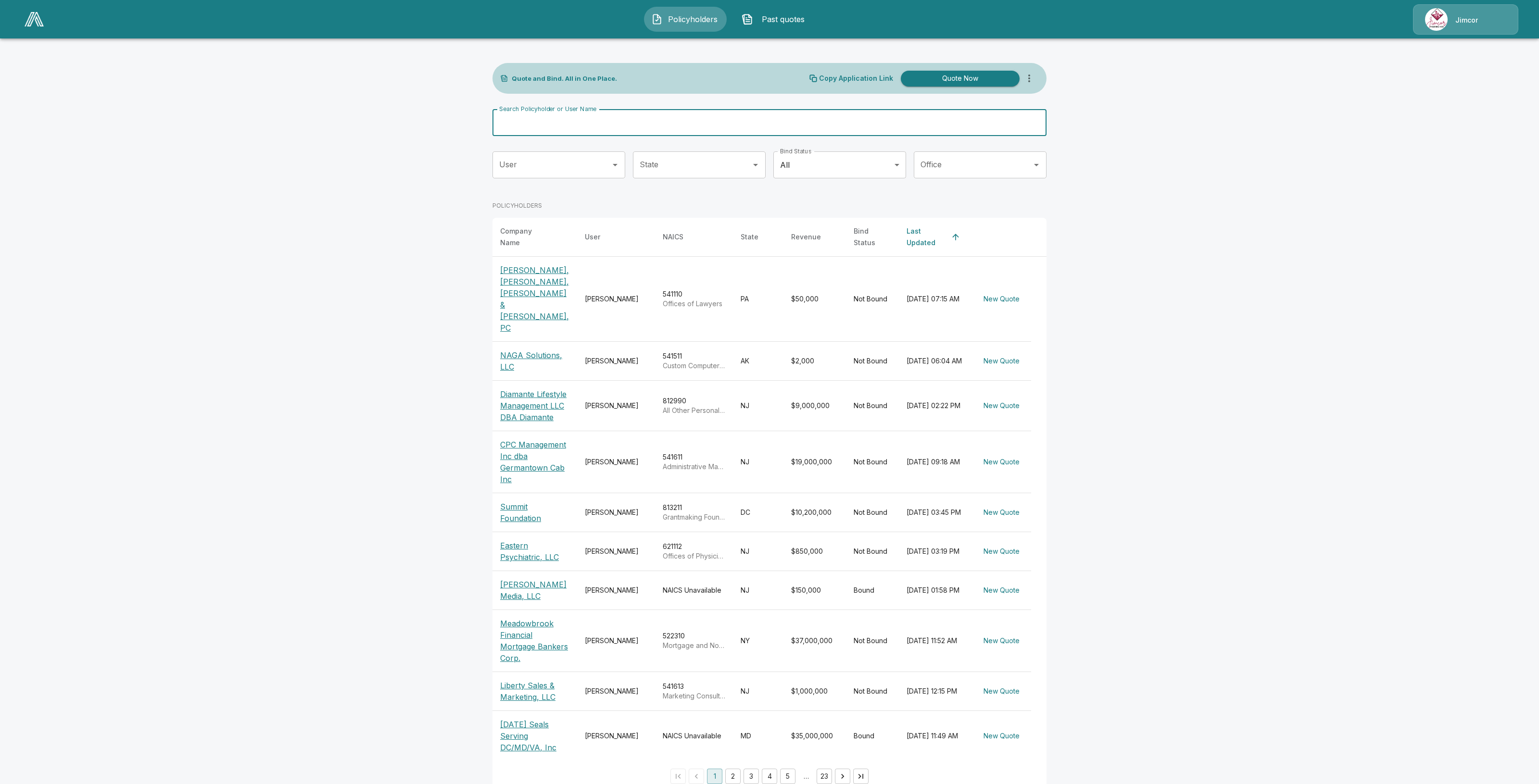
click at [608, 125] on input "Search Policyholder or User Name" at bounding box center [764, 122] width 544 height 27
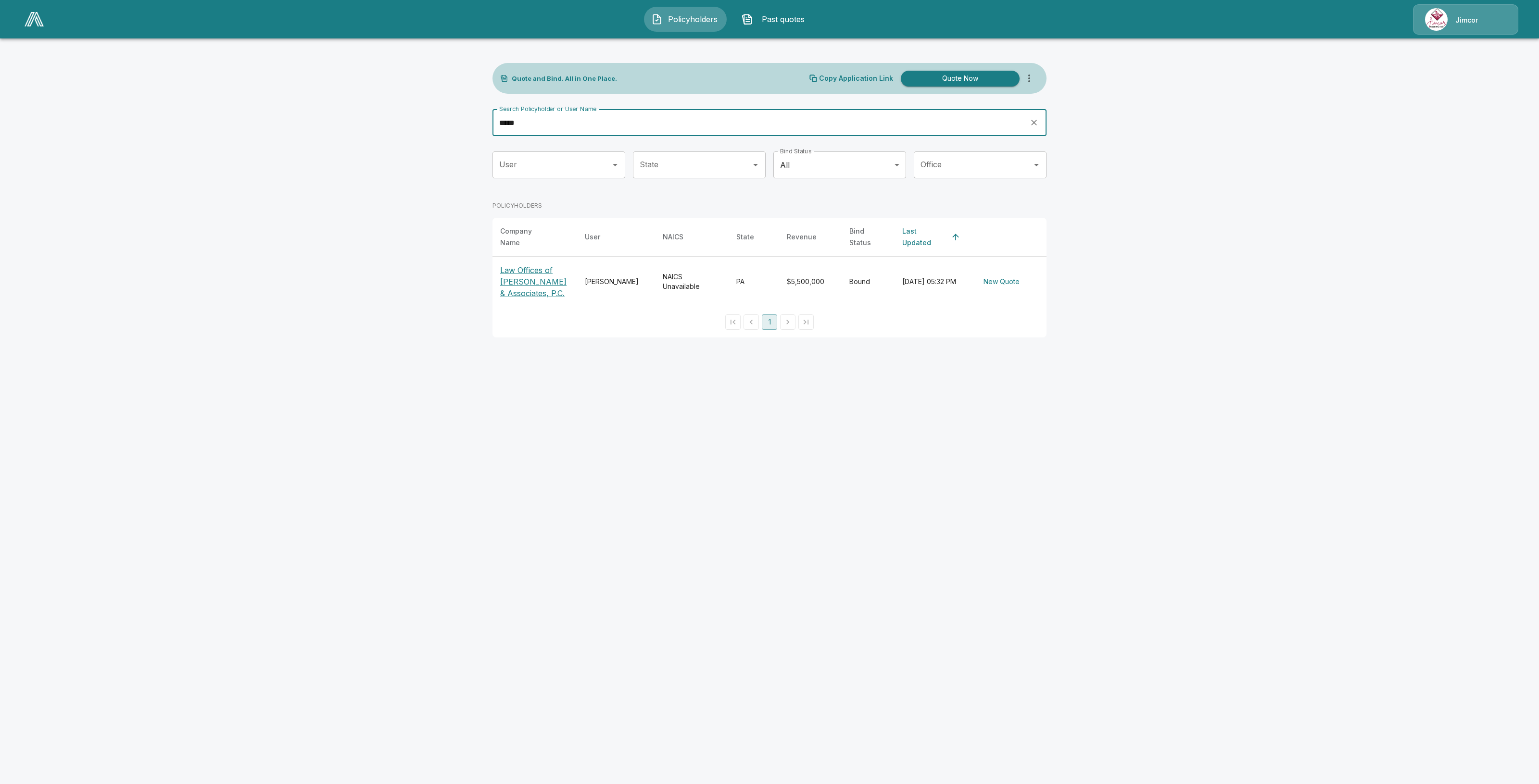
type input "*****"
click at [514, 282] on p "Law Offices of [PERSON_NAME] & Associates, P.C." at bounding box center [535, 282] width 69 height 35
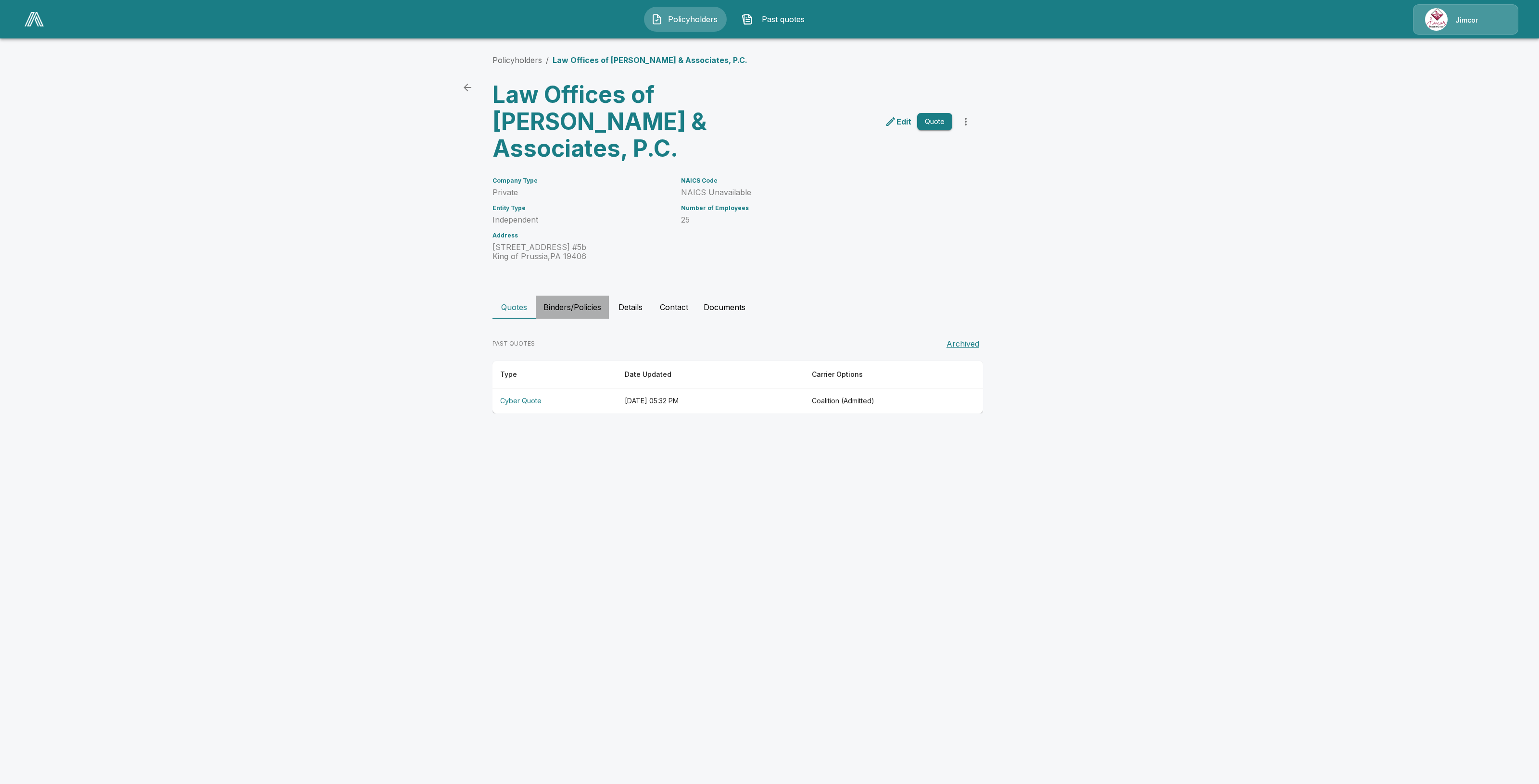
click at [559, 310] on button "Binders/Policies" at bounding box center [572, 307] width 73 height 23
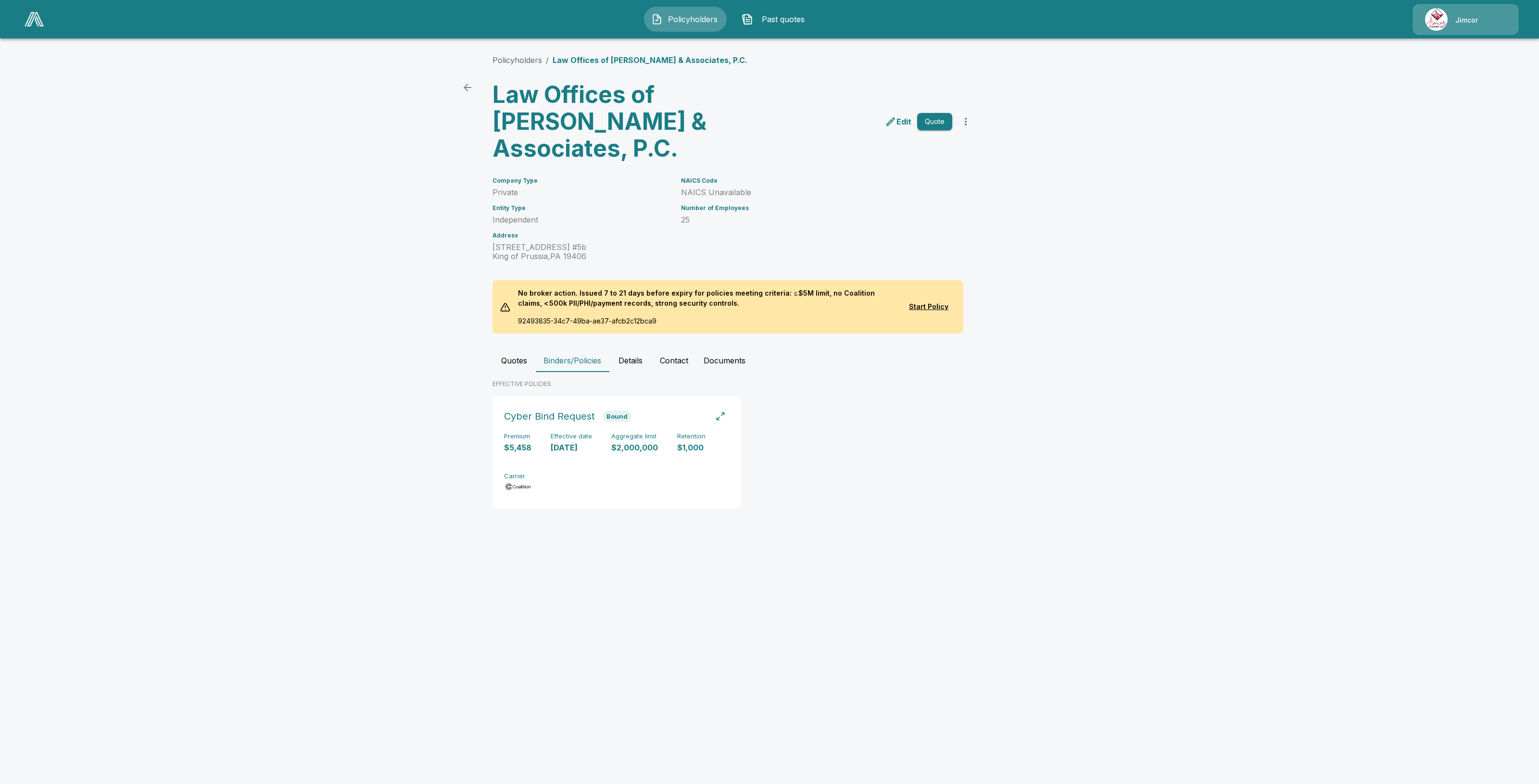
click at [734, 30] on div "Policyholders Past quotes" at bounding box center [731, 19] width 173 height 25
click at [712, 21] on span "Policyholders" at bounding box center [693, 19] width 53 height 11
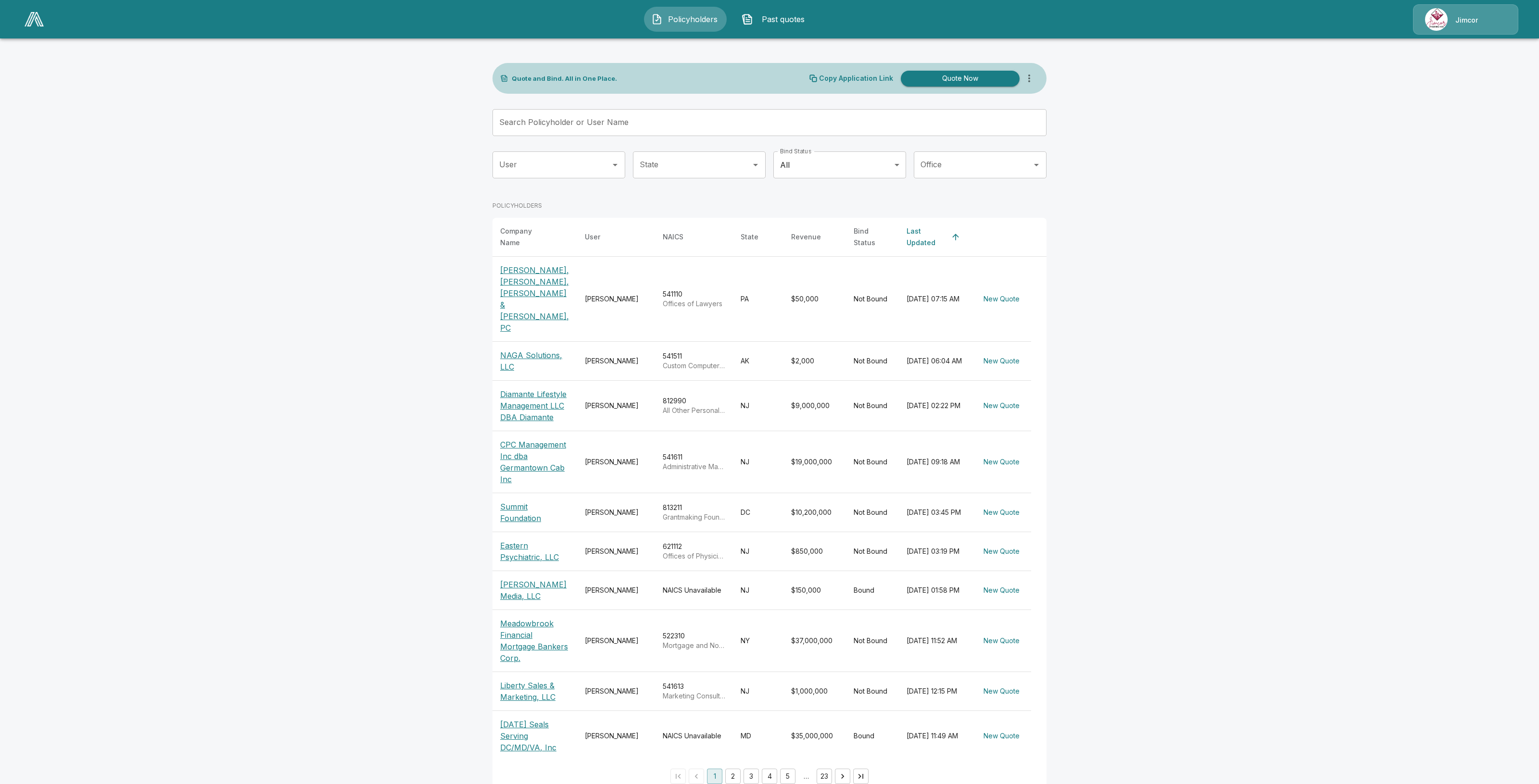
click at [650, 121] on input "Search Policyholder or User Name" at bounding box center [764, 122] width 544 height 27
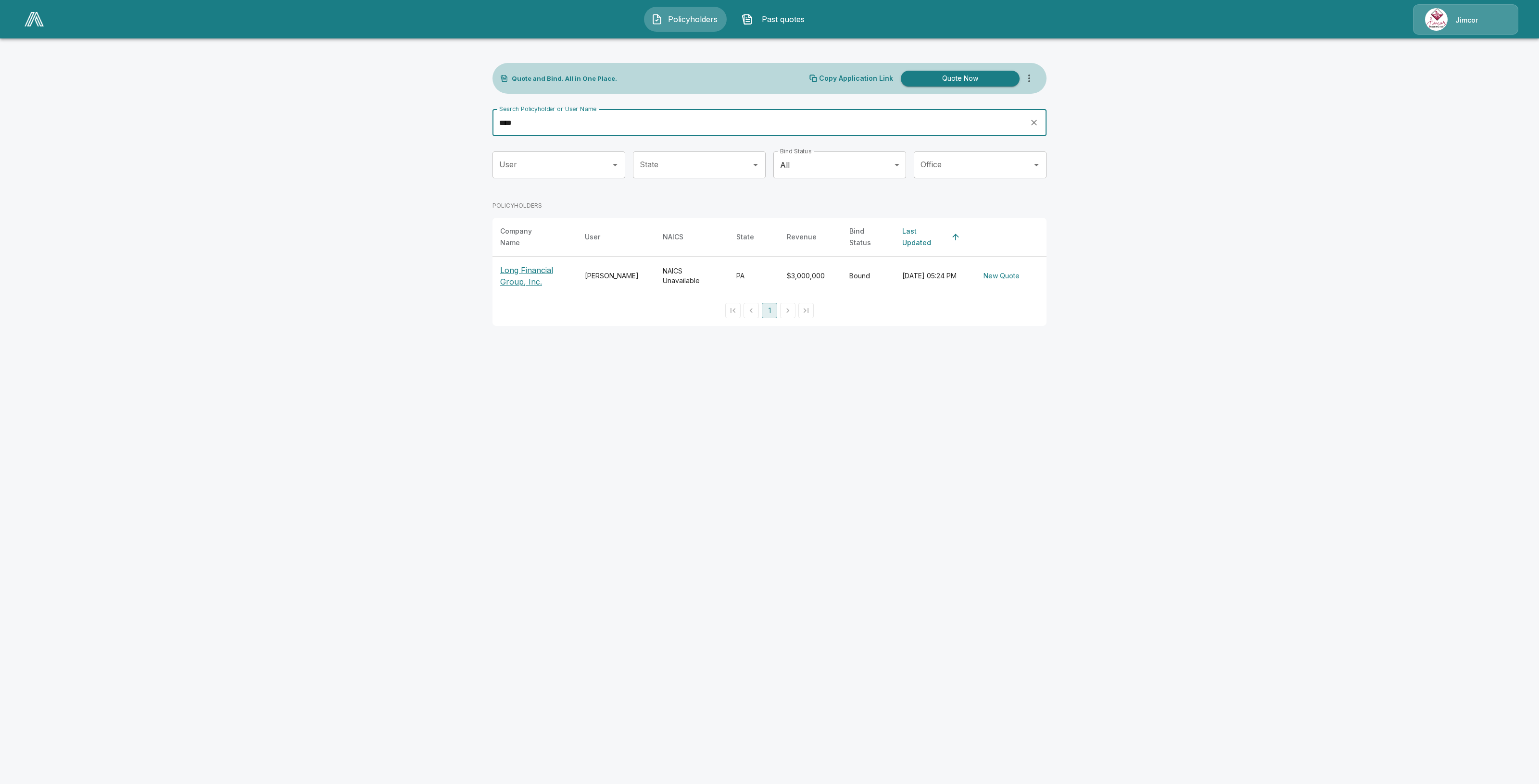
type input "****"
click at [541, 265] on p "Long Financial Group, Inc." at bounding box center [535, 276] width 69 height 23
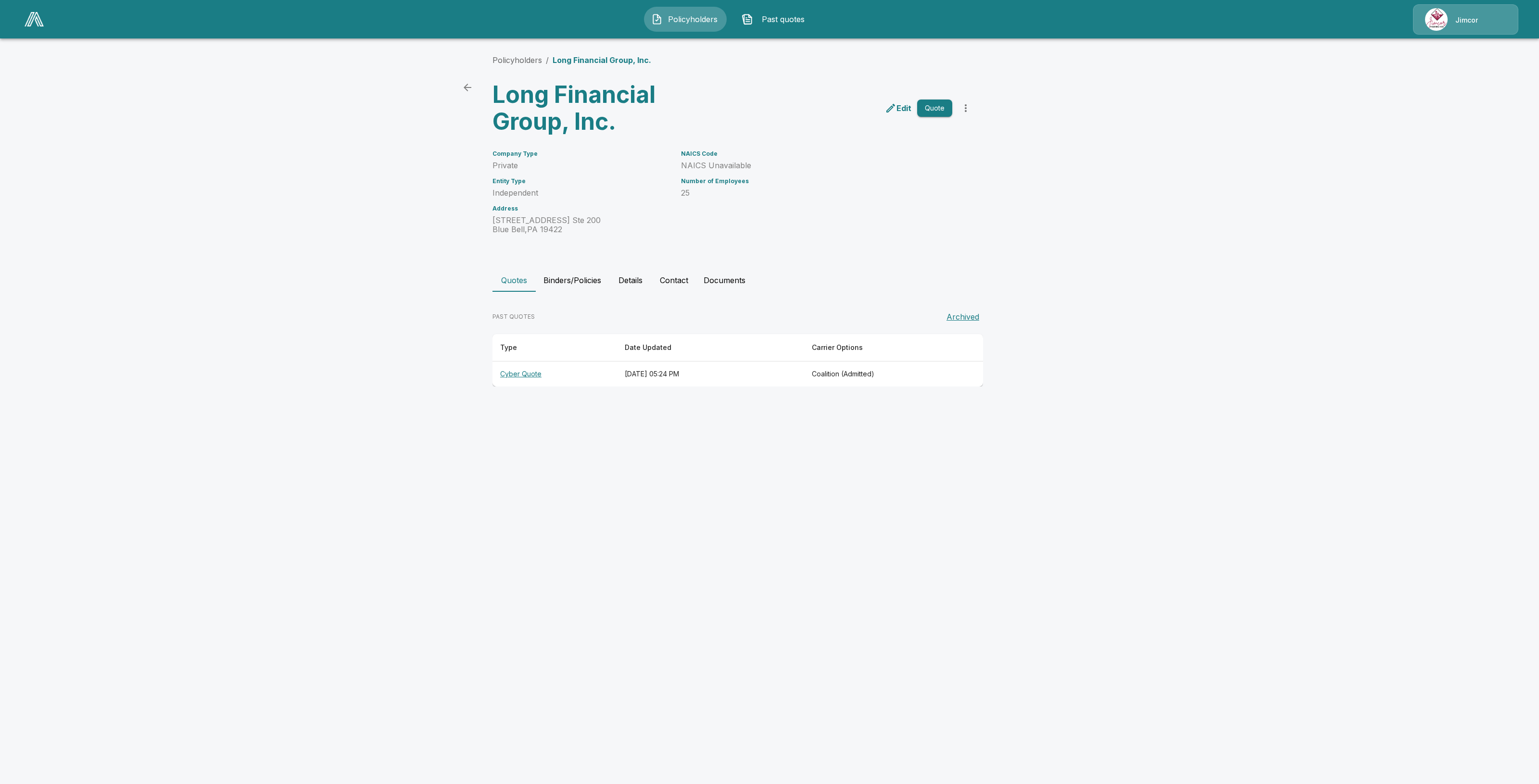
click at [229, 405] on html "Policyholders Past quotes Jimcor Policyholders / Long Financial Group, Inc. Lon…" at bounding box center [770, 202] width 1539 height 405
click at [585, 275] on button "Binders/Policies" at bounding box center [572, 280] width 73 height 23
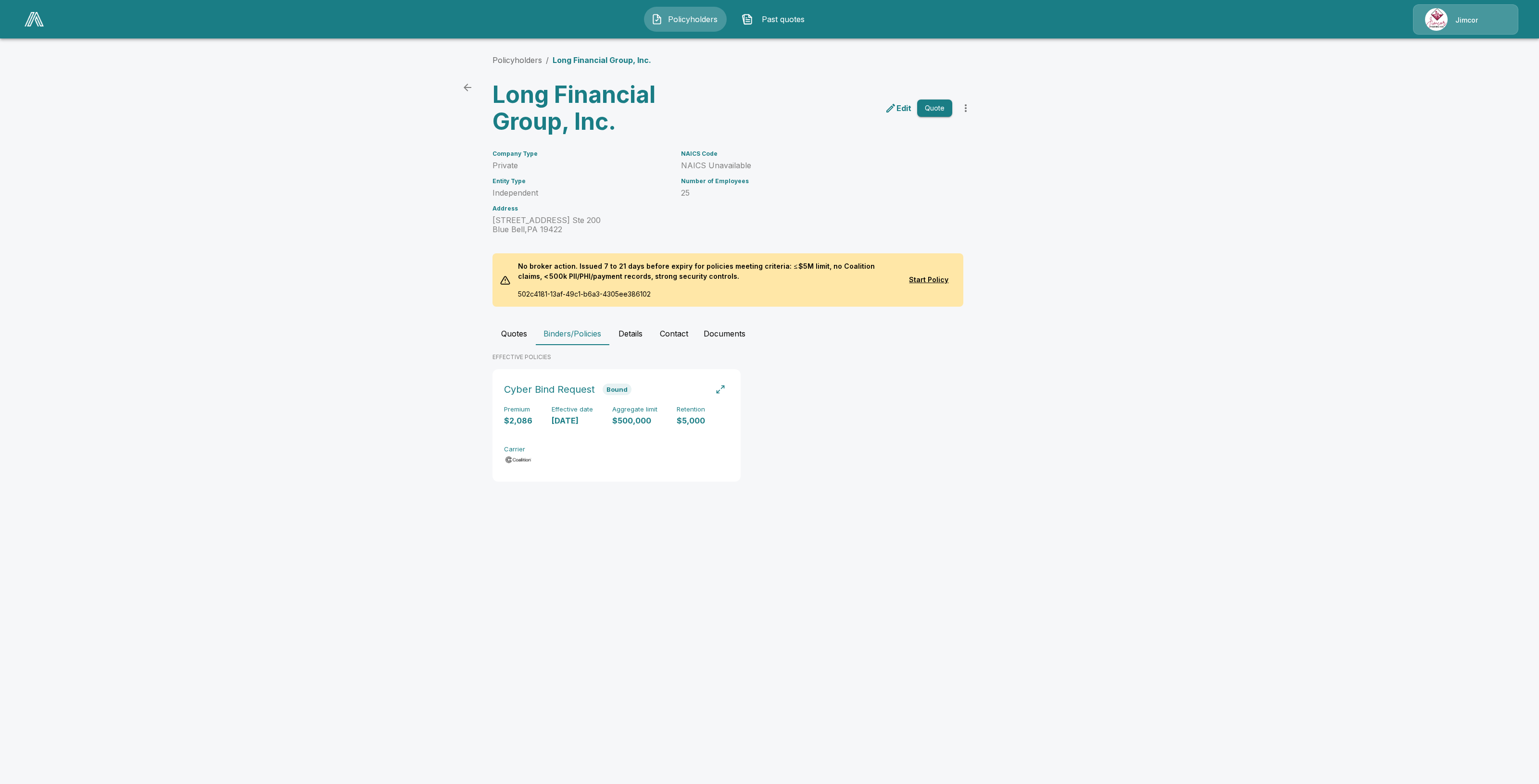
click at [694, 17] on span "Policyholders" at bounding box center [693, 19] width 53 height 11
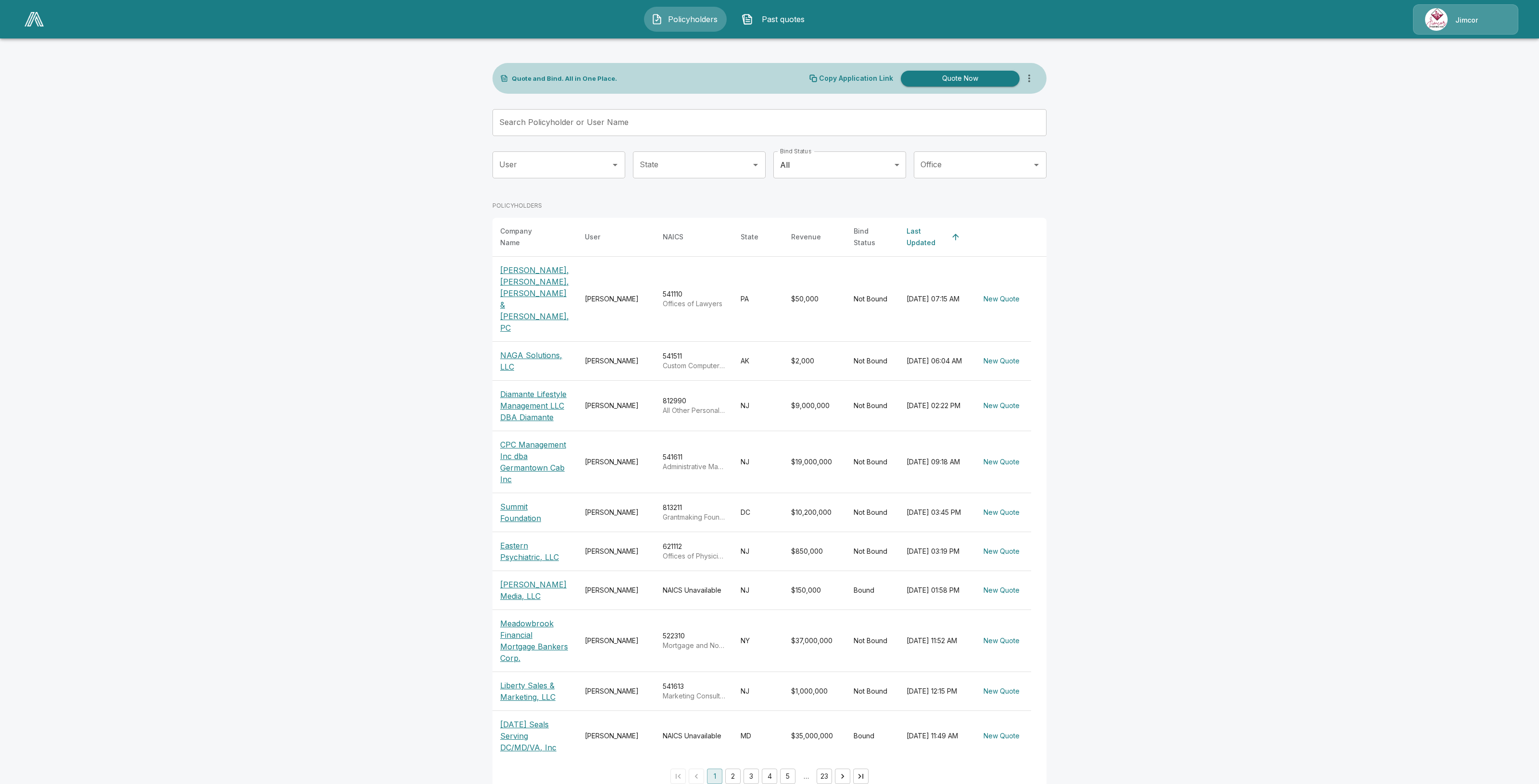
click at [753, 124] on input "Search Policyholder or User Name" at bounding box center [764, 122] width 544 height 27
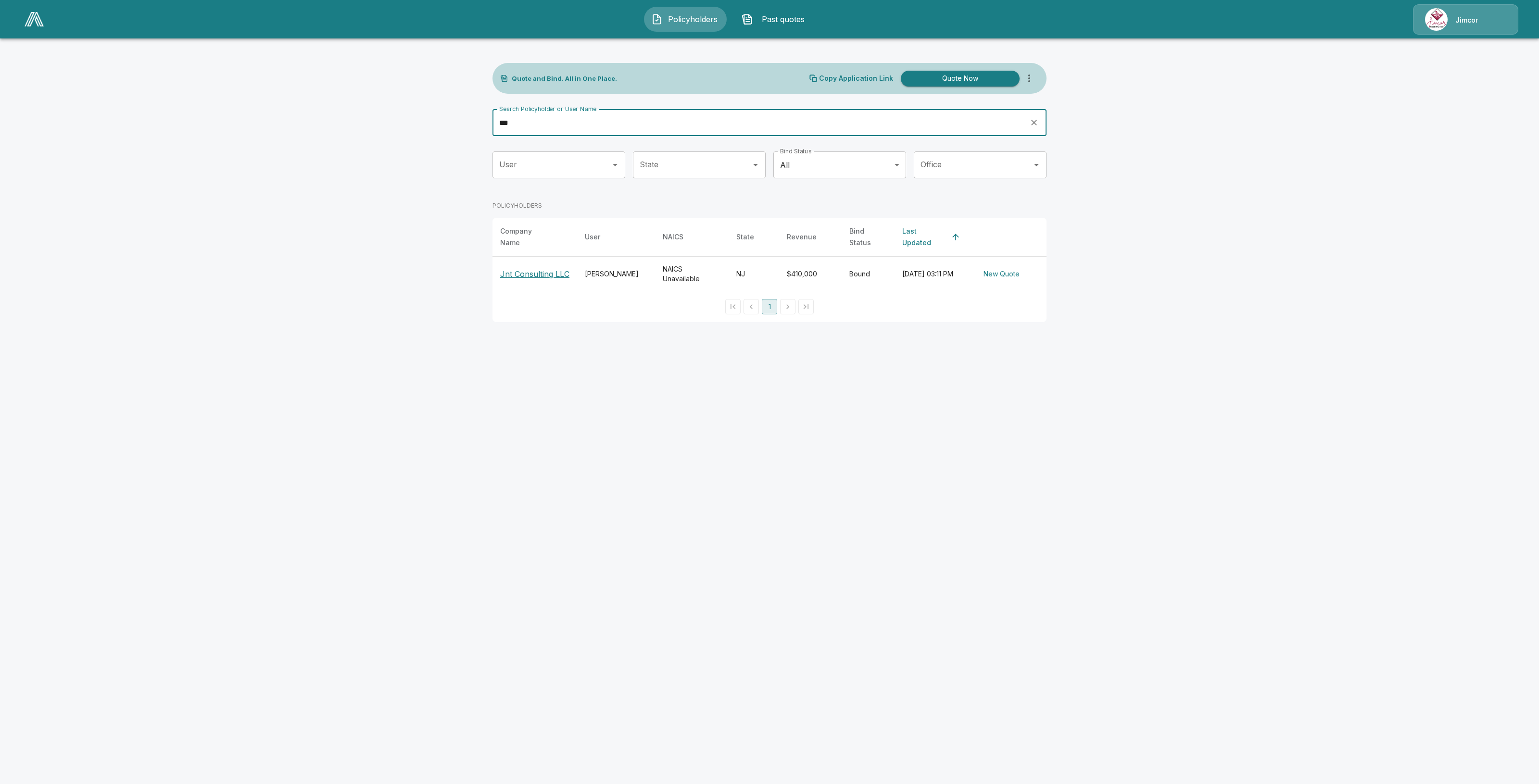
type input "***"
click at [529, 268] on p "Jnt Consulting LLC" at bounding box center [535, 273] width 69 height 11
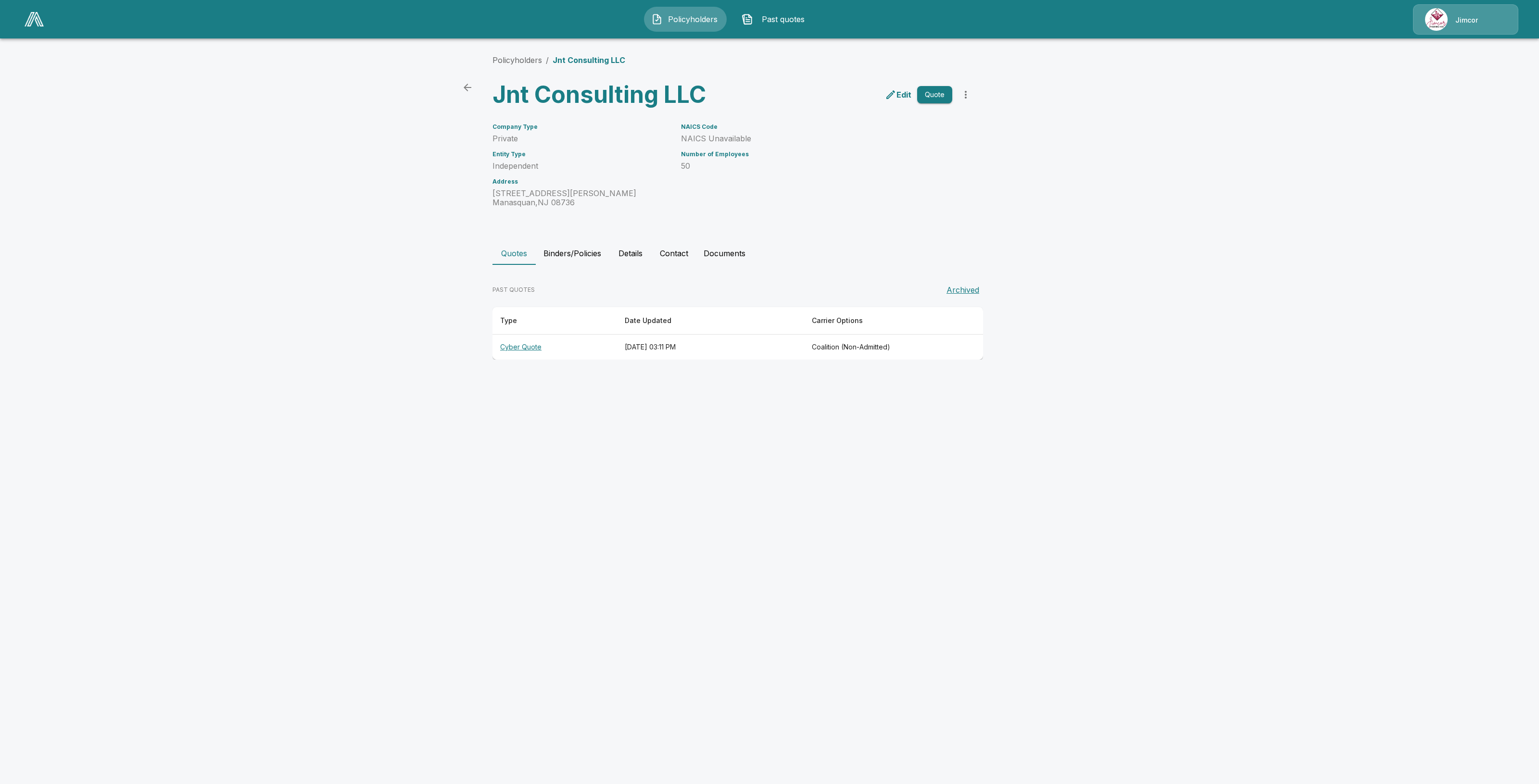
click at [696, 27] on button "Policyholders" at bounding box center [685, 19] width 82 height 25
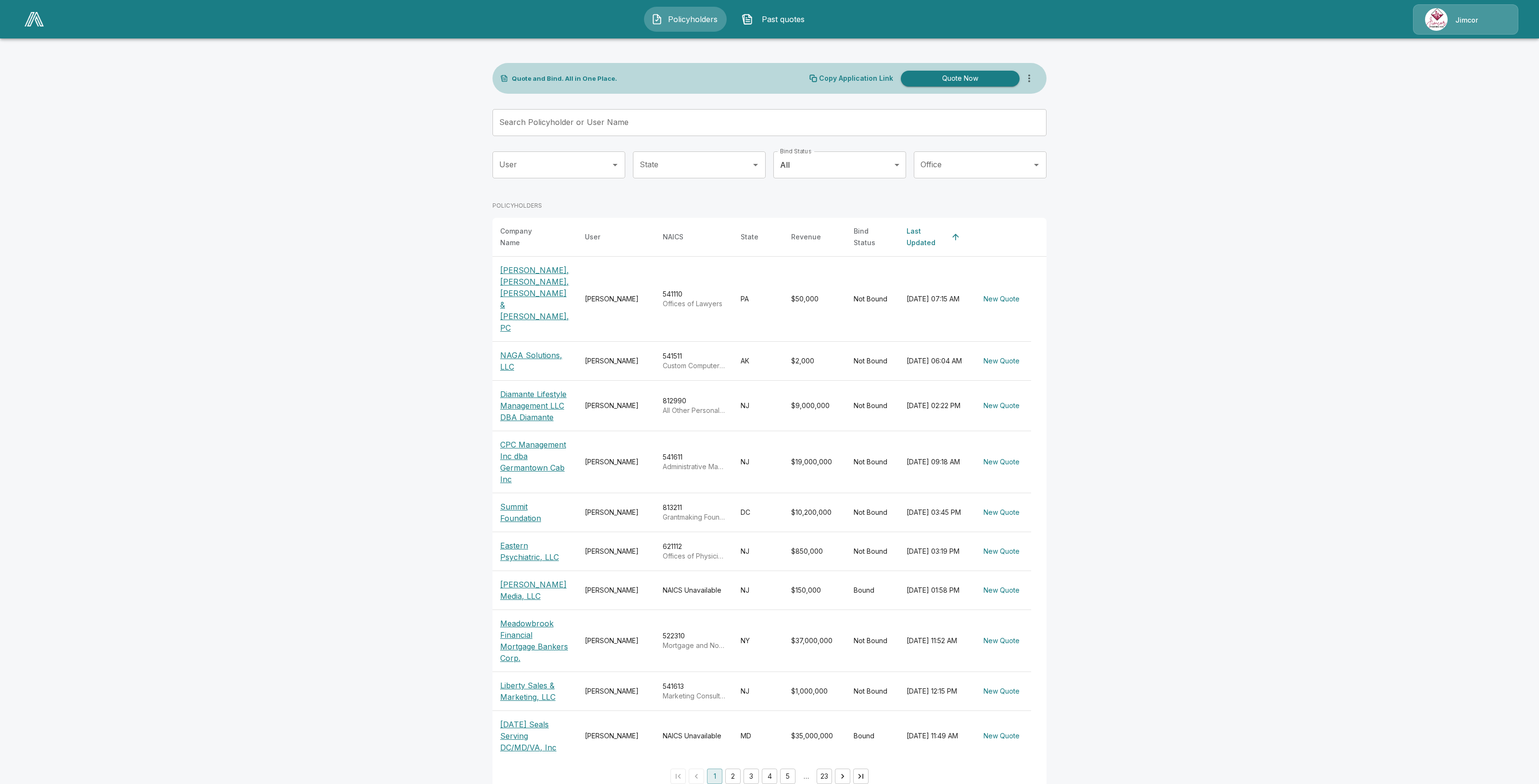
click at [707, 122] on input "Search Policyholder or User Name" at bounding box center [764, 122] width 544 height 27
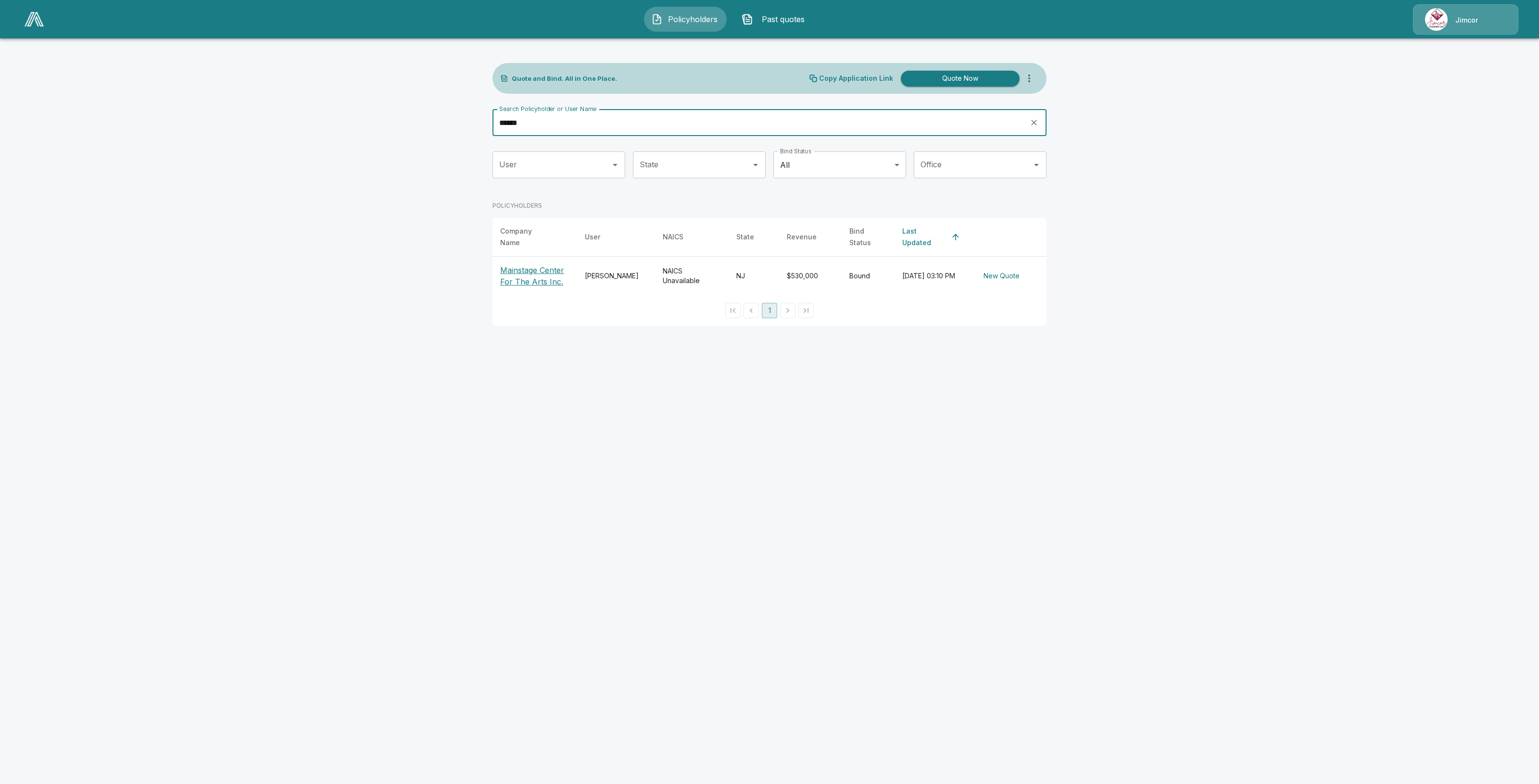
type input "******"
click at [528, 281] on p "Mainstage Center For The Arts Inc." at bounding box center [535, 276] width 69 height 23
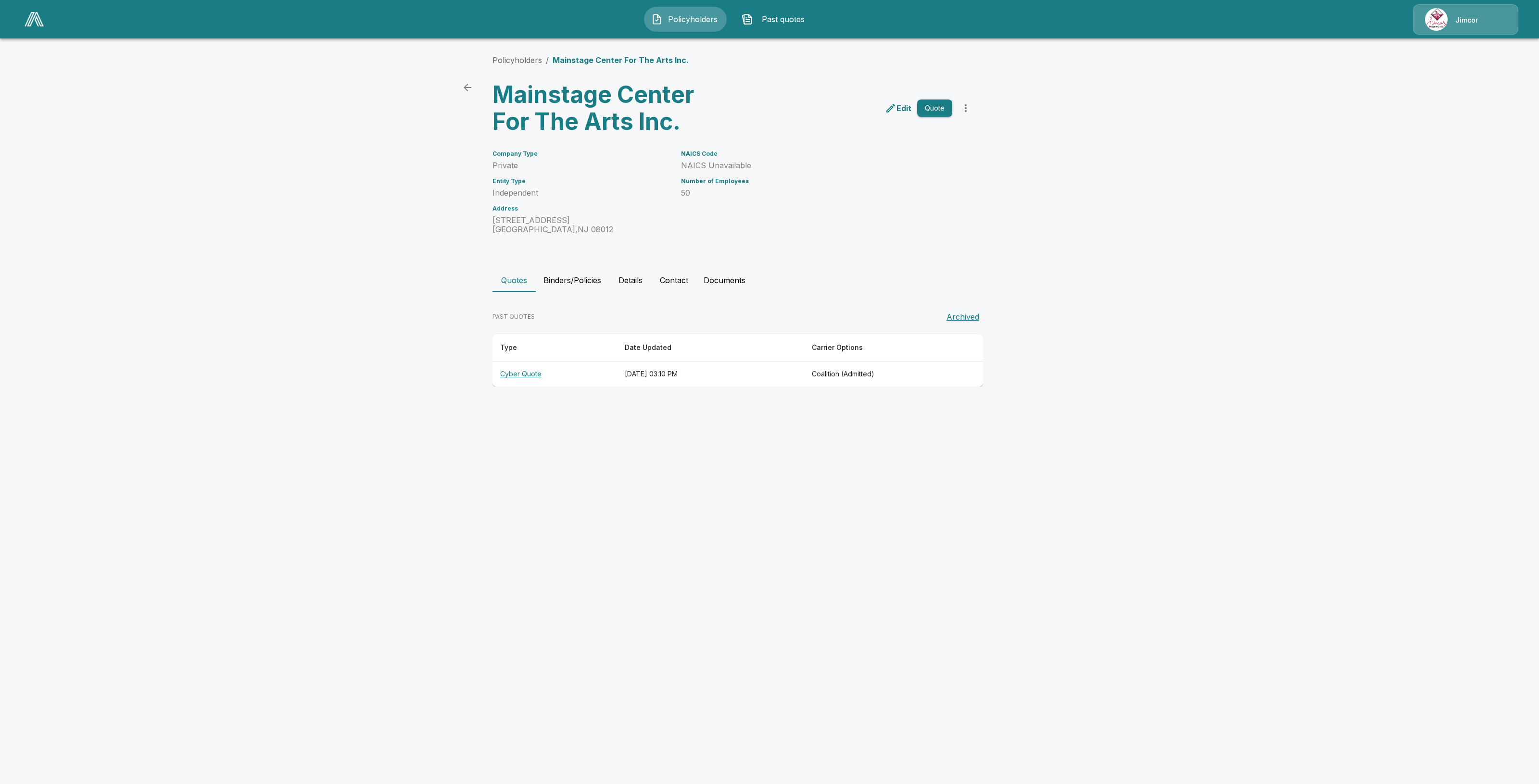
click at [525, 376] on th "Cyber Quote" at bounding box center [554, 374] width 124 height 26
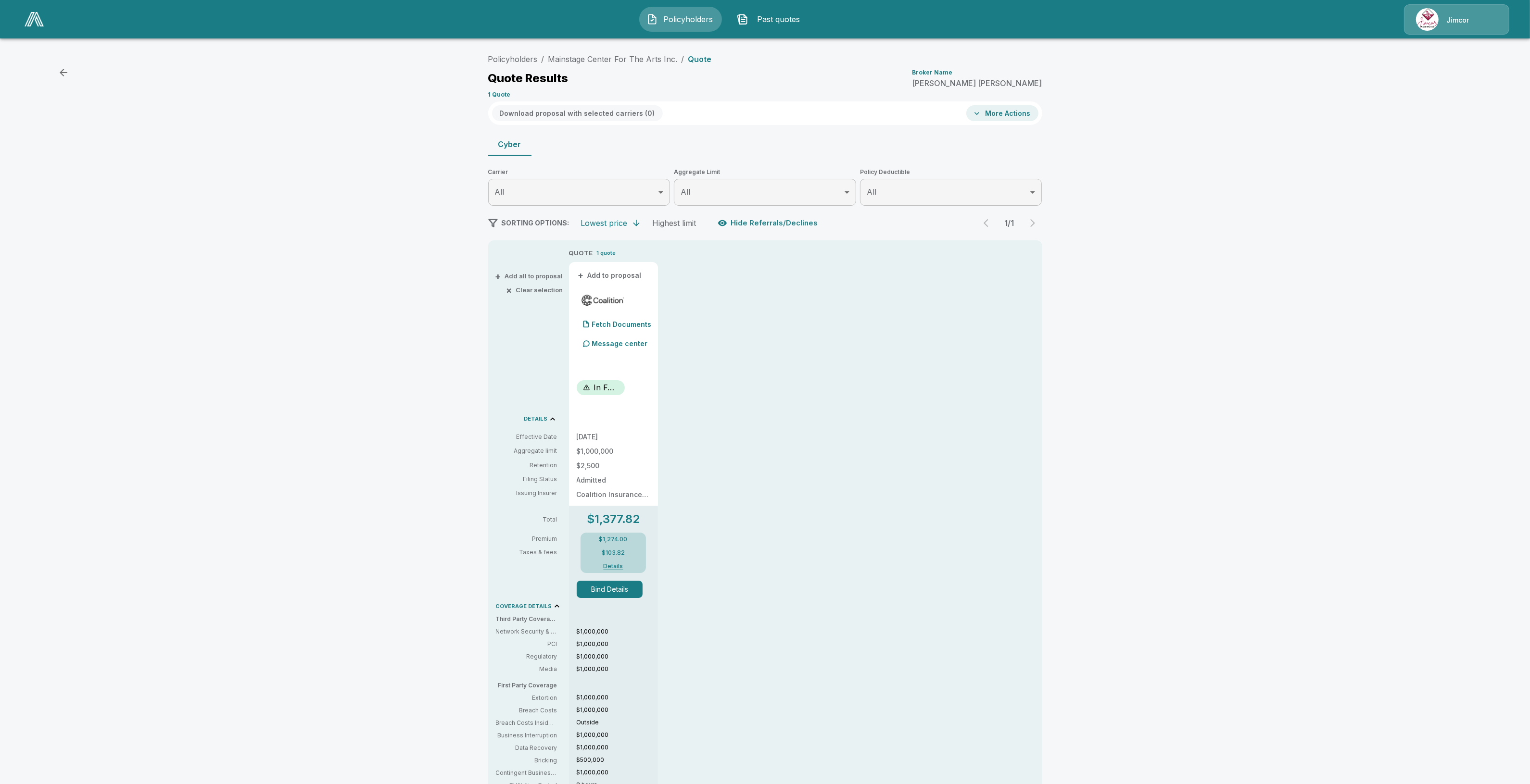
click at [624, 565] on button "Details" at bounding box center [613, 566] width 38 height 6
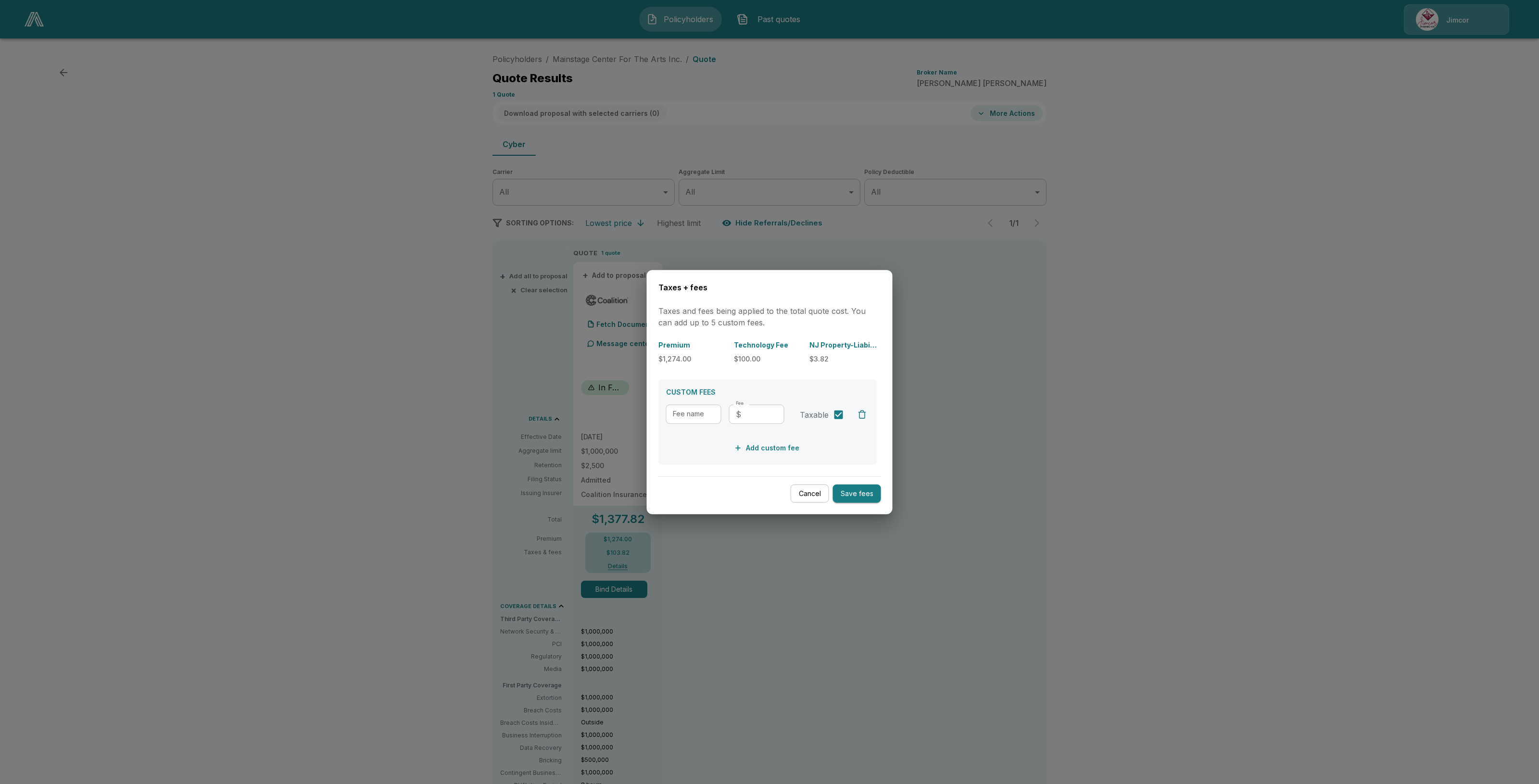
click at [624, 565] on div at bounding box center [770, 392] width 1539 height 784
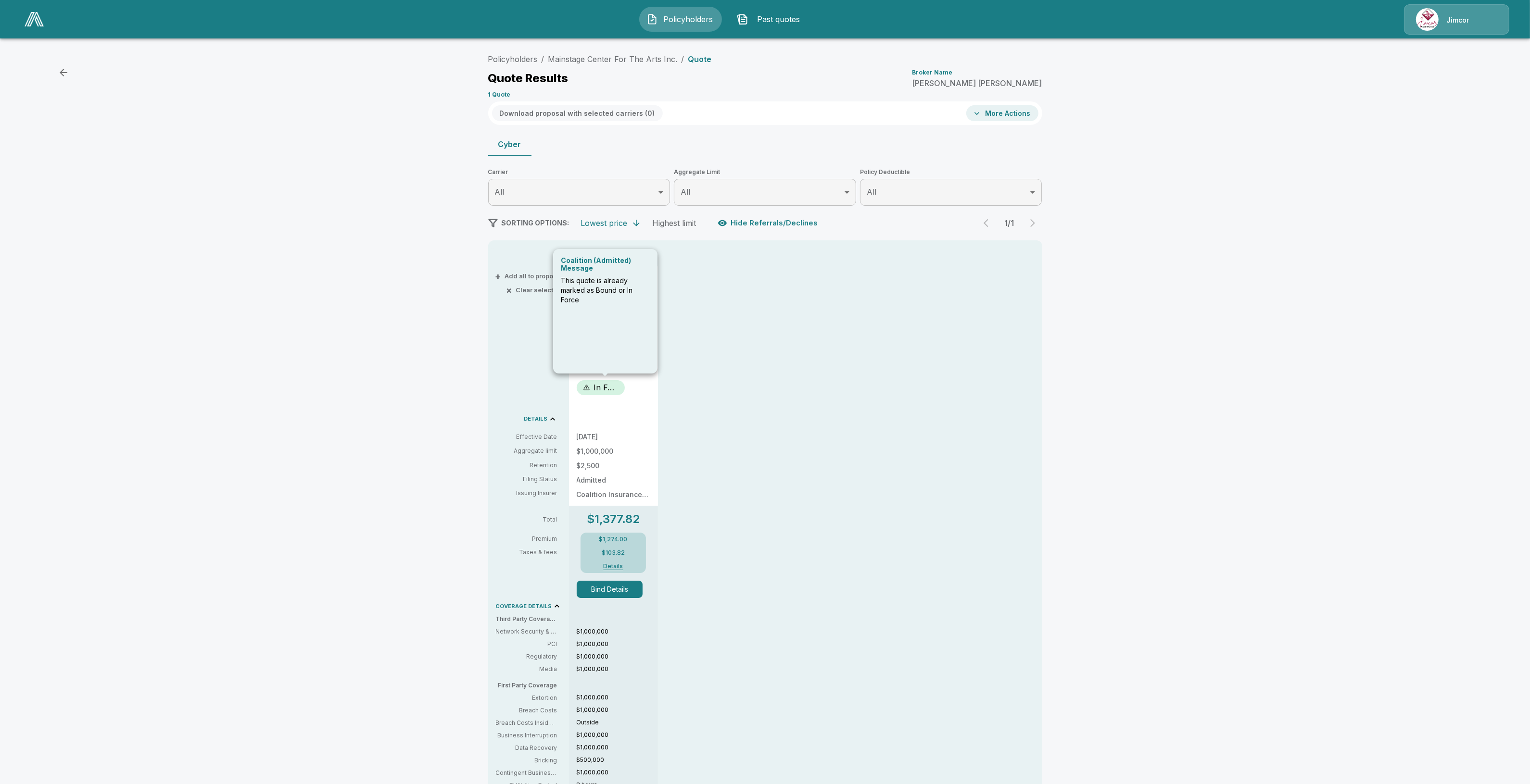
click at [590, 386] on div at bounding box center [586, 387] width 7 height 7
click at [626, 585] on button "Bind Details" at bounding box center [609, 589] width 66 height 17
click at [612, 59] on link "Mainstage Center For The Arts Inc." at bounding box center [613, 59] width 130 height 10
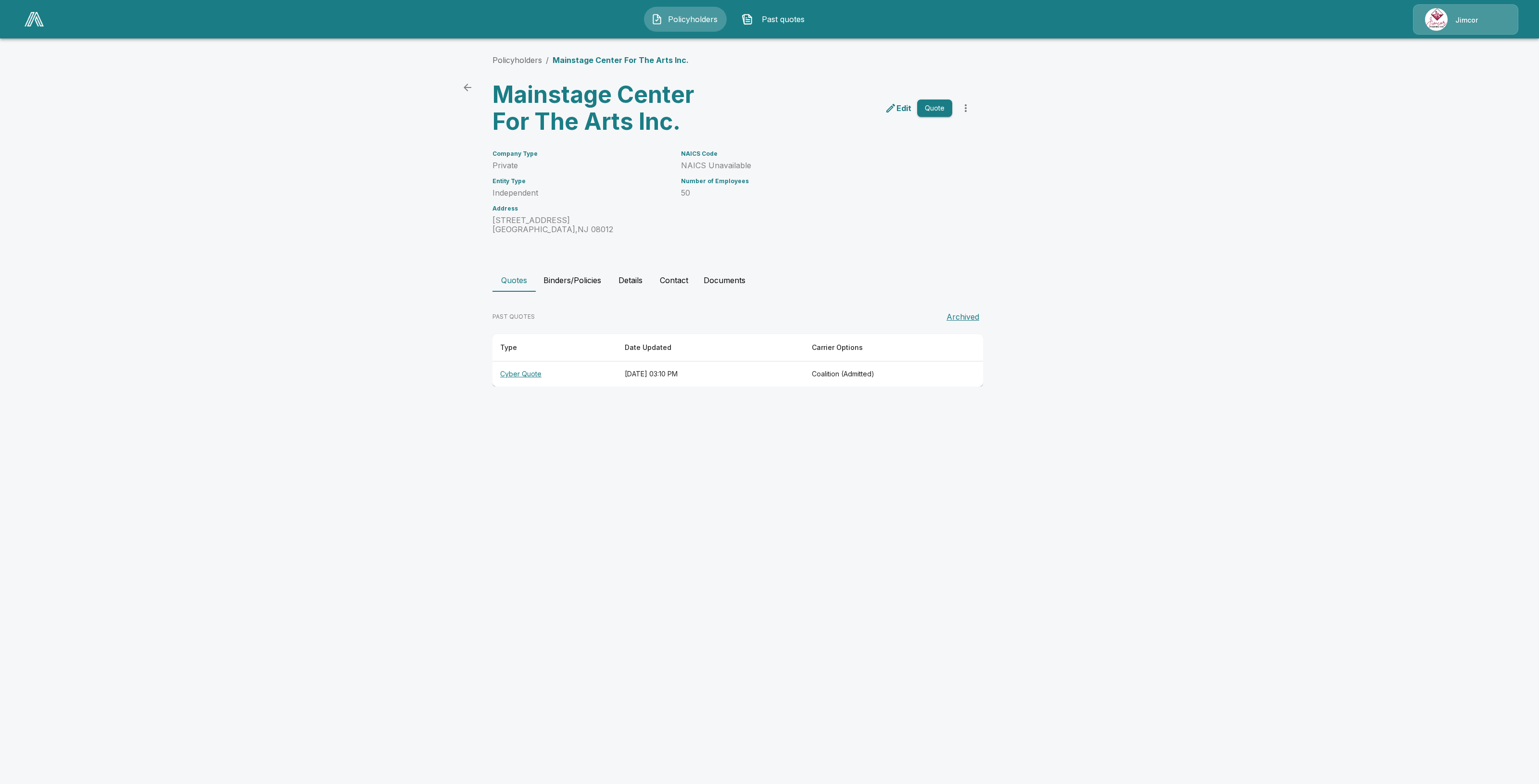
click at [662, 13] on button "Policyholders" at bounding box center [685, 19] width 82 height 25
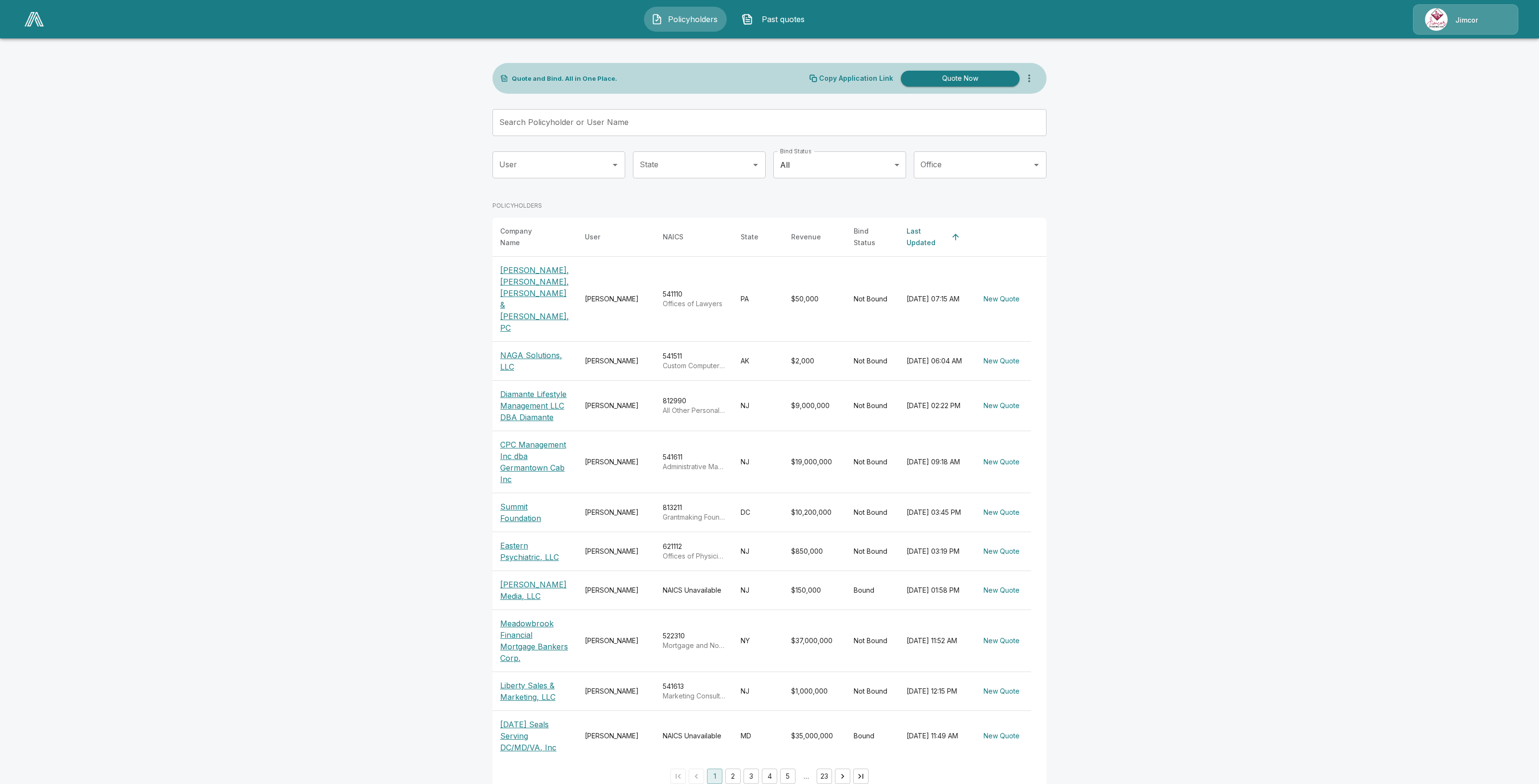
click at [602, 113] on input "Search Policyholder or User Name" at bounding box center [764, 122] width 544 height 27
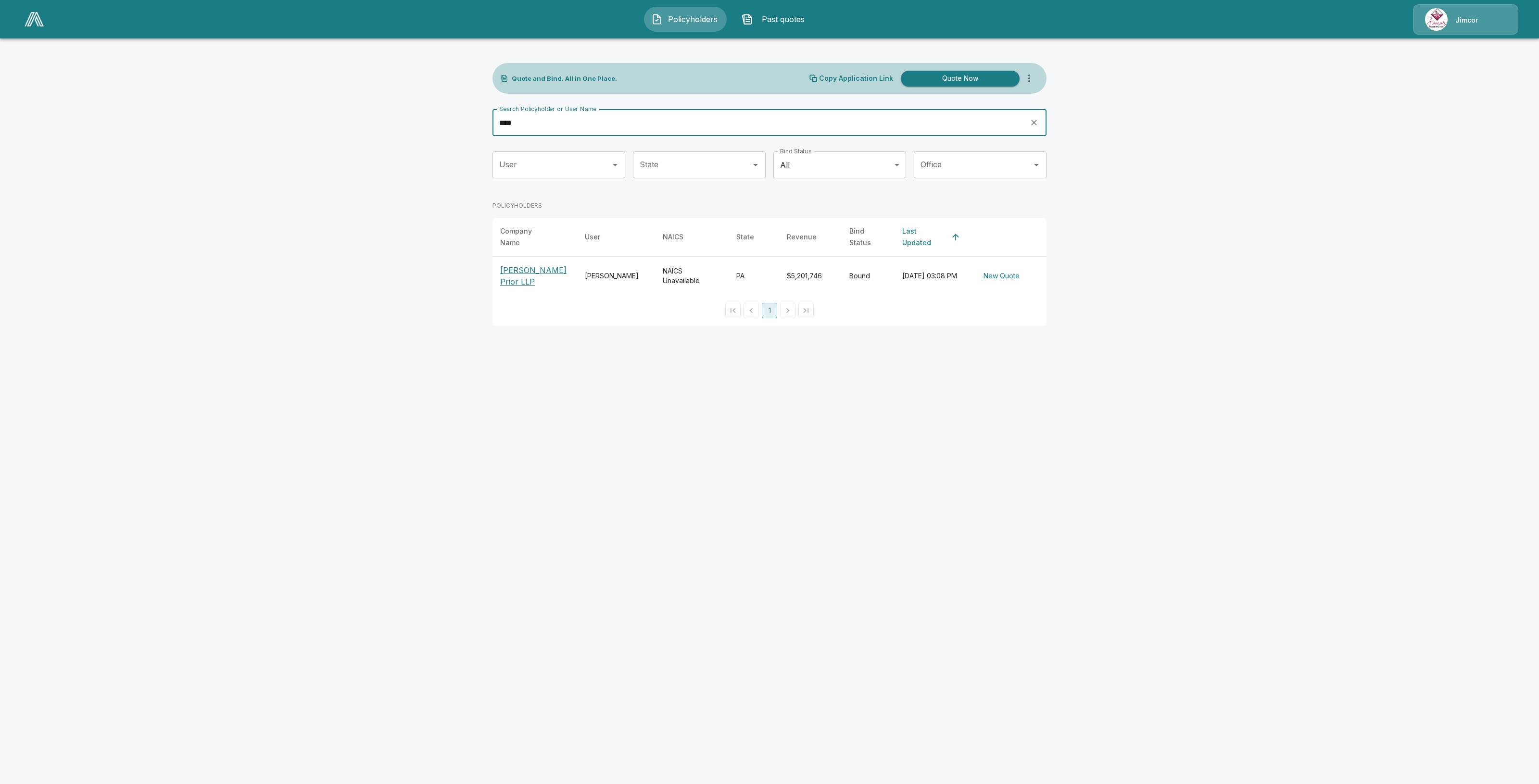
type input "****"
click at [544, 268] on p "Mannion Prior LLP" at bounding box center [535, 276] width 69 height 23
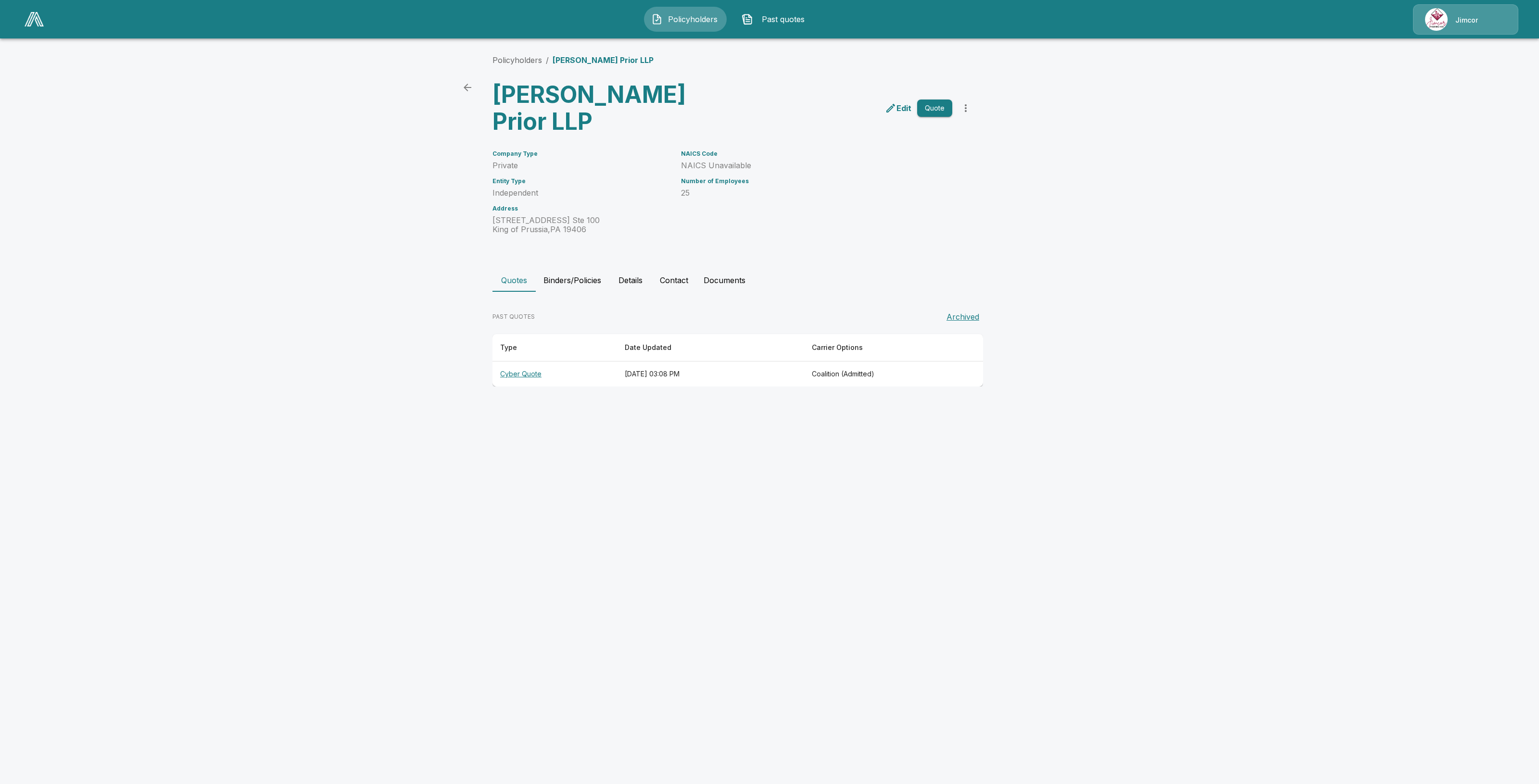
click at [587, 269] on button "Binders/Policies" at bounding box center [572, 280] width 73 height 23
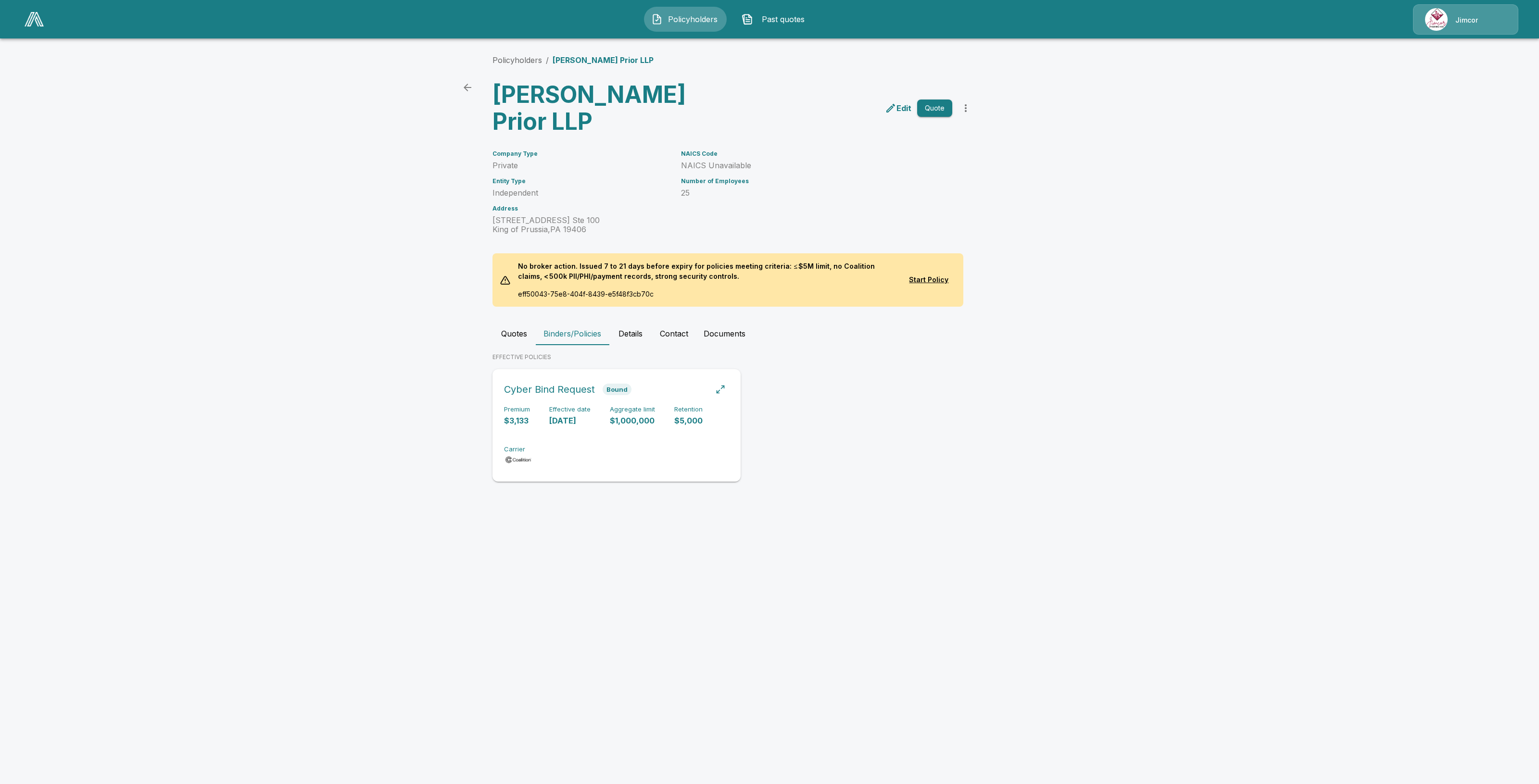
click at [557, 425] on div "Premium $3,133 Effective date [DATE] Aggregate limit $1,000,000 Retention $5,00…" at bounding box center [617, 435] width 225 height 60
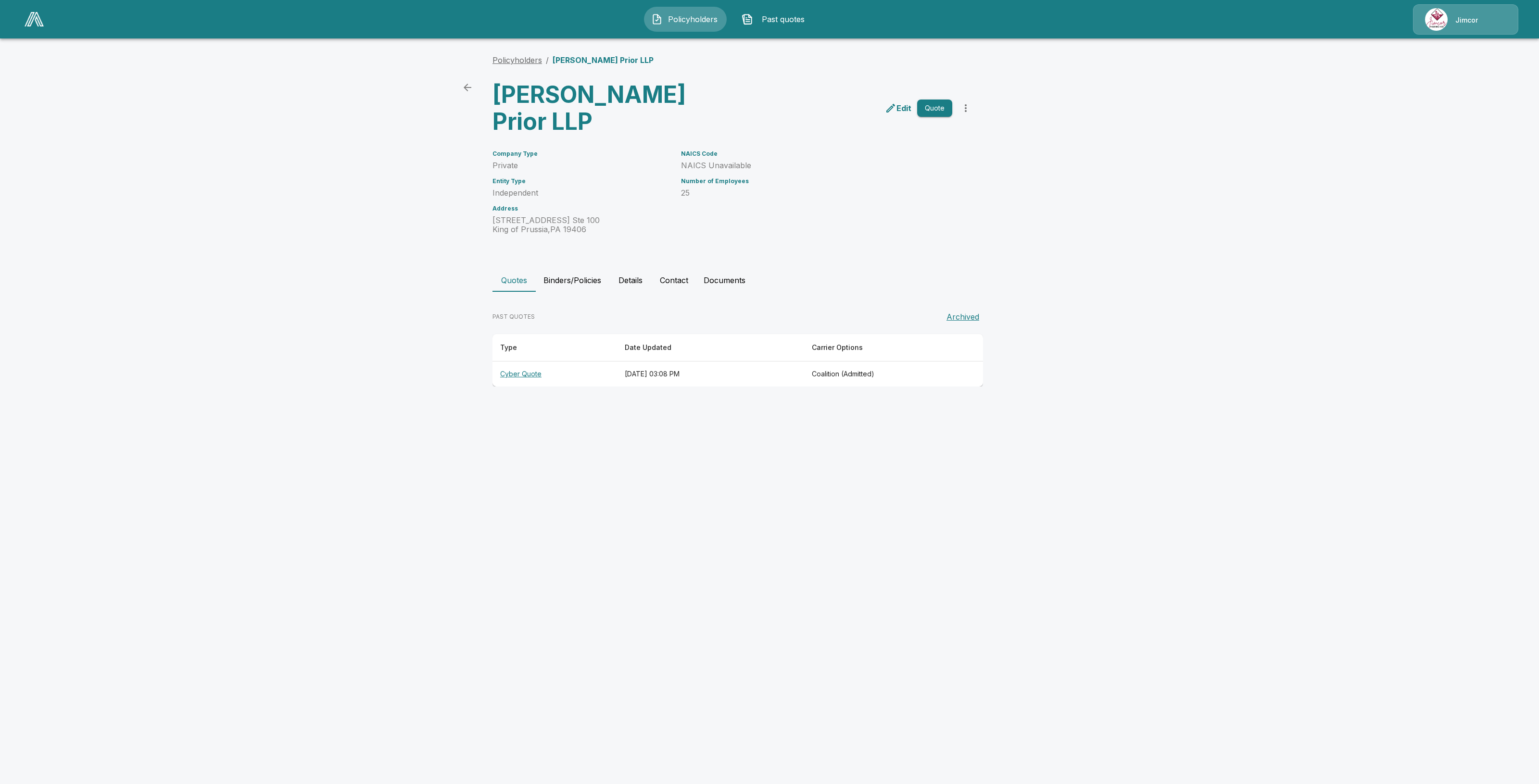
click at [507, 59] on link "Policyholders" at bounding box center [517, 60] width 50 height 10
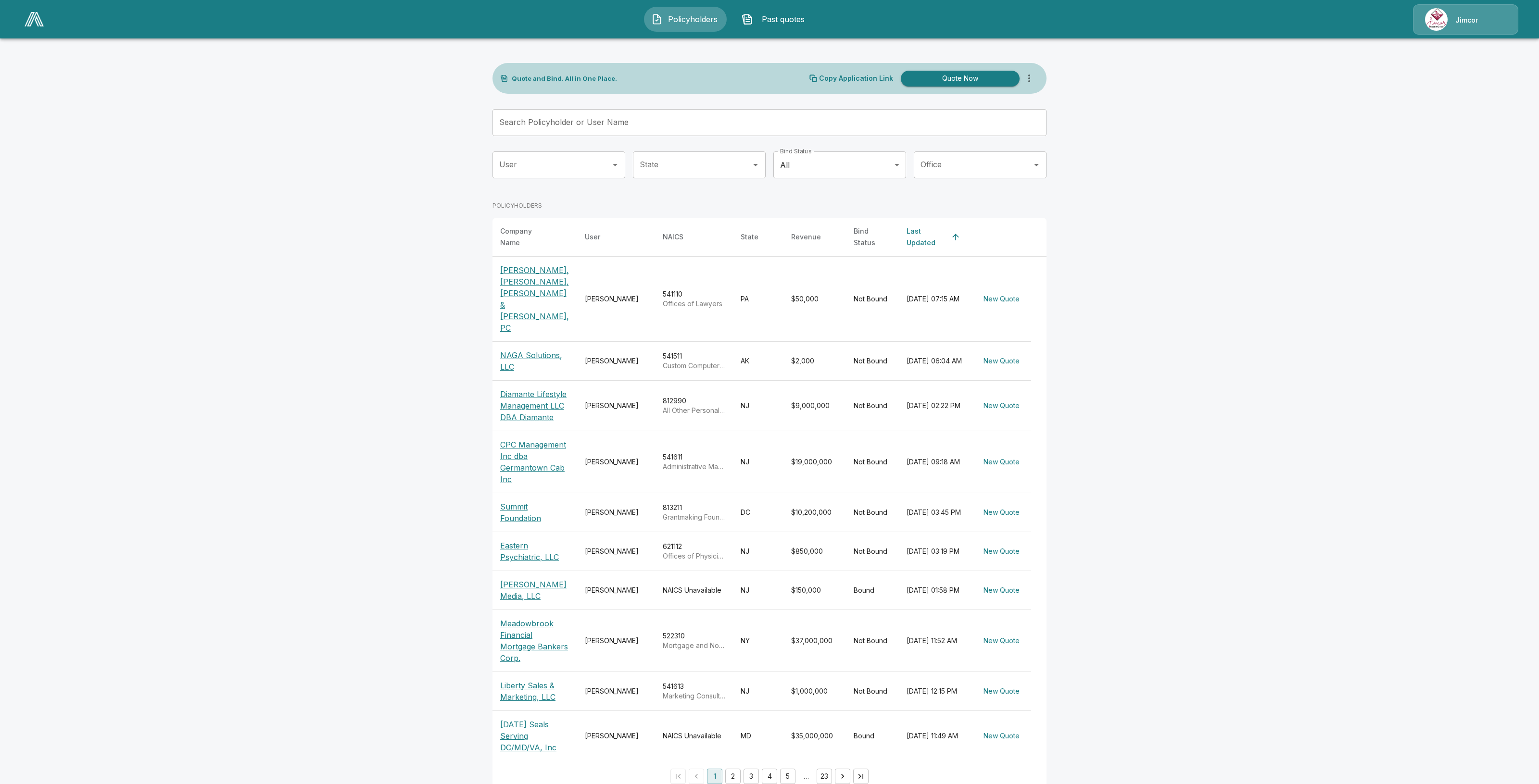
click at [664, 122] on input "Search Policyholder or User Name" at bounding box center [764, 122] width 544 height 27
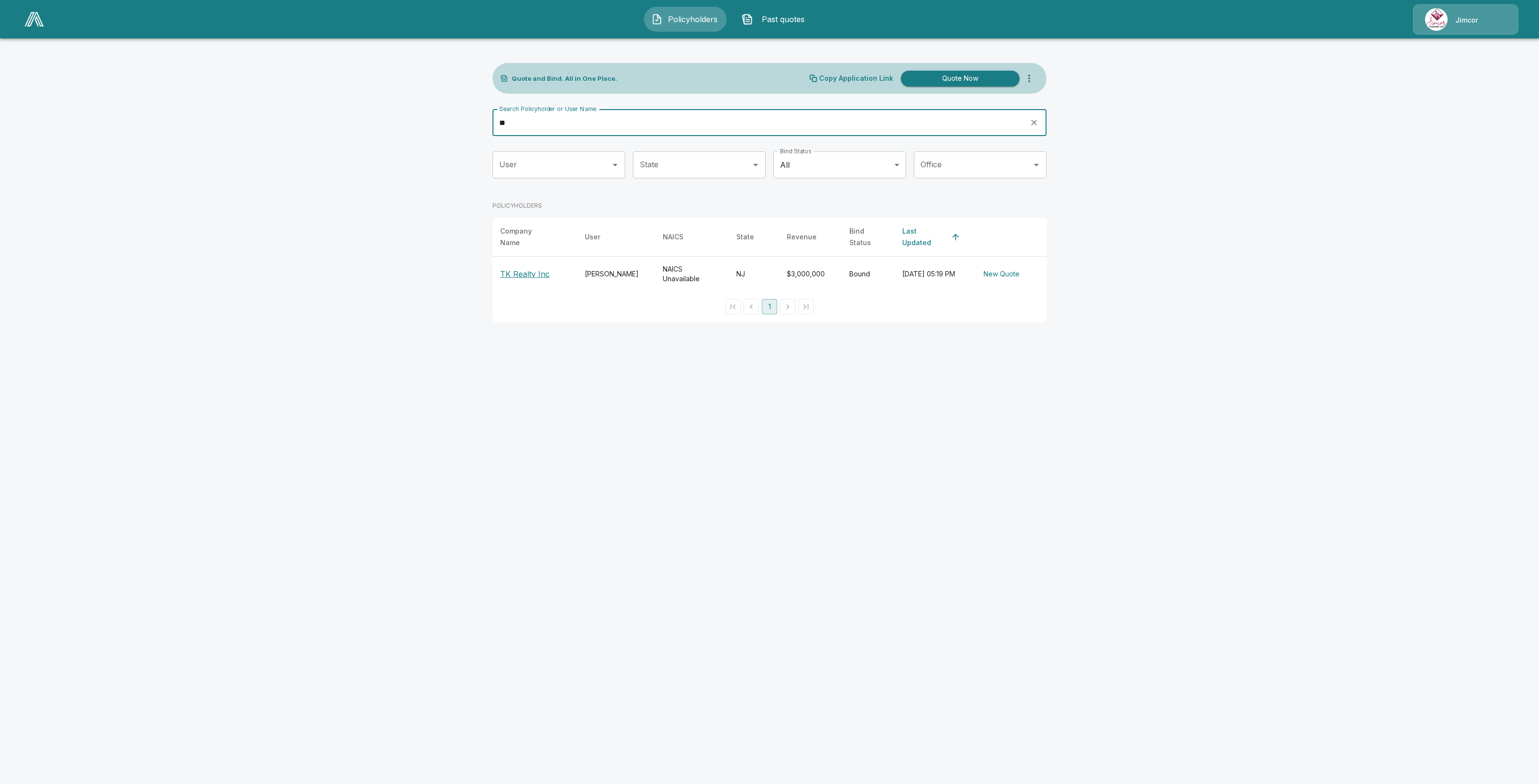
type input "**"
click at [522, 268] on p "TK Realty Inc" at bounding box center [525, 273] width 50 height 11
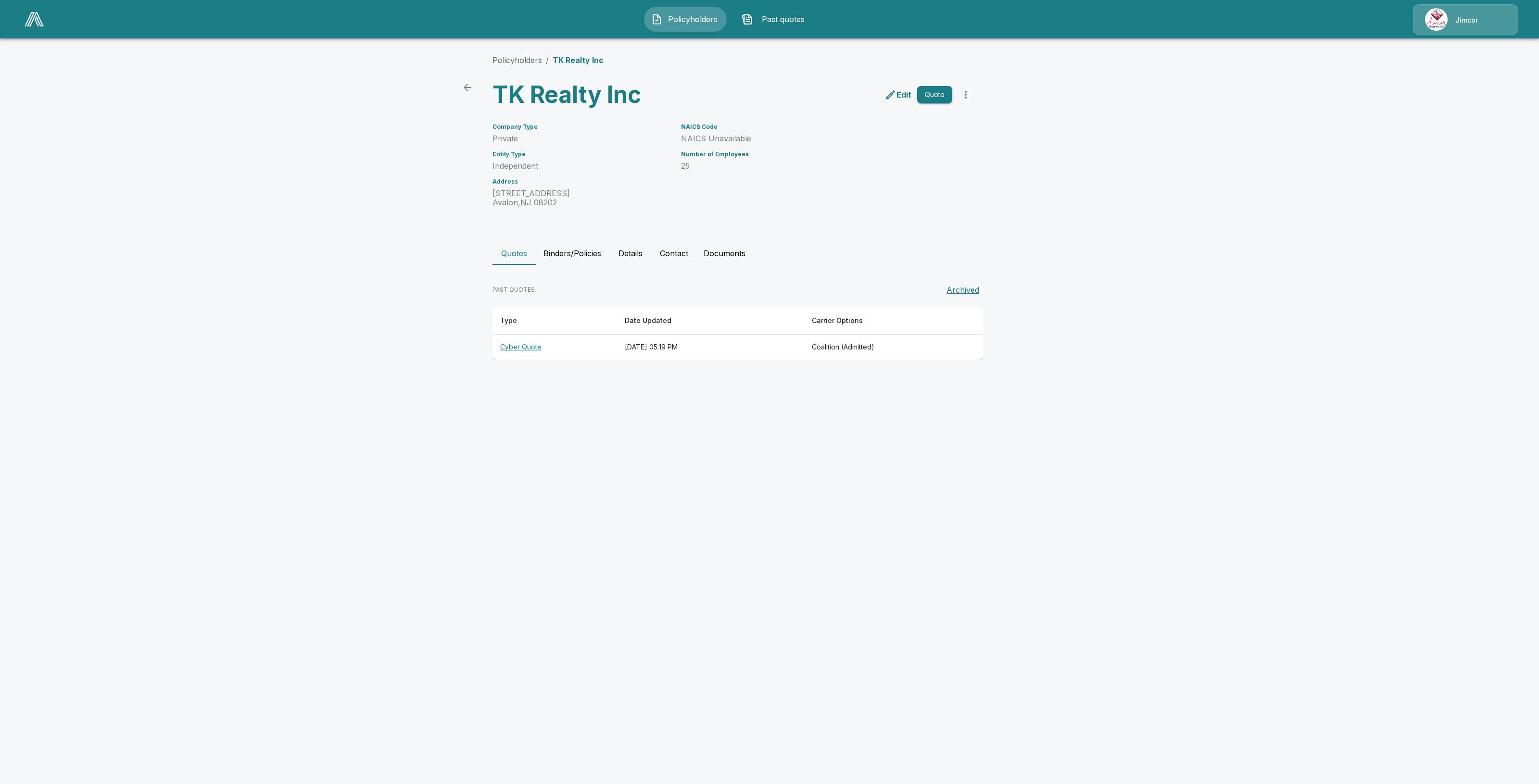
click at [566, 250] on button "Binders/Policies" at bounding box center [572, 253] width 73 height 23
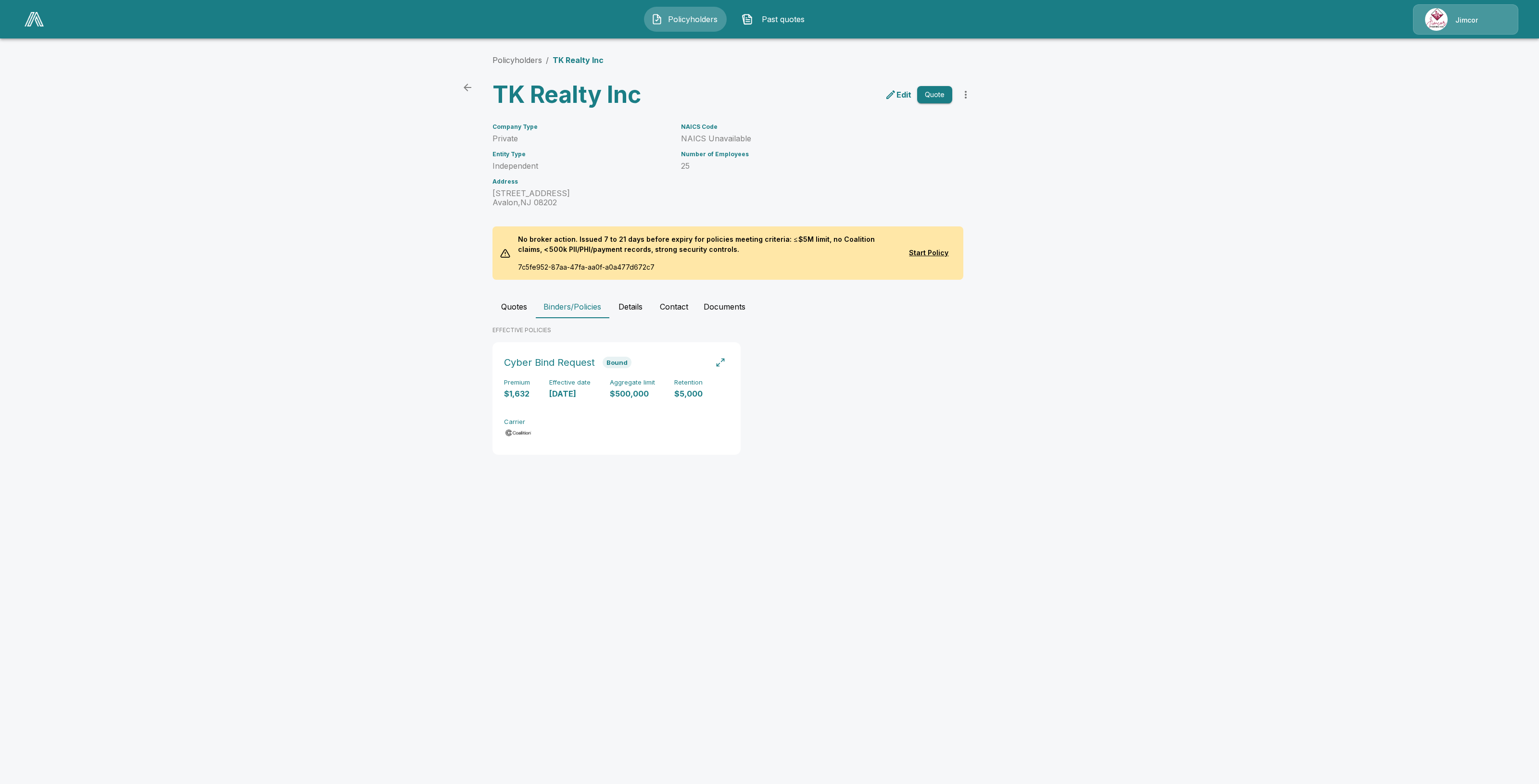
click at [664, 22] on button "Policyholders" at bounding box center [685, 19] width 82 height 25
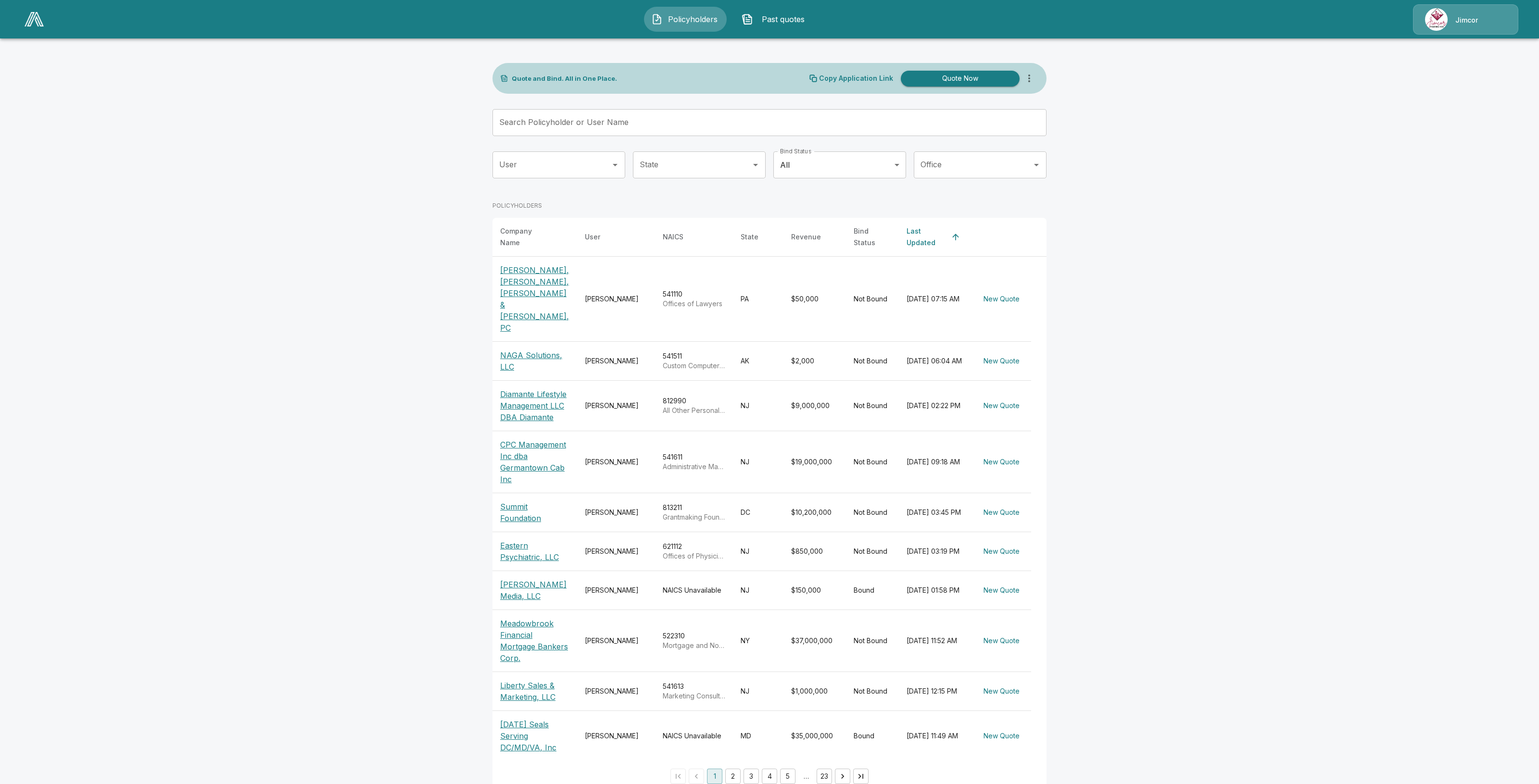
click at [782, 171] on body "Policyholders Past quotes Jimcor Quote and Bind. All in One Place. Copy Applica…" at bounding box center [770, 401] width 1539 height 803
click at [835, 201] on li "Bound" at bounding box center [839, 208] width 133 height 17
type input "*****"
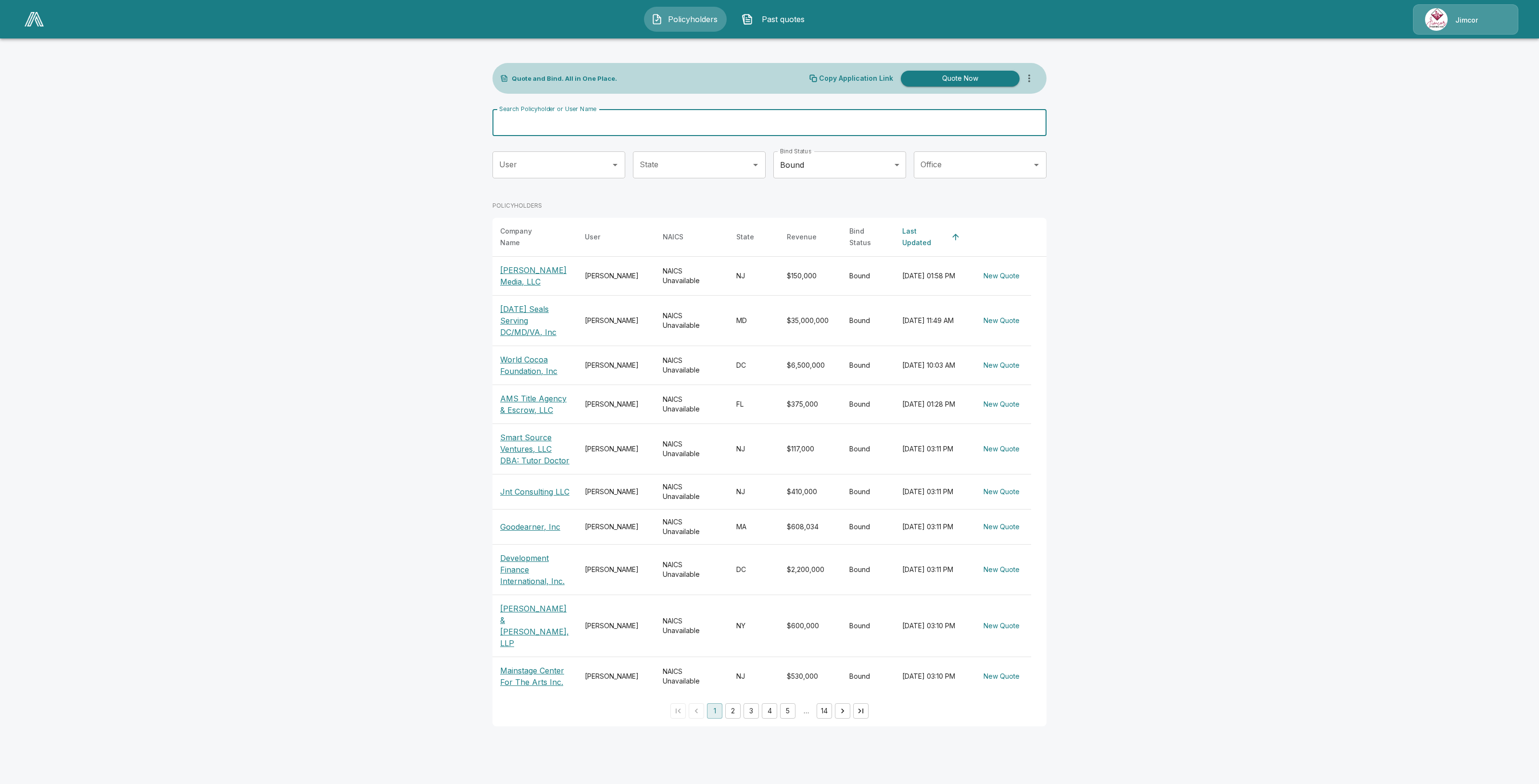
click at [773, 124] on input "Search Policyholder or User Name" at bounding box center [764, 122] width 544 height 27
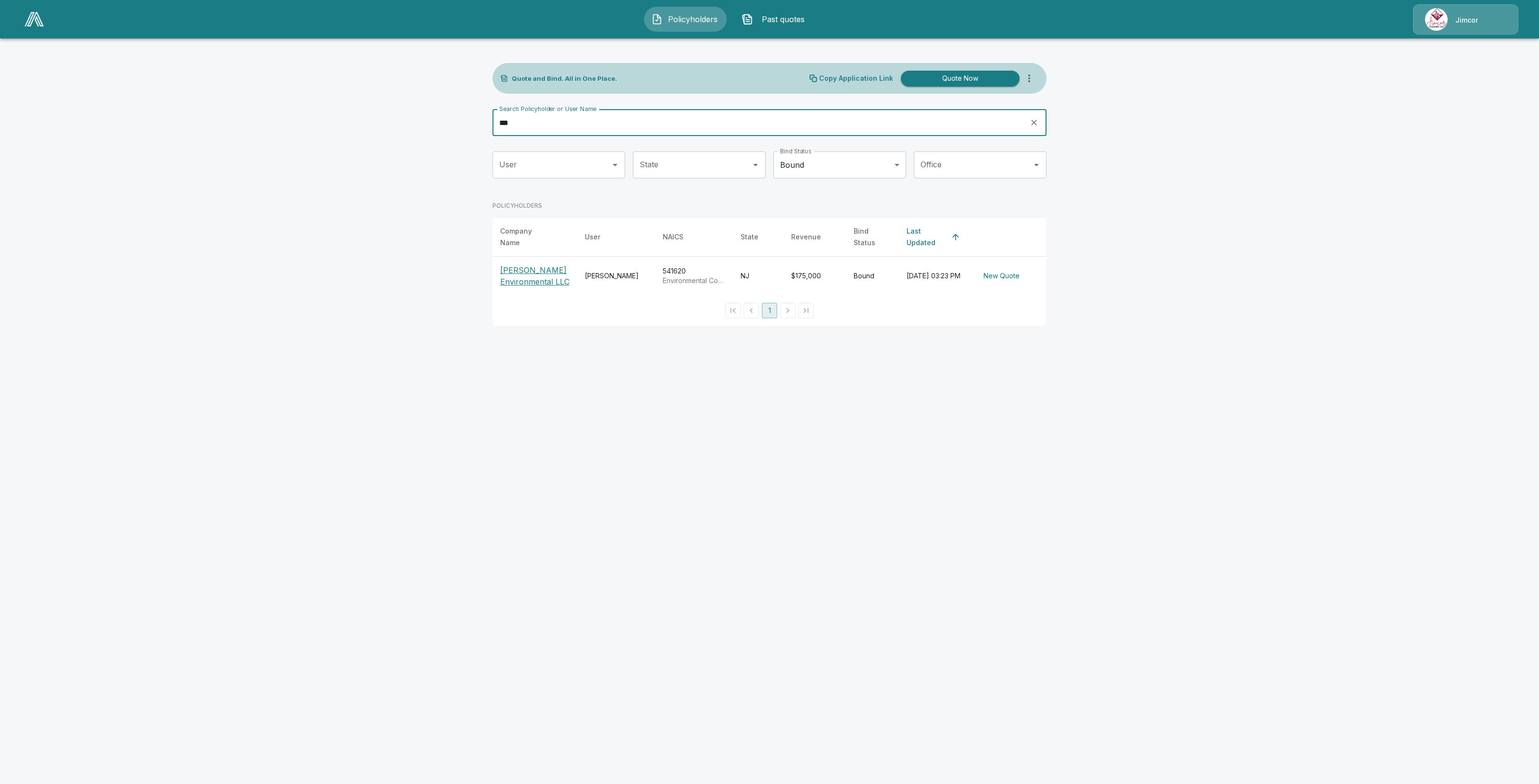
type input "***"
click at [528, 279] on p "Huszar Environmental LLC" at bounding box center [535, 276] width 69 height 23
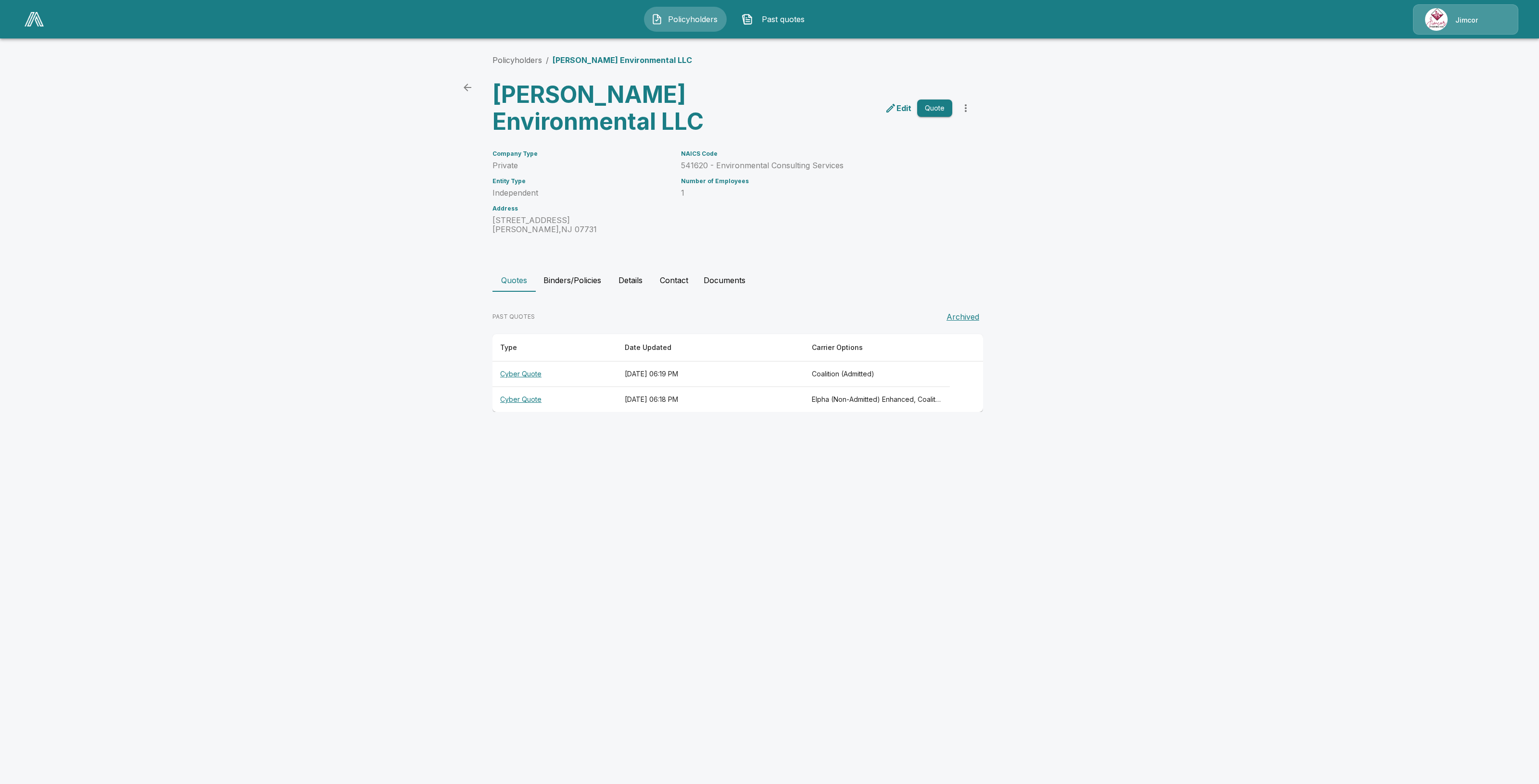
click at [566, 290] on button "Binders/Policies" at bounding box center [572, 280] width 73 height 23
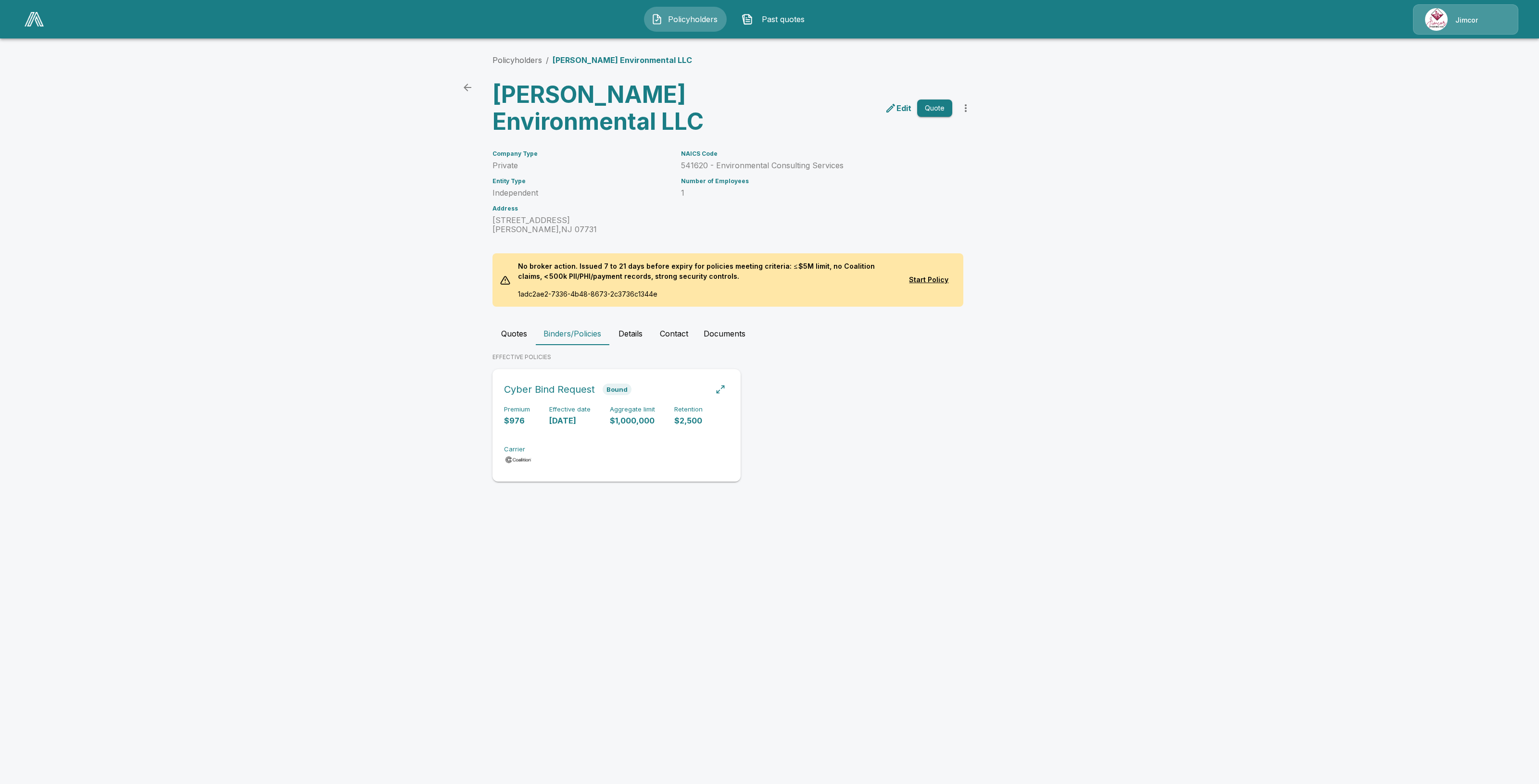
click at [564, 416] on p "[DATE]" at bounding box center [569, 421] width 41 height 11
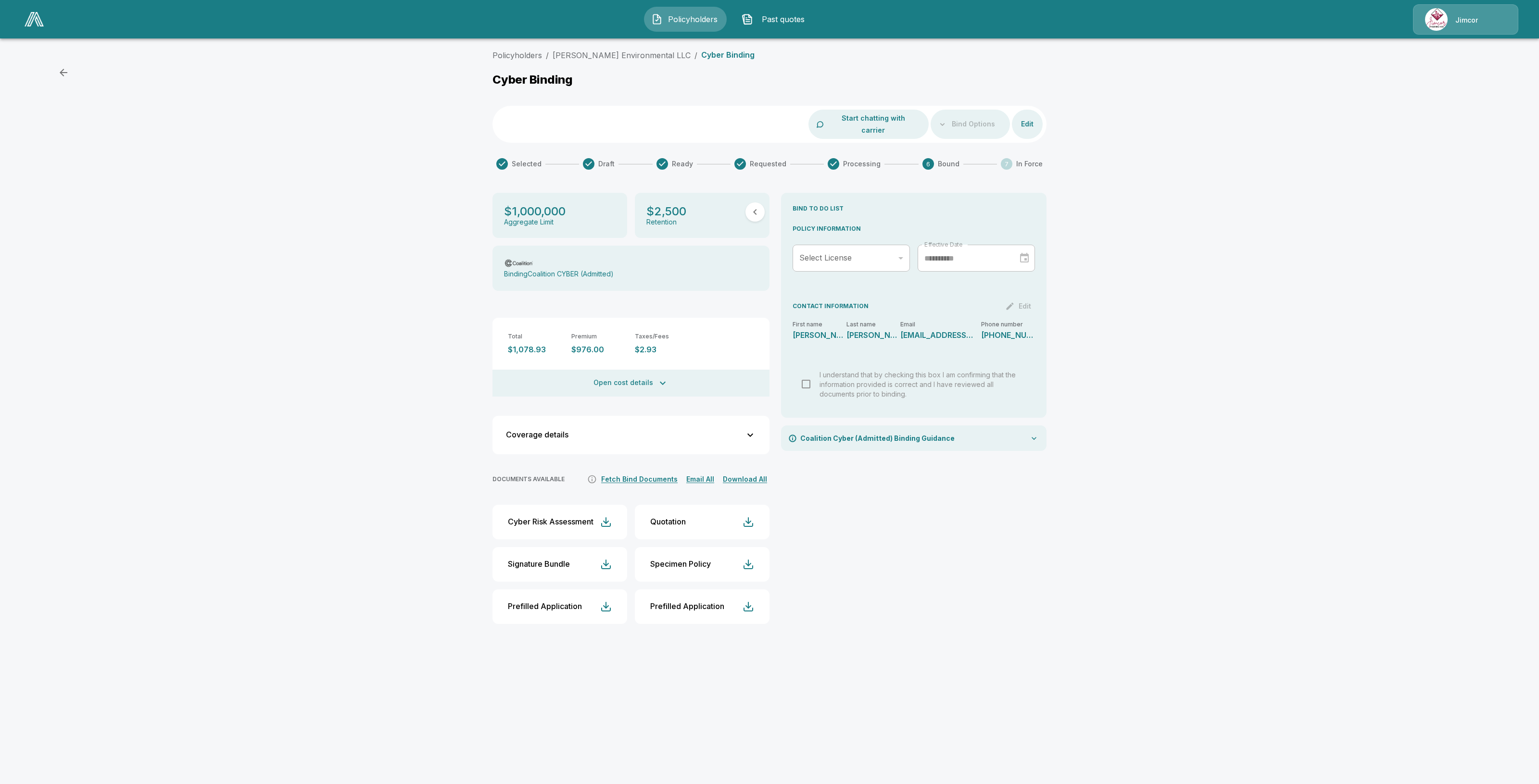
click at [662, 382] on icon "button" at bounding box center [663, 383] width 6 height 4
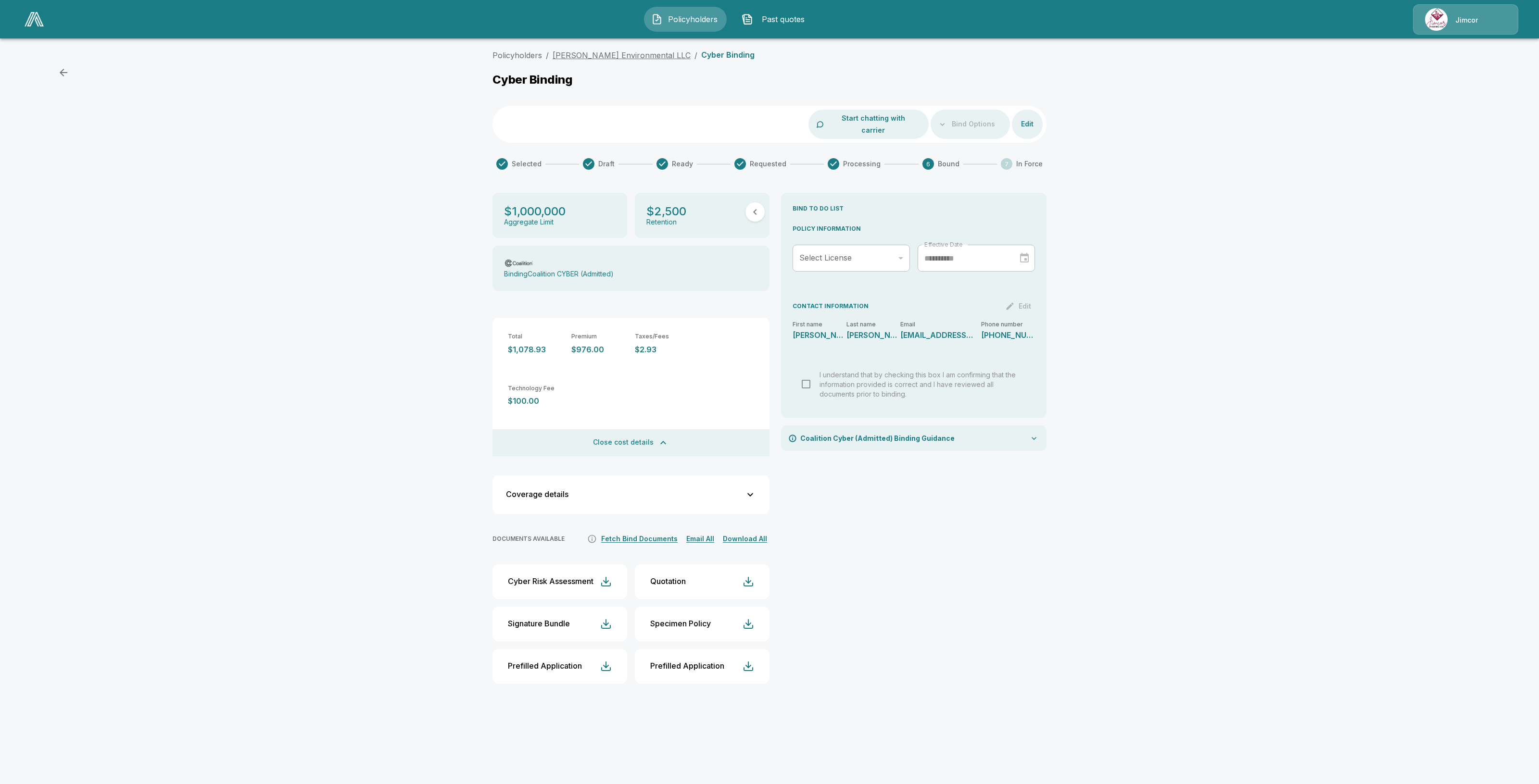
click at [621, 56] on link "Huszar Environmental LLC" at bounding box center [621, 56] width 138 height 10
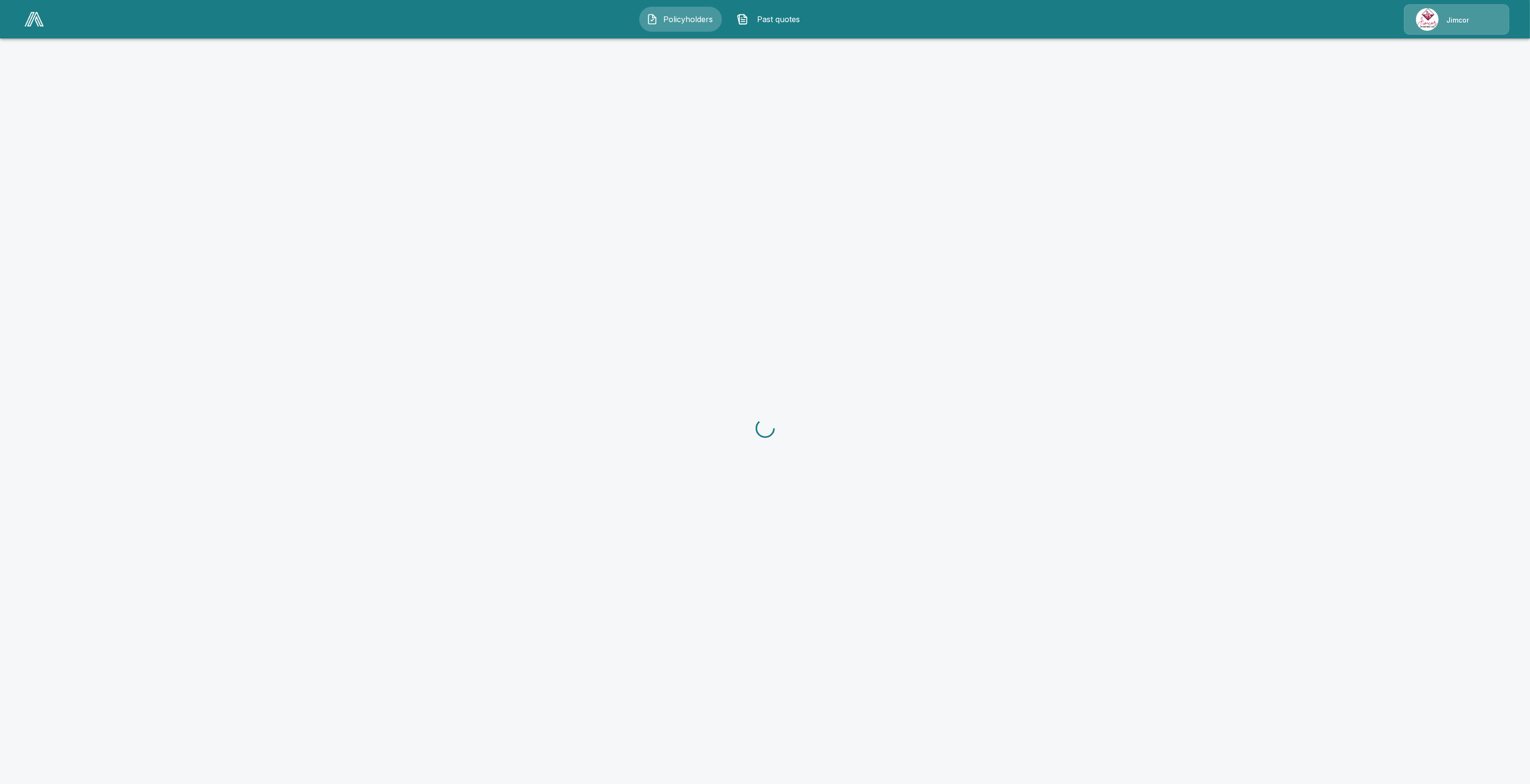
click at [682, 24] on span "Policyholders" at bounding box center [688, 19] width 53 height 11
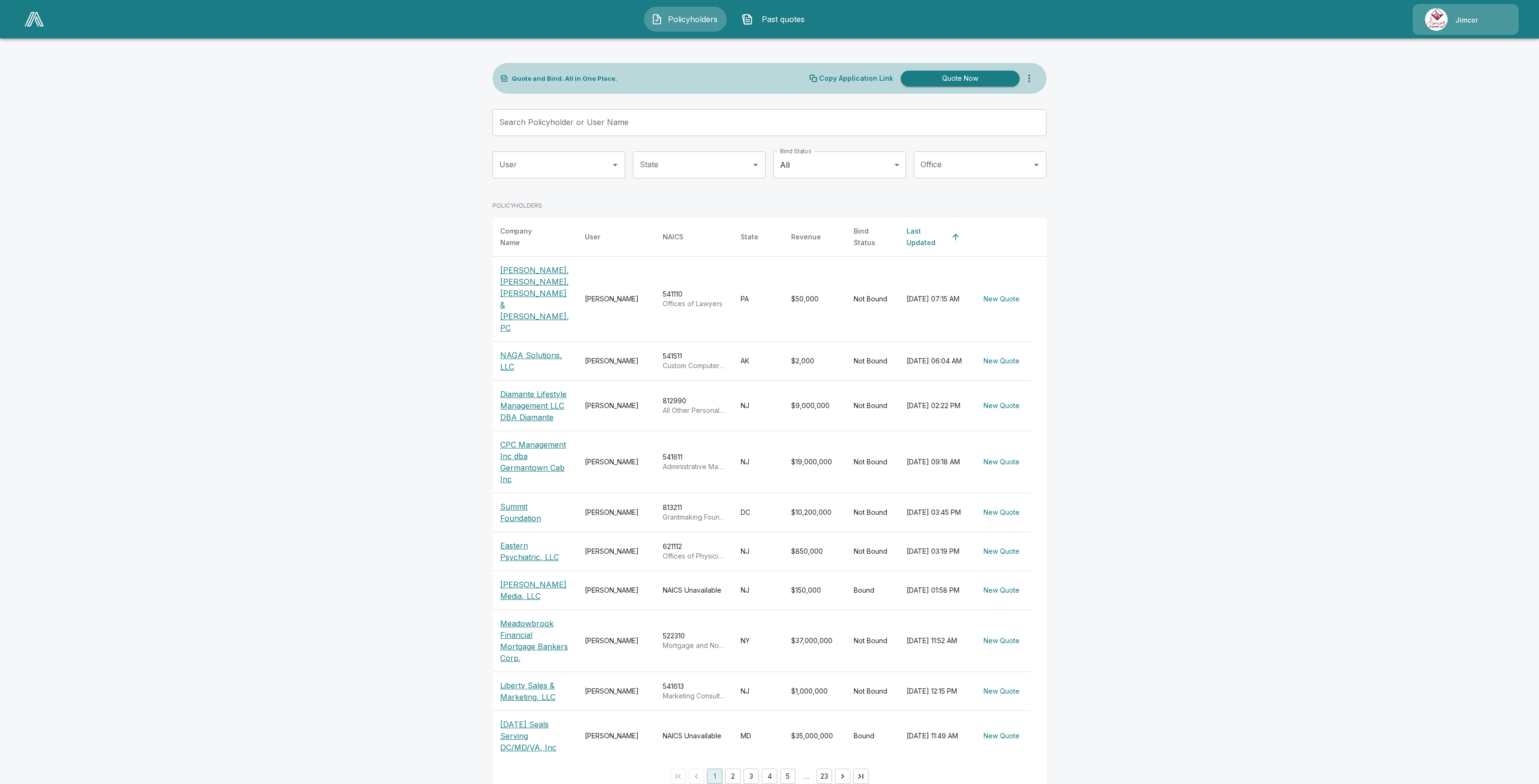
click at [675, 125] on input "Search Policyholder or User Name" at bounding box center [764, 122] width 544 height 27
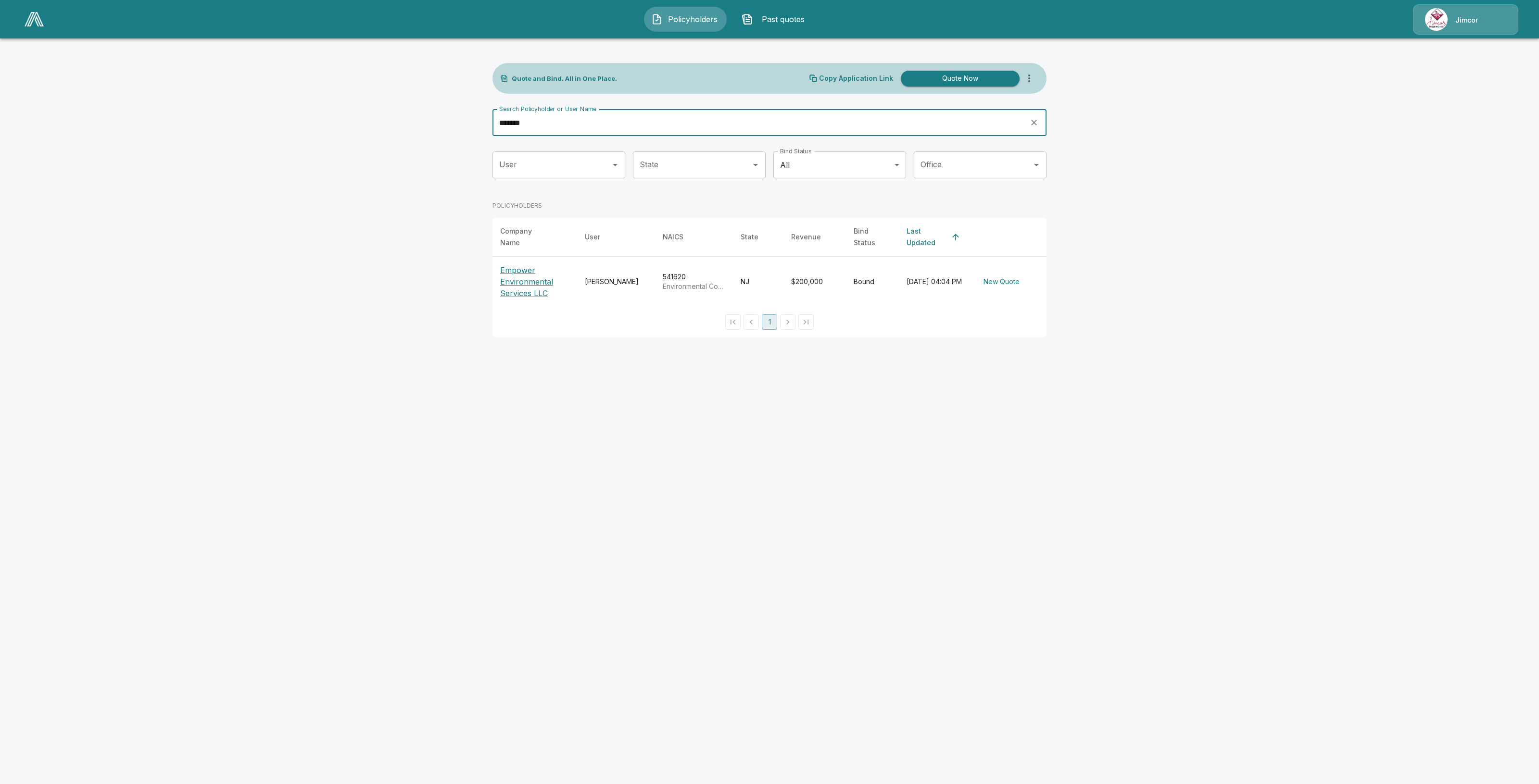
type input "*******"
click at [528, 276] on p "Empower Environmental Services LLC" at bounding box center [535, 282] width 69 height 35
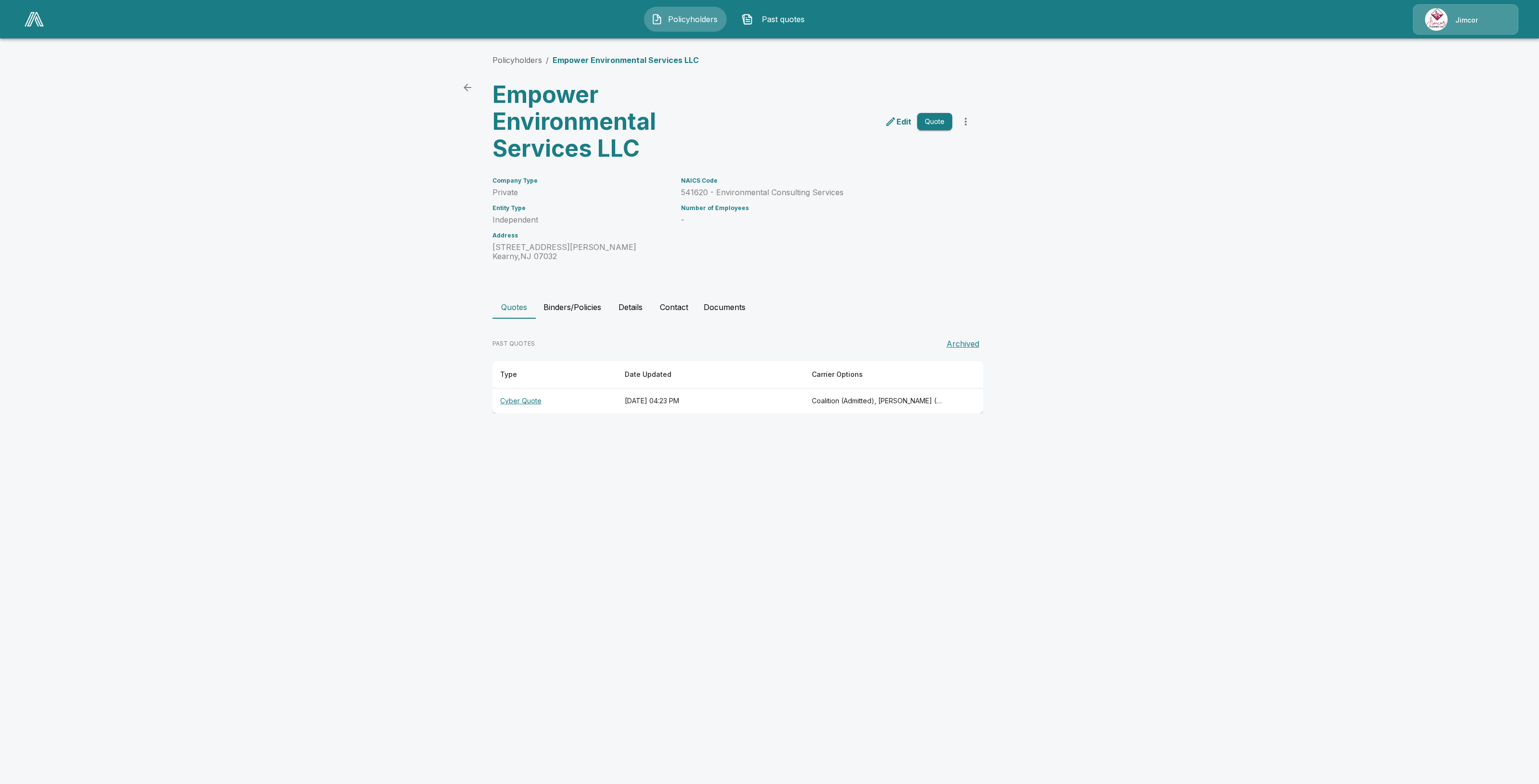
click at [574, 311] on button "Binders/Policies" at bounding box center [572, 307] width 73 height 23
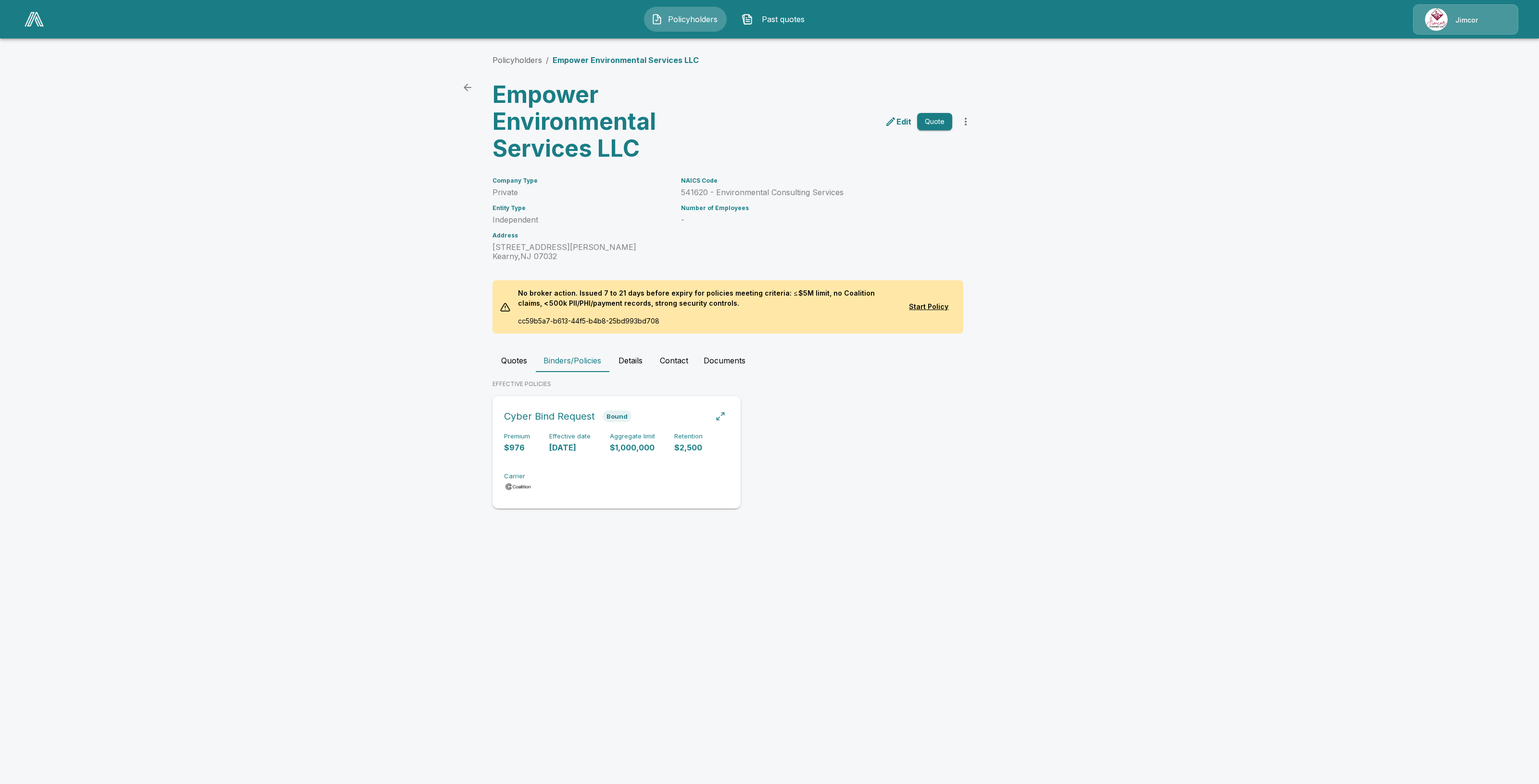
click at [679, 492] on div "Premium $976 Effective date [DATE] Aggregate limit $1,000,000 Retention $2,500 …" at bounding box center [617, 462] width 225 height 60
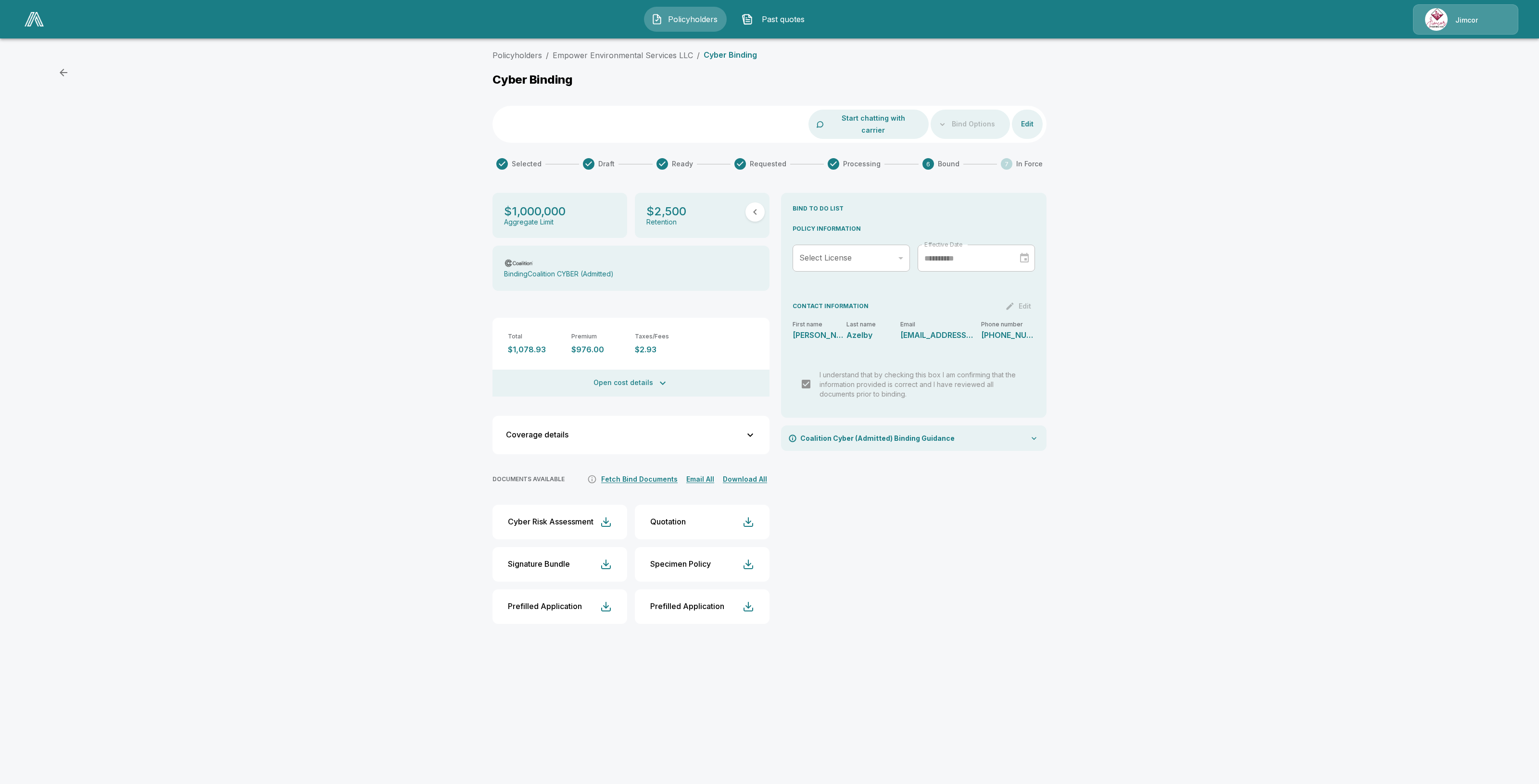
click at [697, 439] on div "Coverage details First Party Coverage Extortion Covers damage and payments from…" at bounding box center [631, 435] width 277 height 38
click at [744, 431] on div "Coverage details" at bounding box center [625, 435] width 238 height 8
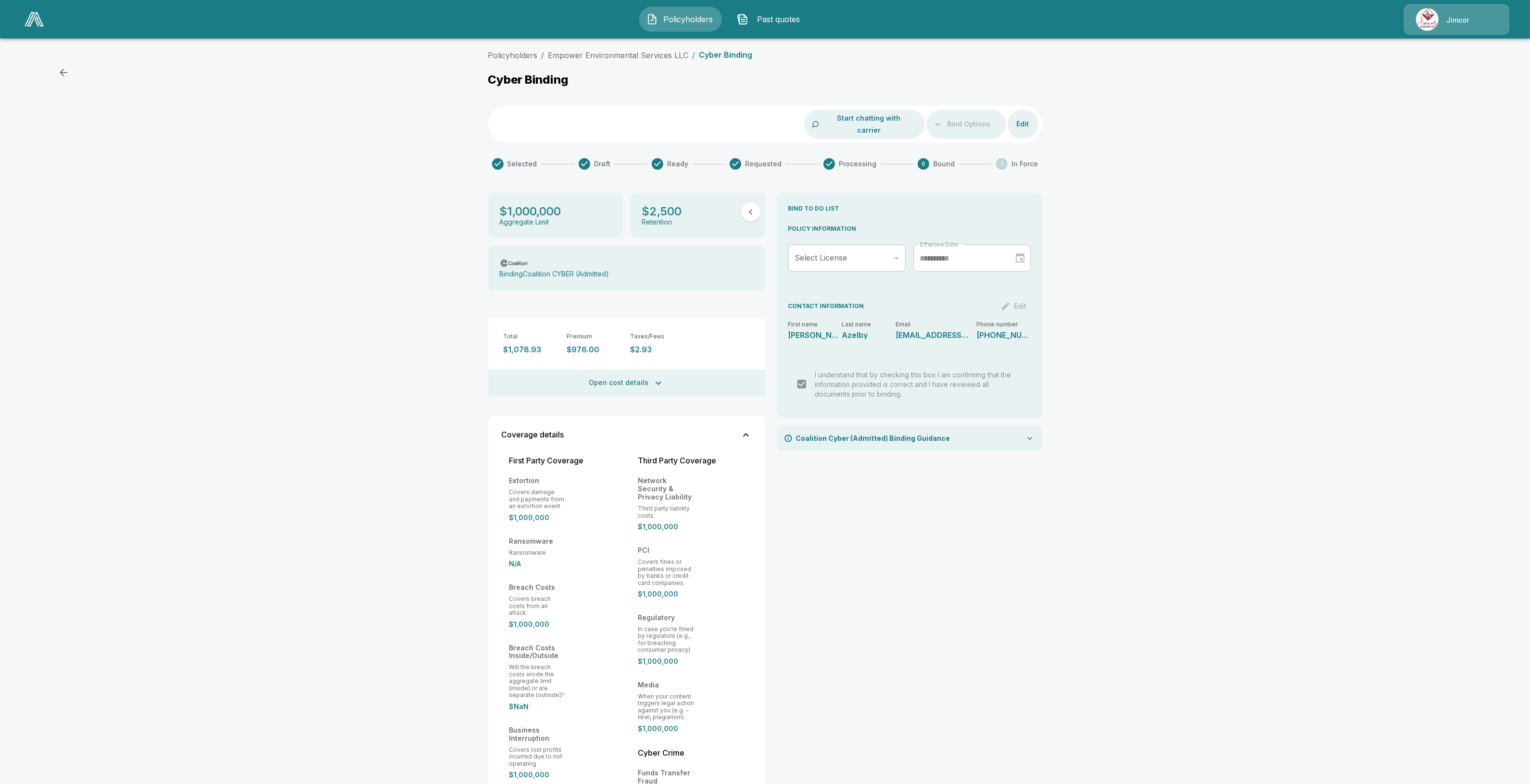
click at [713, 422] on button "Coverage details" at bounding box center [627, 435] width 265 height 27
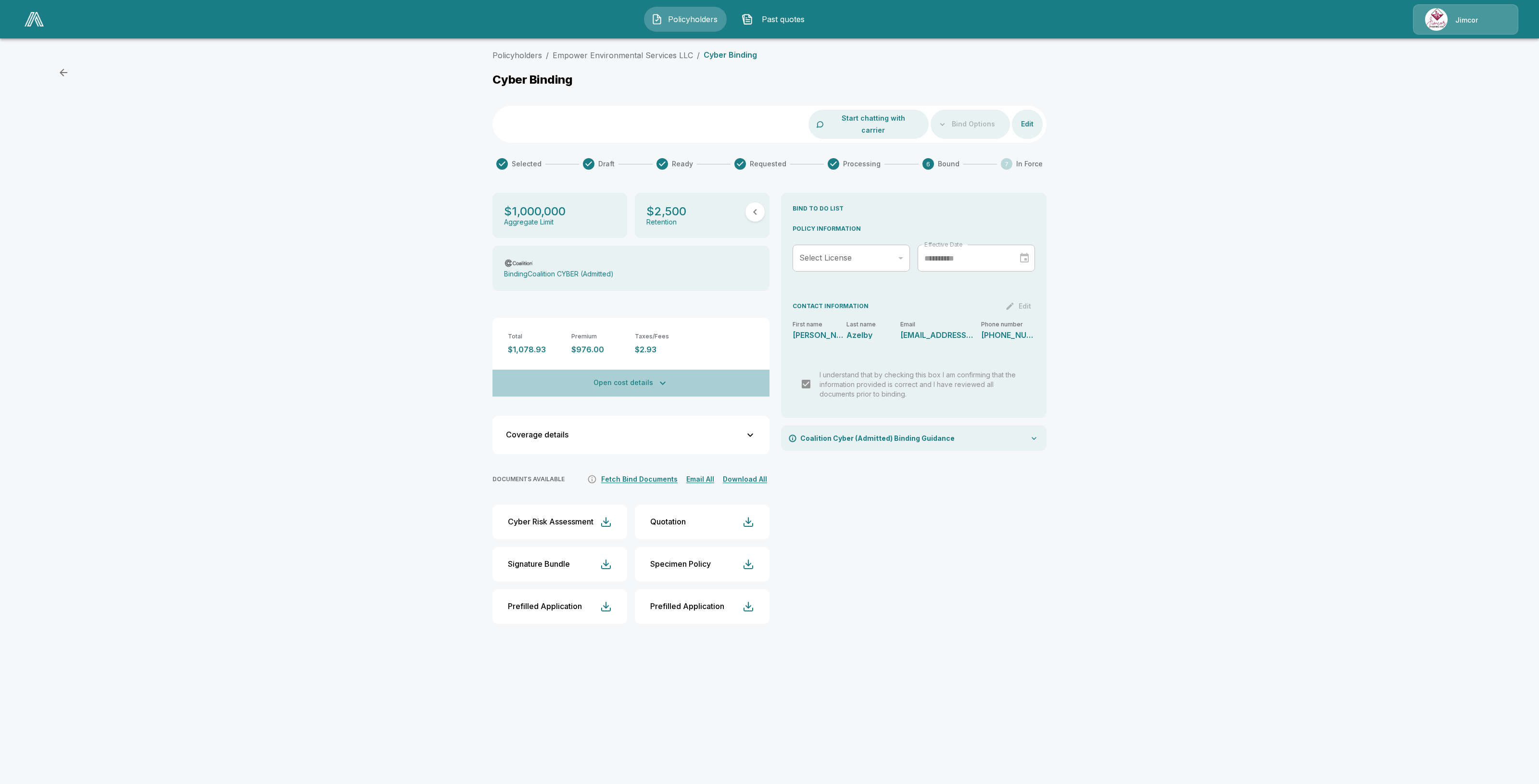
click at [697, 373] on button "Open cost details" at bounding box center [631, 383] width 277 height 27
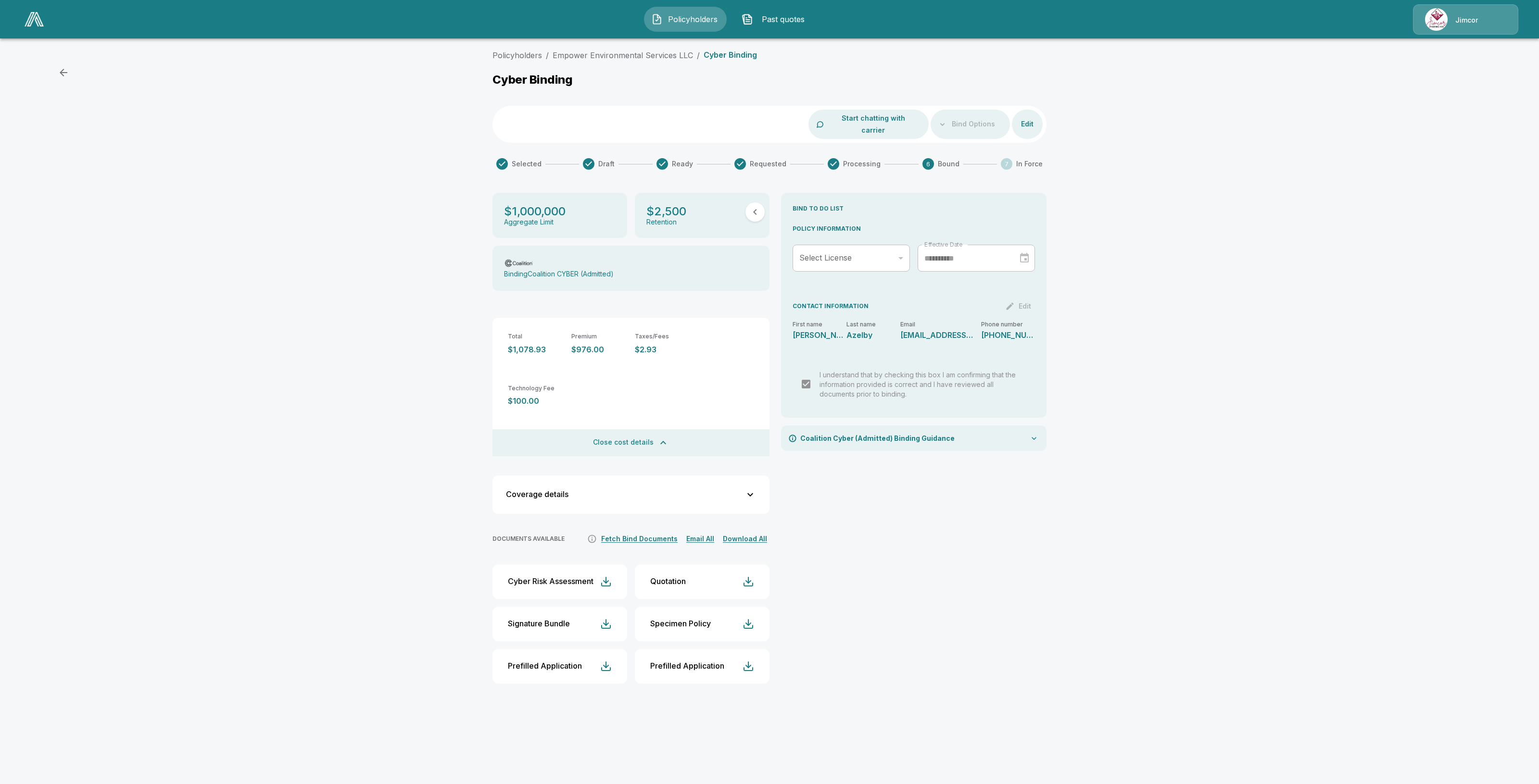
click at [292, 225] on div "Policyholders / Empower Environmental Services LLC / Cyber Binding Cyber Bindin…" at bounding box center [770, 374] width 1539 height 657
